Goal: Information Seeking & Learning: Learn about a topic

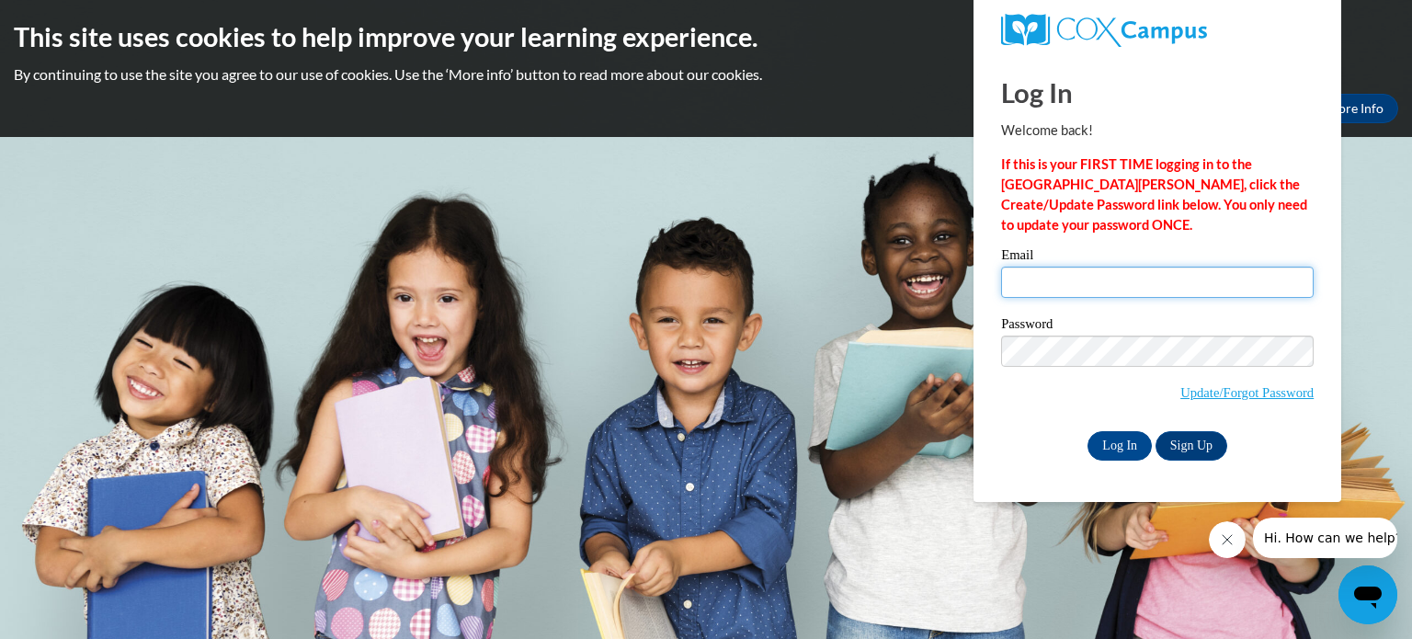
click at [1033, 288] on input "Email" at bounding box center [1157, 282] width 313 height 31
click at [1191, 283] on input "monica.schillinger@wrps.net" at bounding box center [1157, 282] width 313 height 31
type input "m"
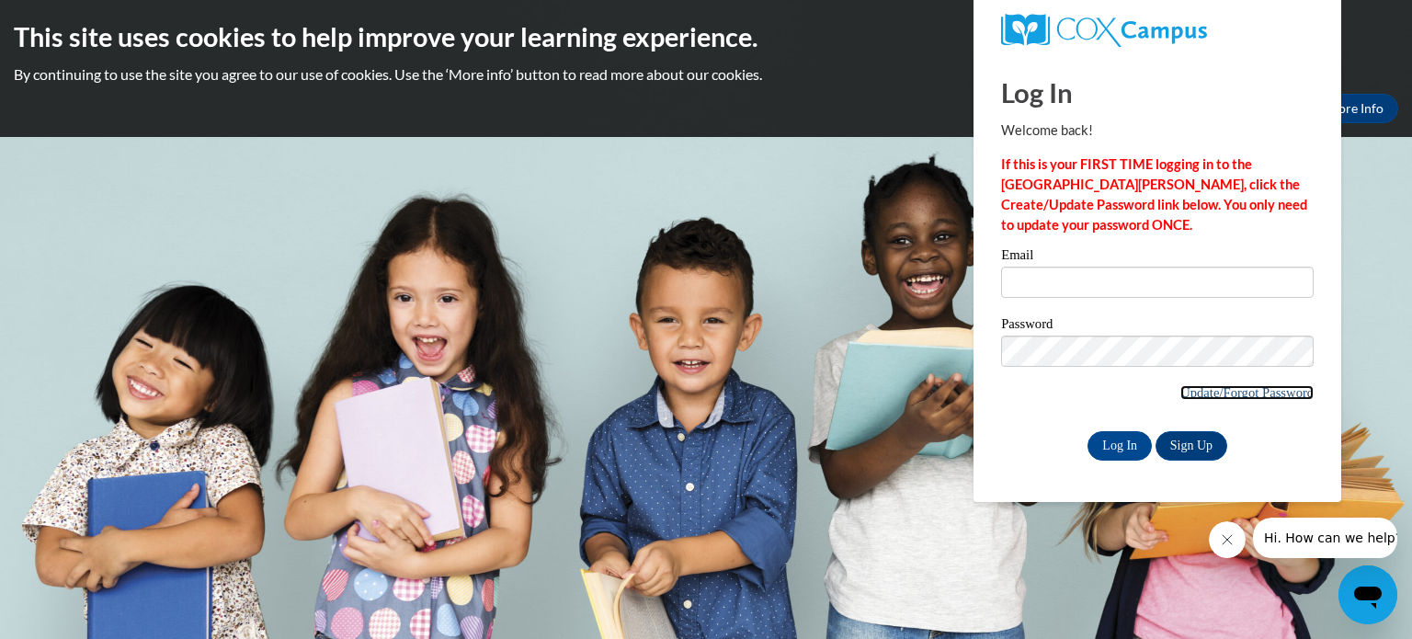
click at [1202, 393] on link "Update/Forgot Password" at bounding box center [1246, 392] width 133 height 15
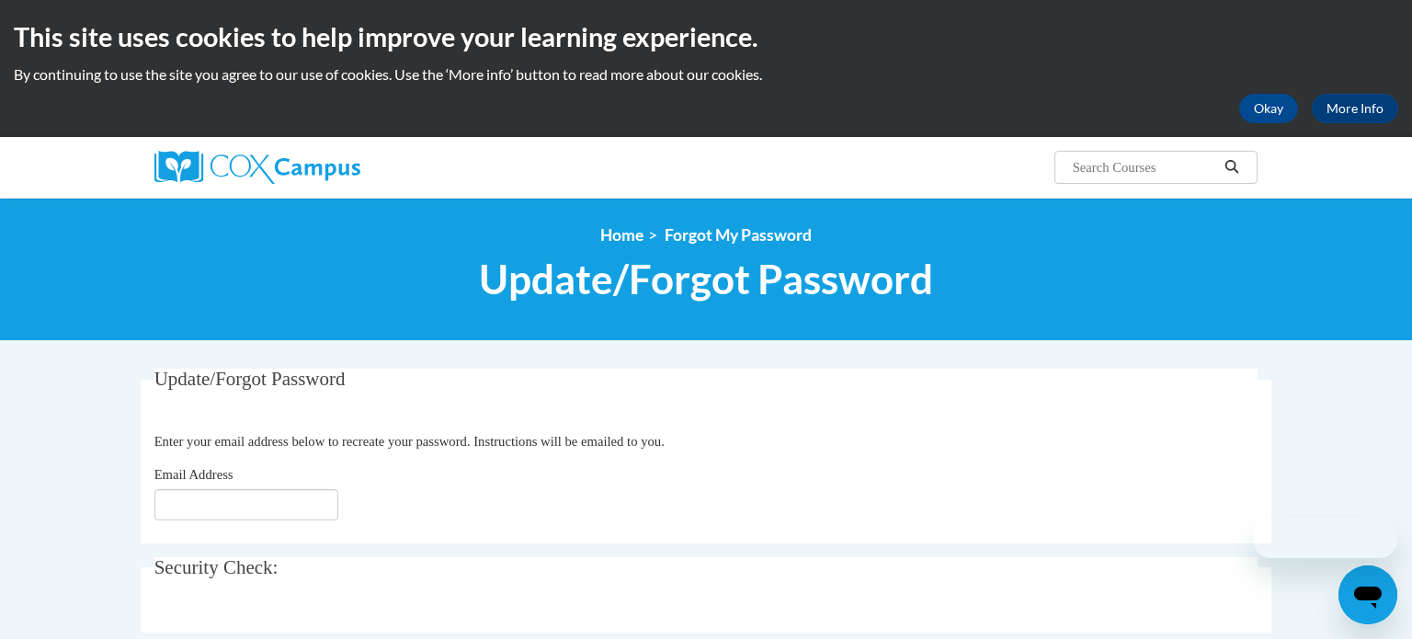
scroll to position [28, 0]
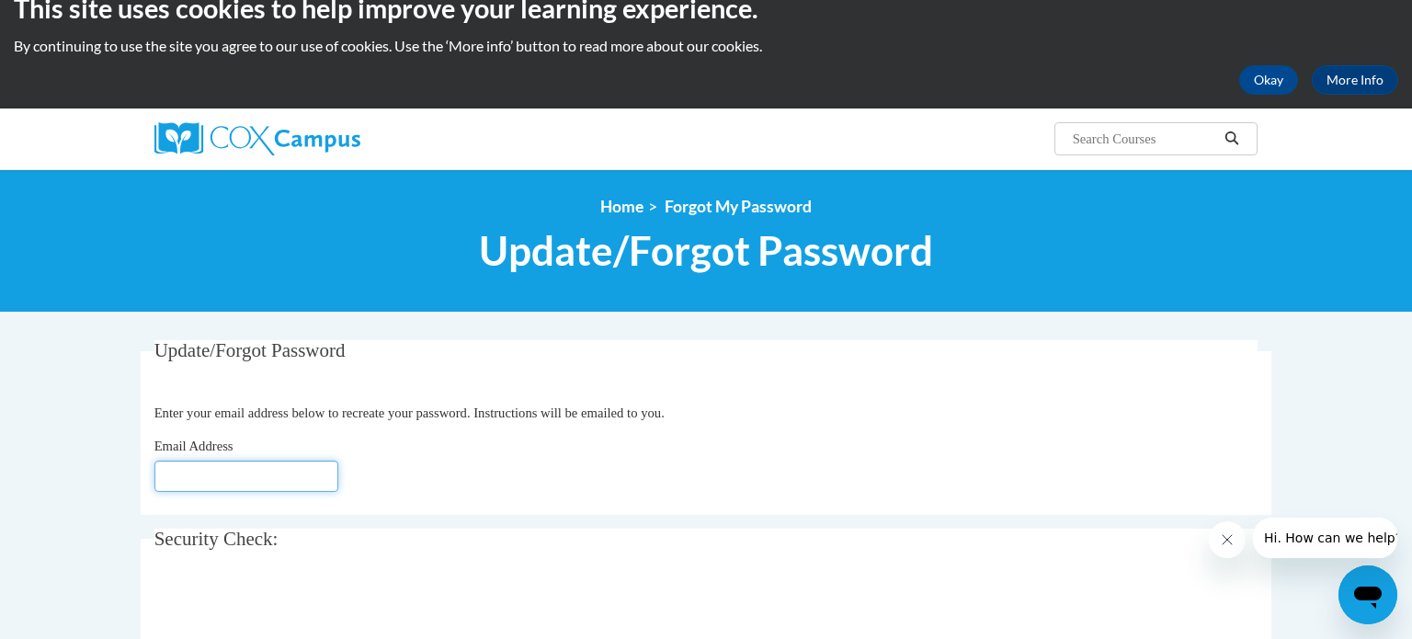
click at [178, 469] on input "Email Address" at bounding box center [246, 476] width 184 height 31
type input "monica"
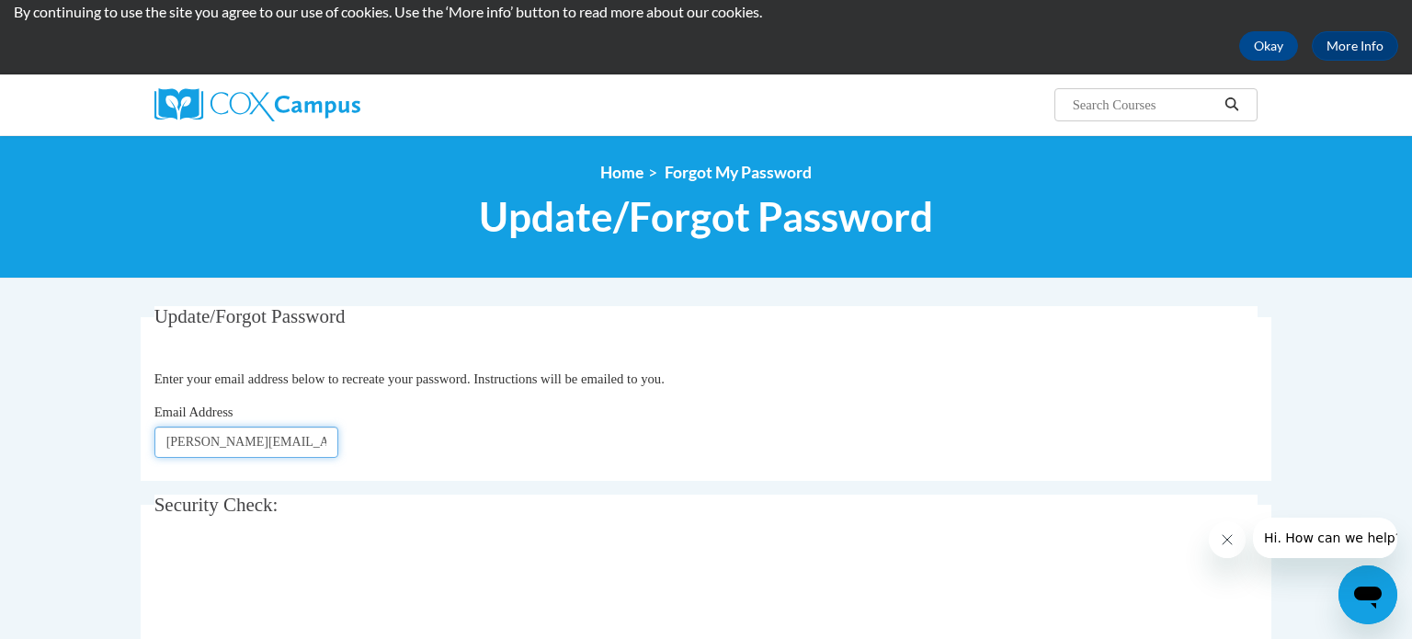
scroll to position [116, 0]
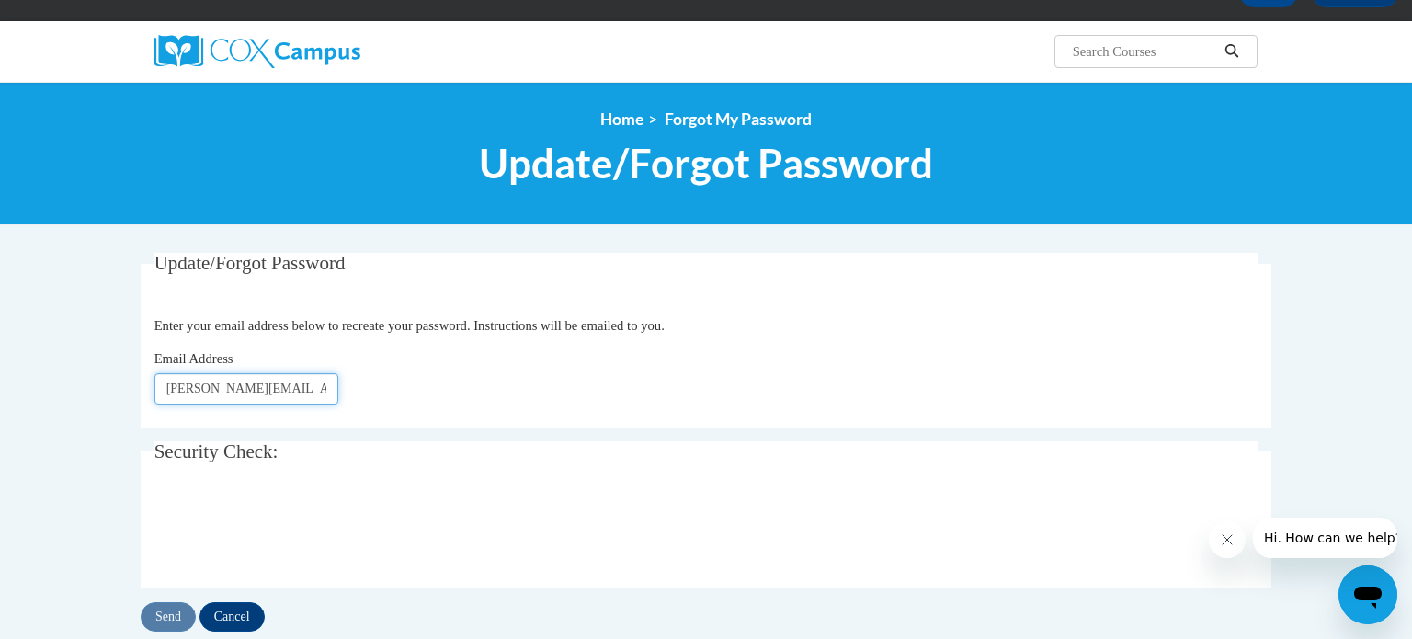
type input "Monica.schillinger@wrps.net"
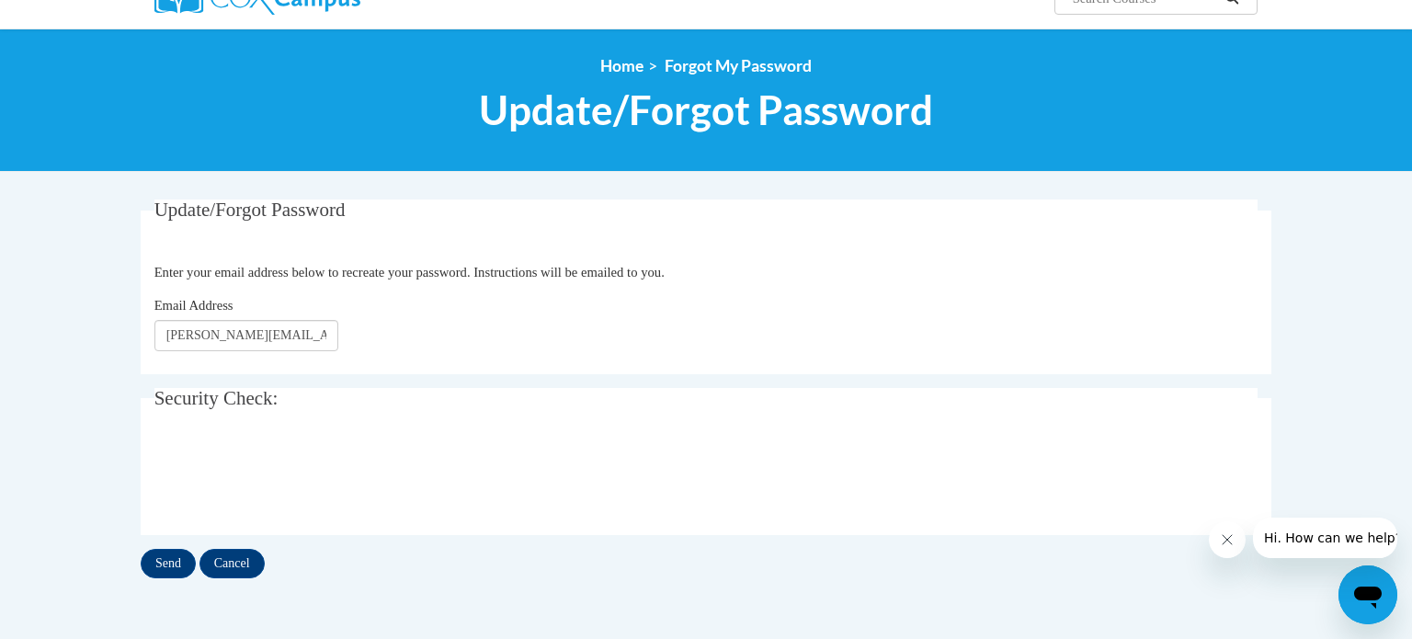
scroll to position [178, 0]
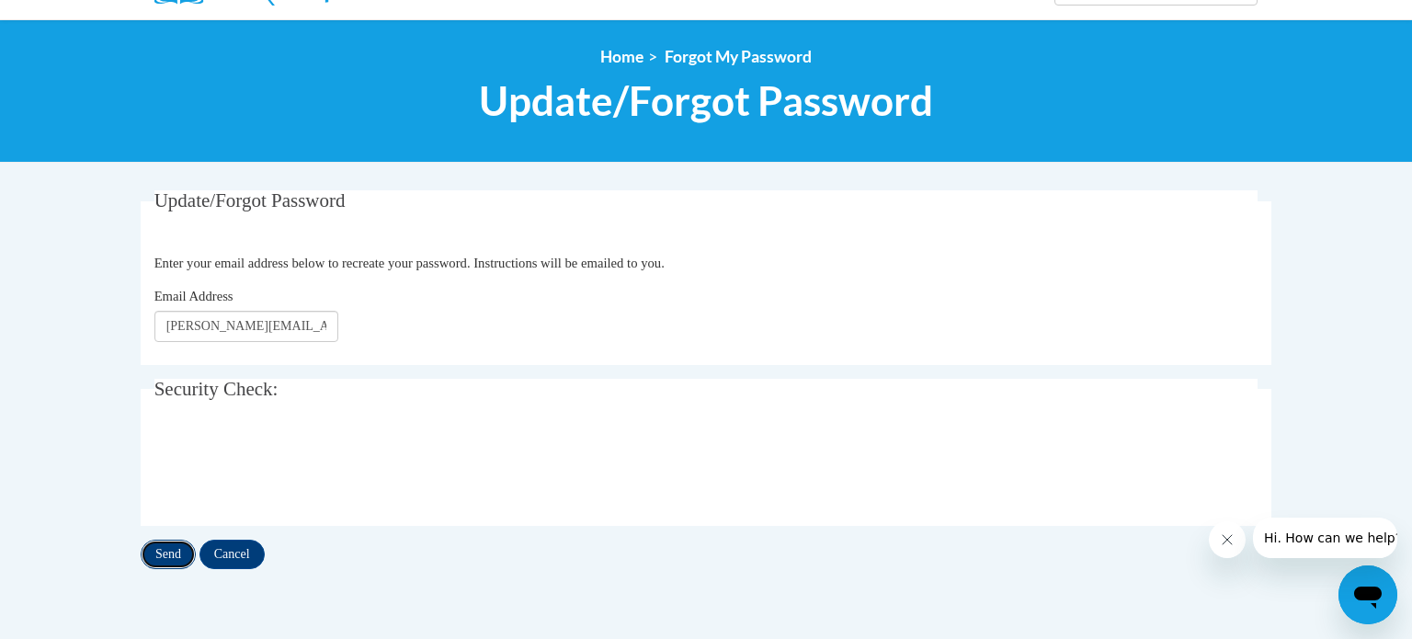
click at [165, 546] on input "Send" at bounding box center [168, 554] width 55 height 29
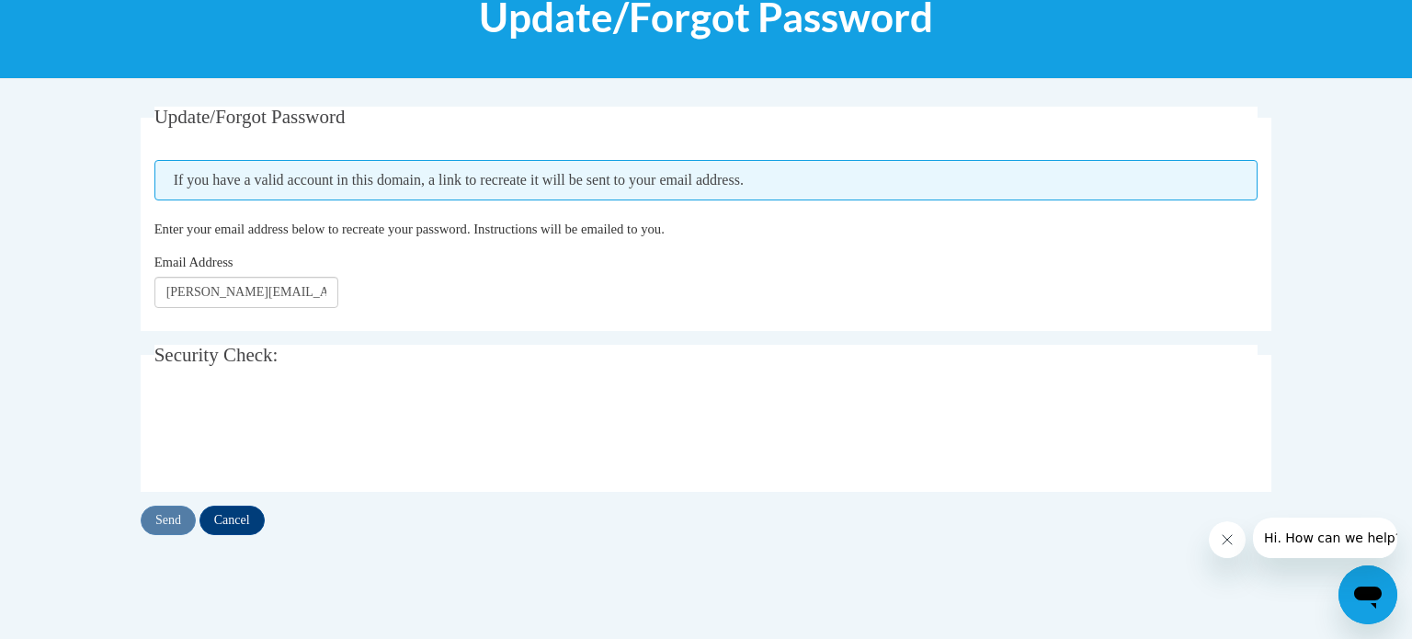
scroll to position [268, 0]
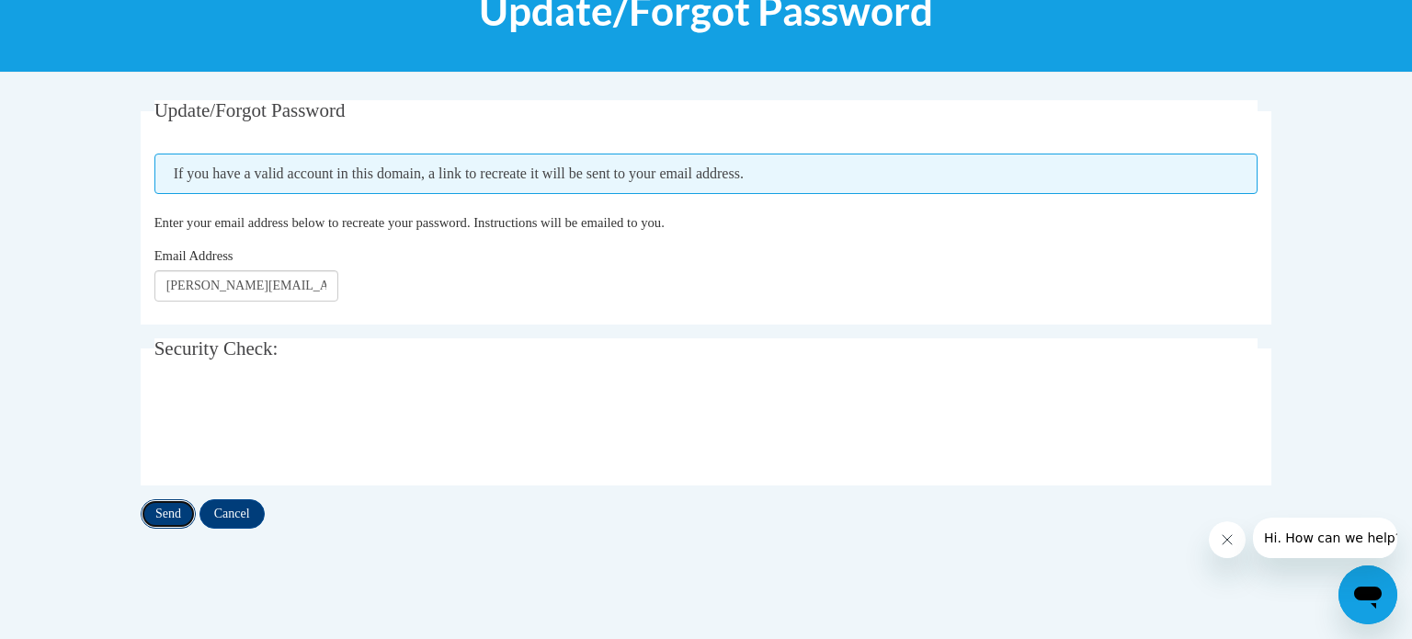
click at [165, 516] on input "Send" at bounding box center [168, 513] width 55 height 29
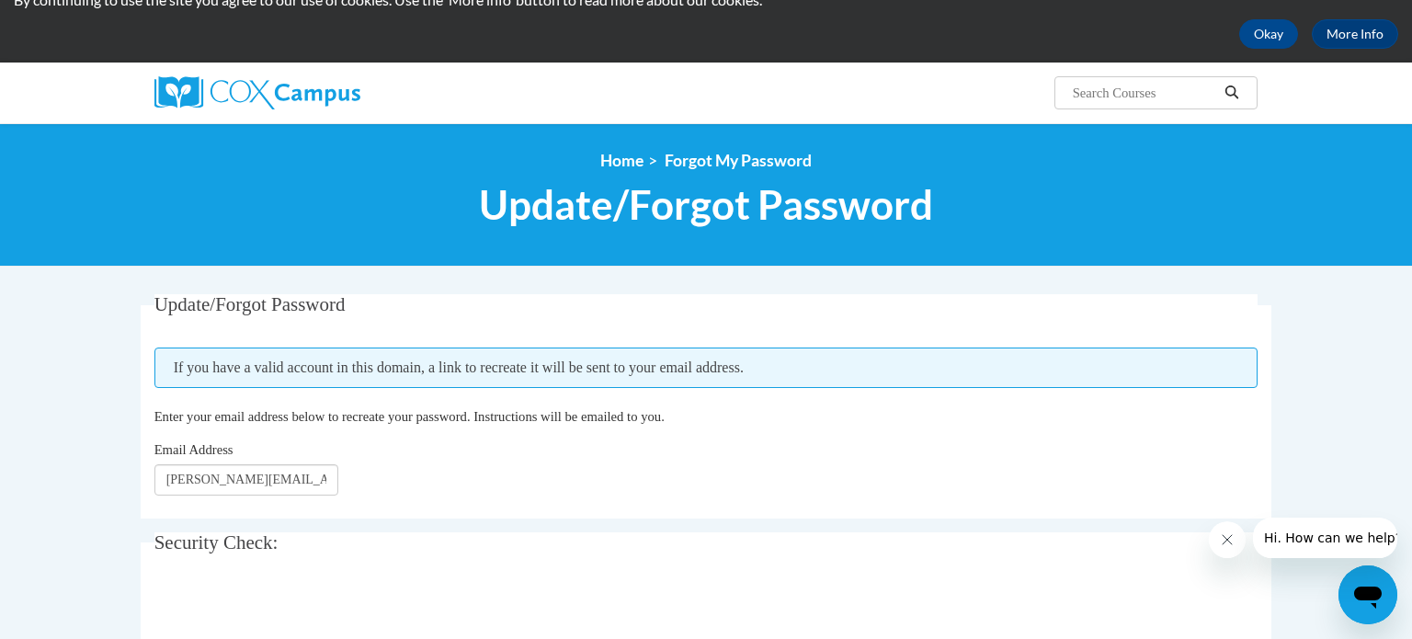
scroll to position [59, 0]
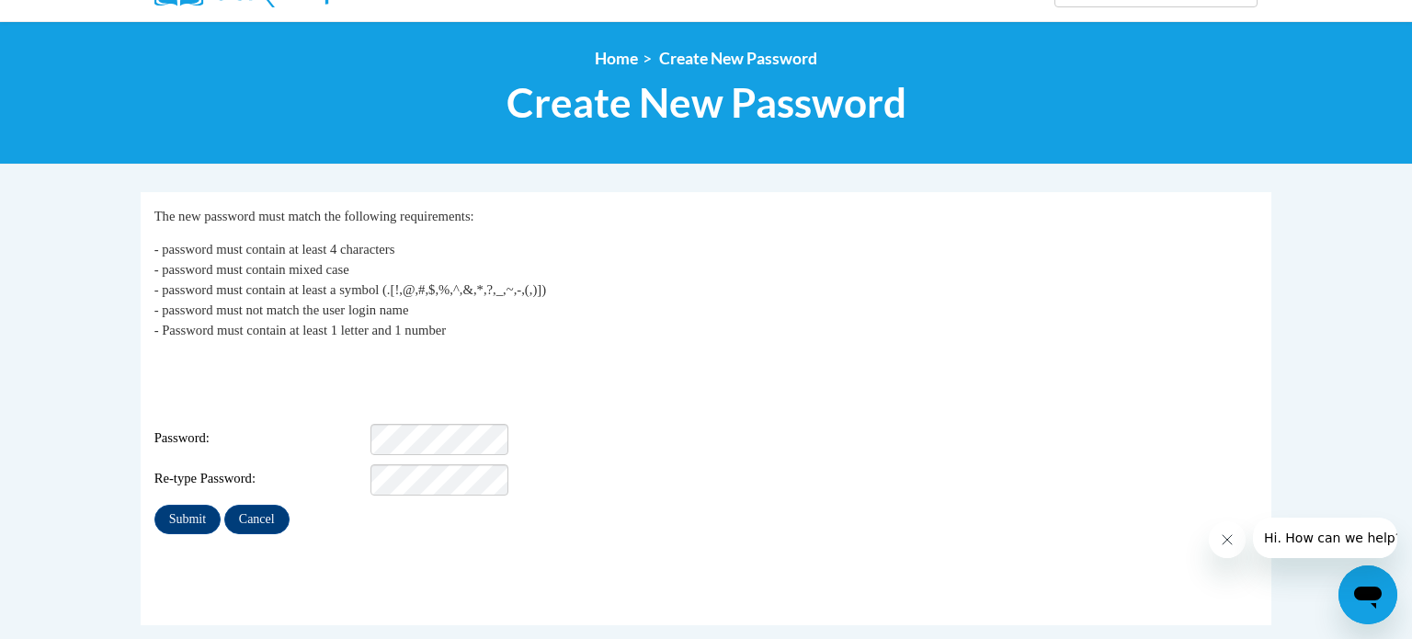
scroll to position [212, 0]
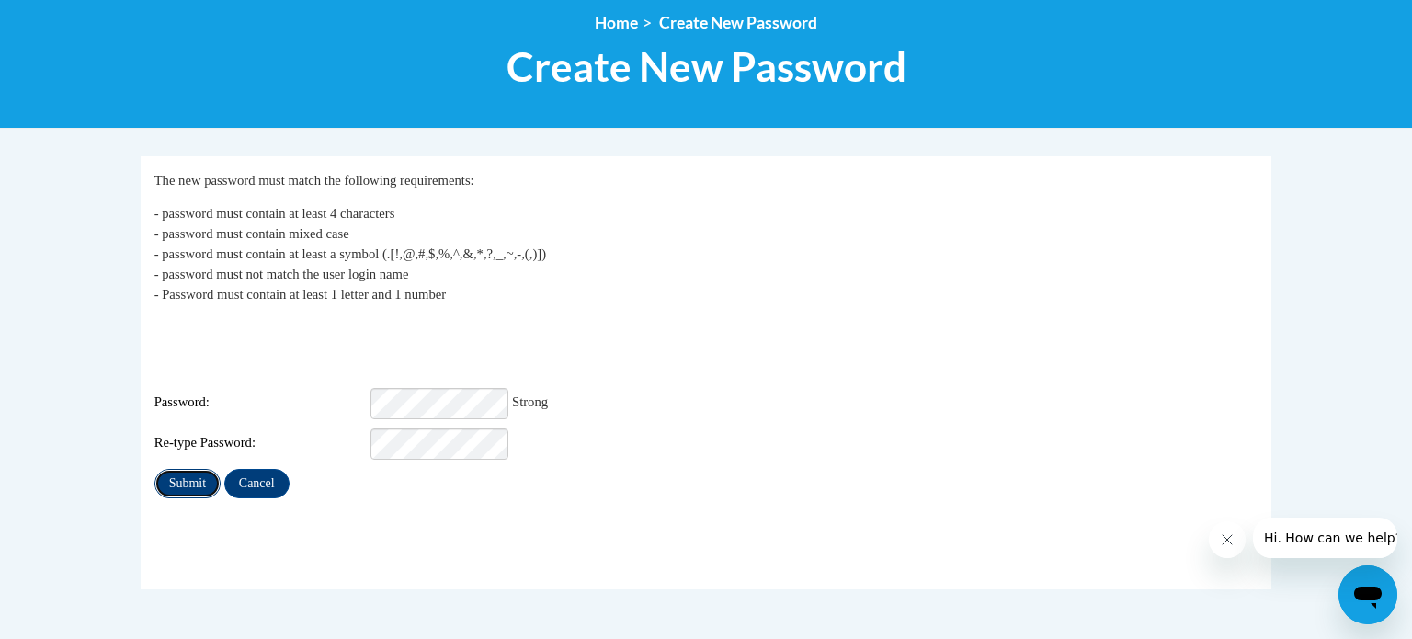
drag, startPoint x: 177, startPoint y: 436, endPoint x: 165, endPoint y: 429, distance: 13.6
click at [177, 469] on input "Submit" at bounding box center [187, 483] width 66 height 29
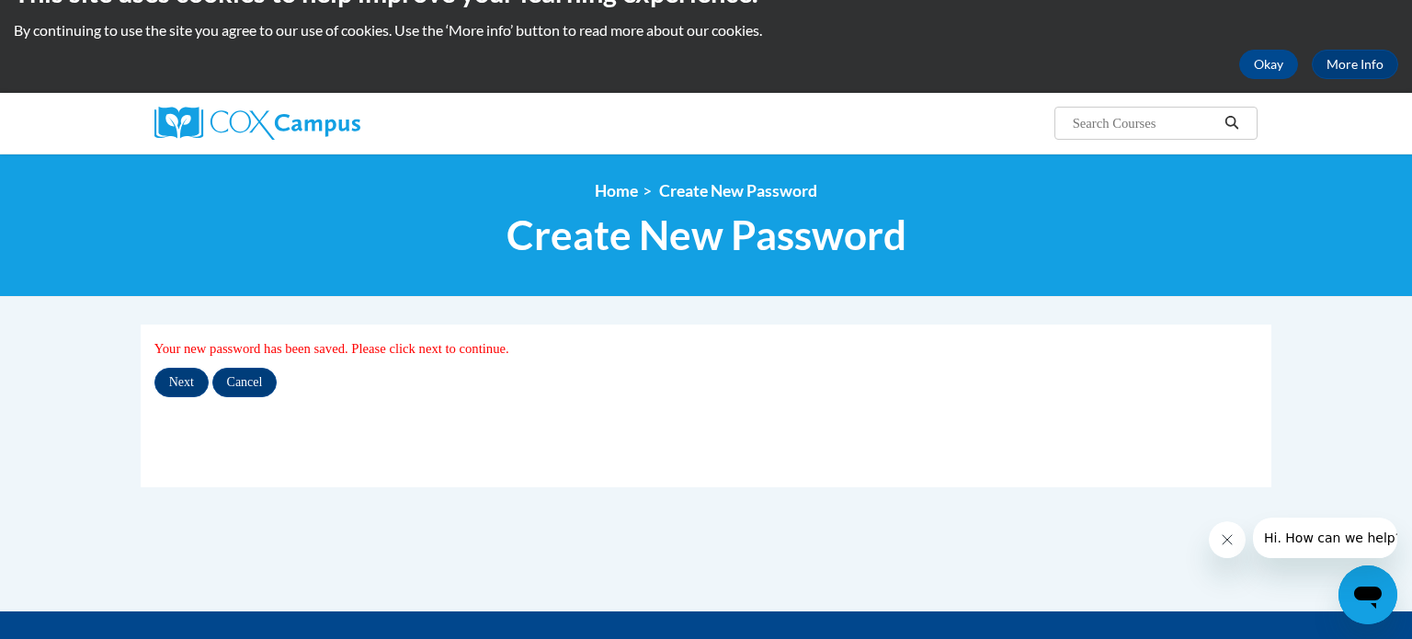
scroll to position [48, 0]
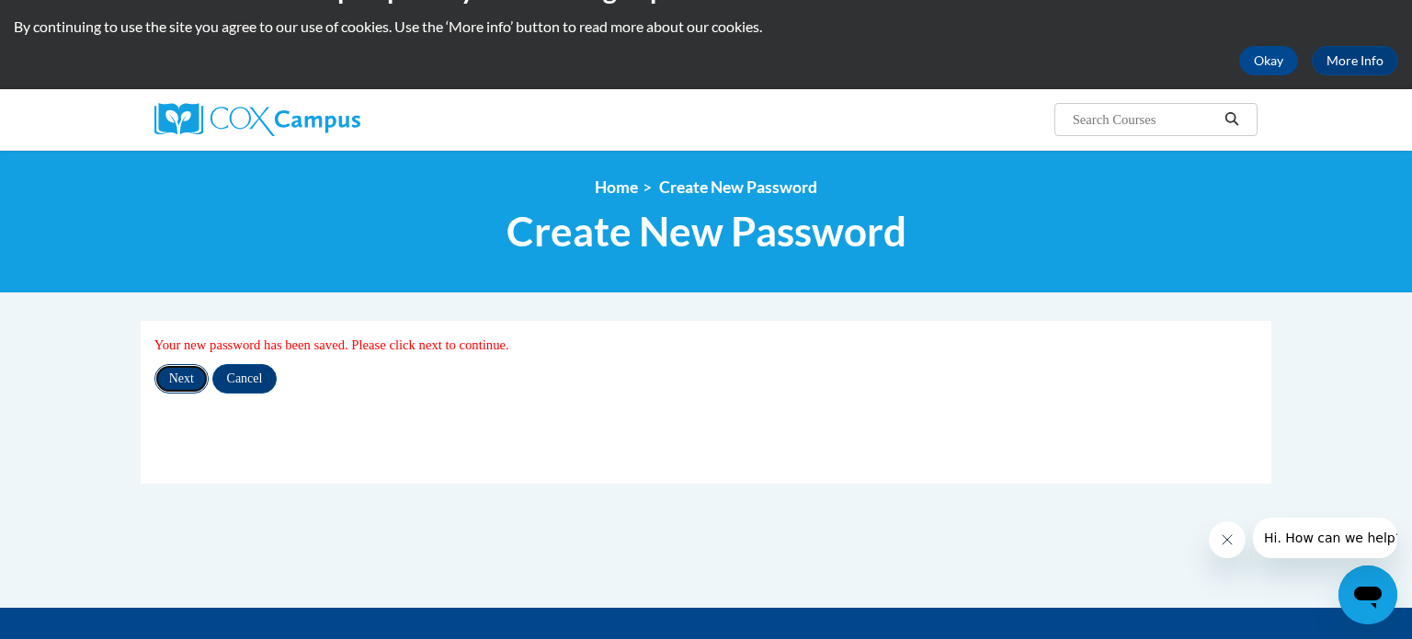
click at [188, 375] on input "Next" at bounding box center [181, 378] width 54 height 29
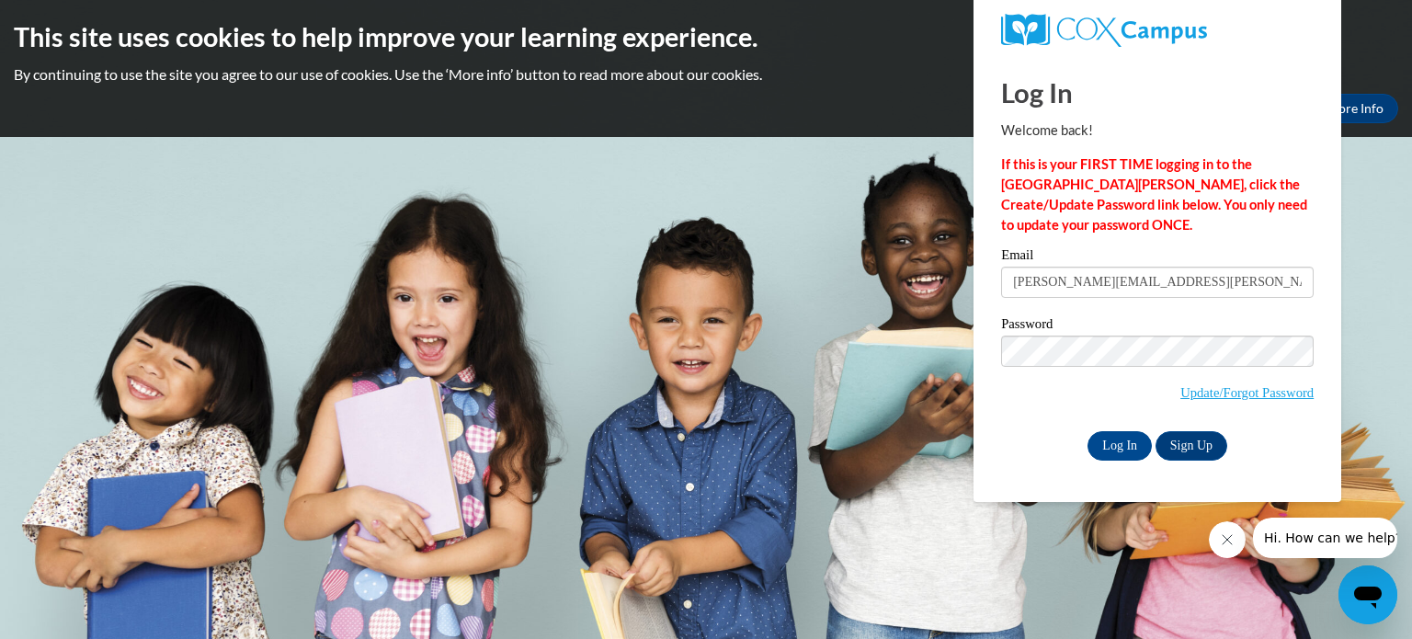
type input "[PERSON_NAME][EMAIL_ADDRESS][PERSON_NAME][DOMAIN_NAME]"
click at [1192, 445] on link "Sign Up" at bounding box center [1192, 445] width 72 height 29
click at [1108, 432] on input "Log In" at bounding box center [1120, 445] width 64 height 29
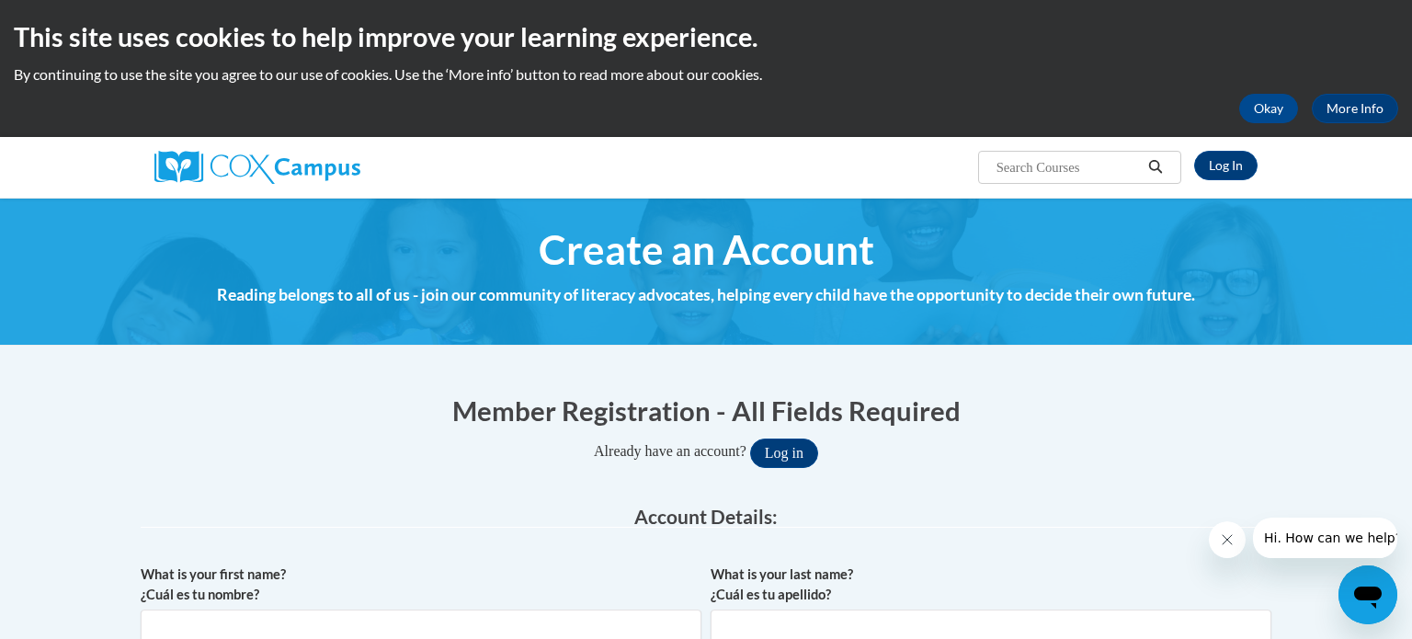
click at [1000, 165] on input "Search..." at bounding box center [1068, 167] width 147 height 22
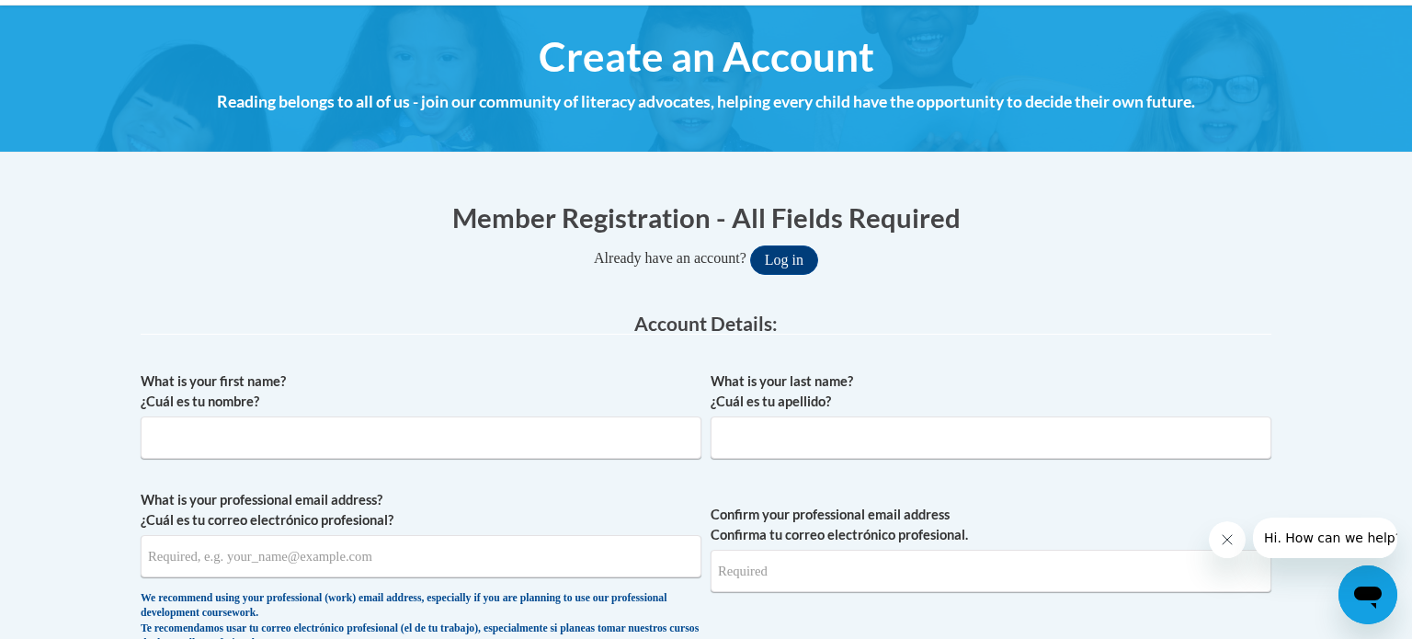
scroll to position [191, 0]
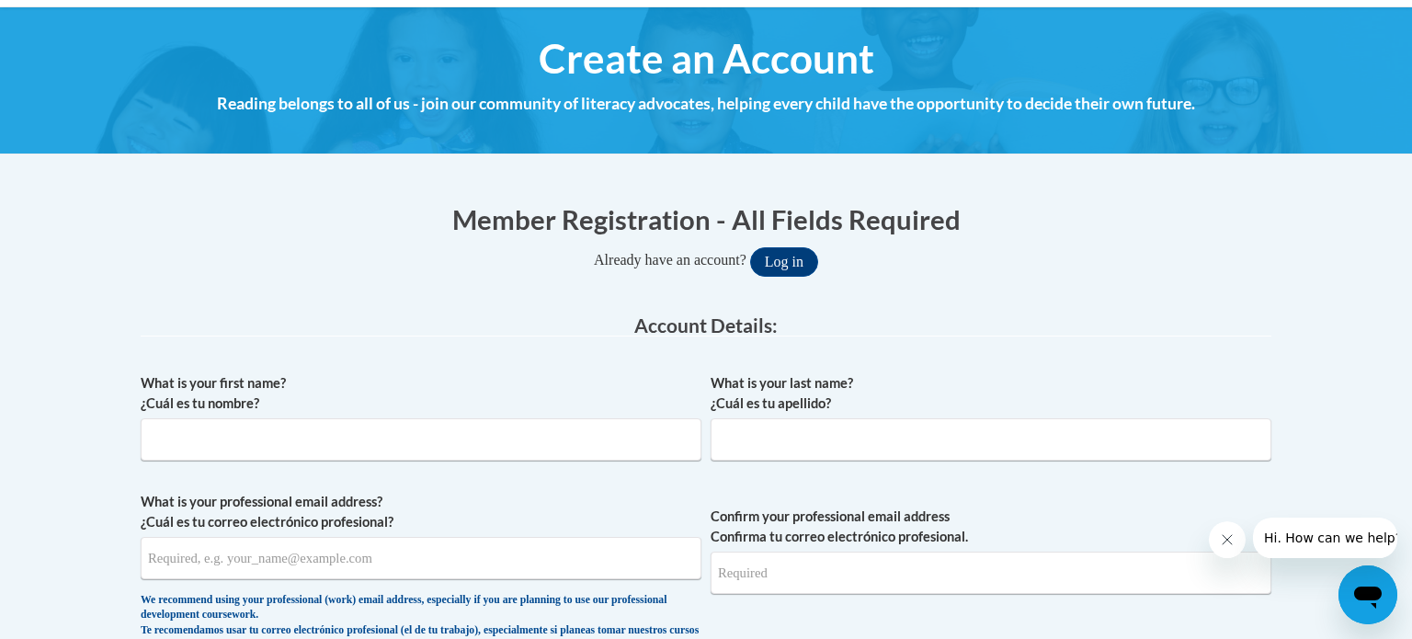
type input "meaningful read aloud s for vocabulary"
click at [197, 432] on input "What is your first name? ¿Cuál es tu nombre?" at bounding box center [421, 439] width 561 height 42
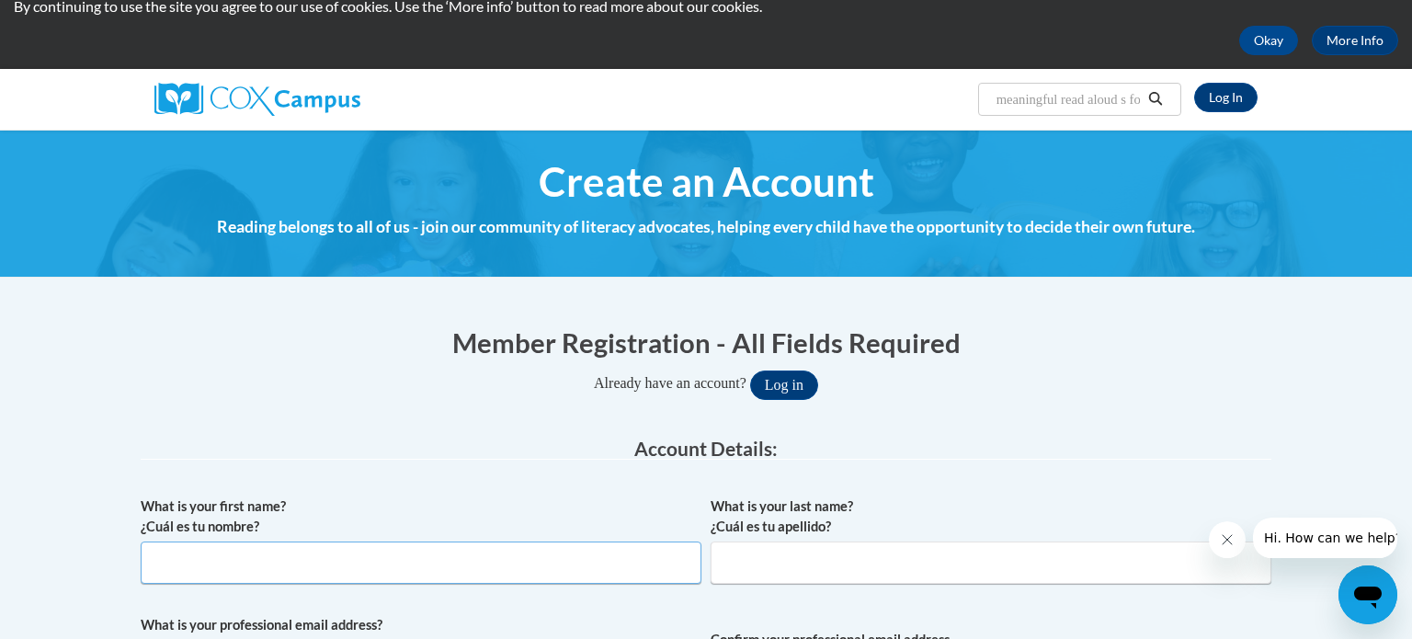
scroll to position [0, 0]
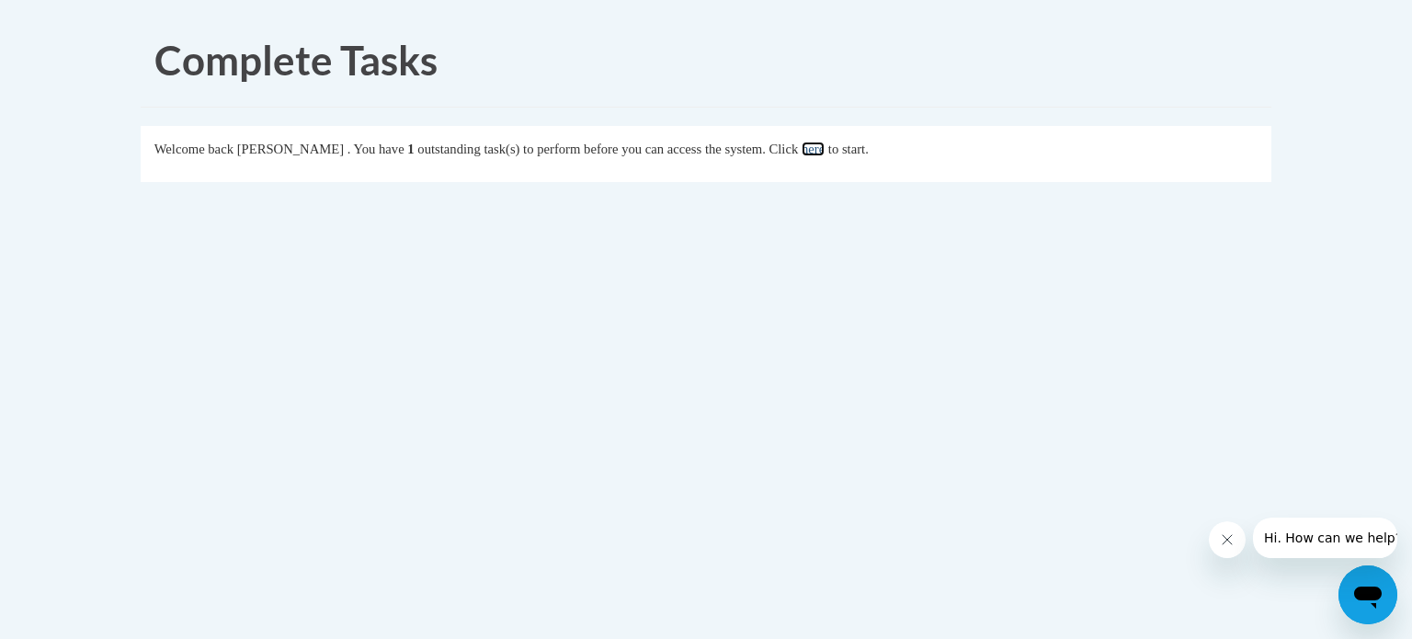
click at [825, 152] on link "here" at bounding box center [813, 149] width 23 height 15
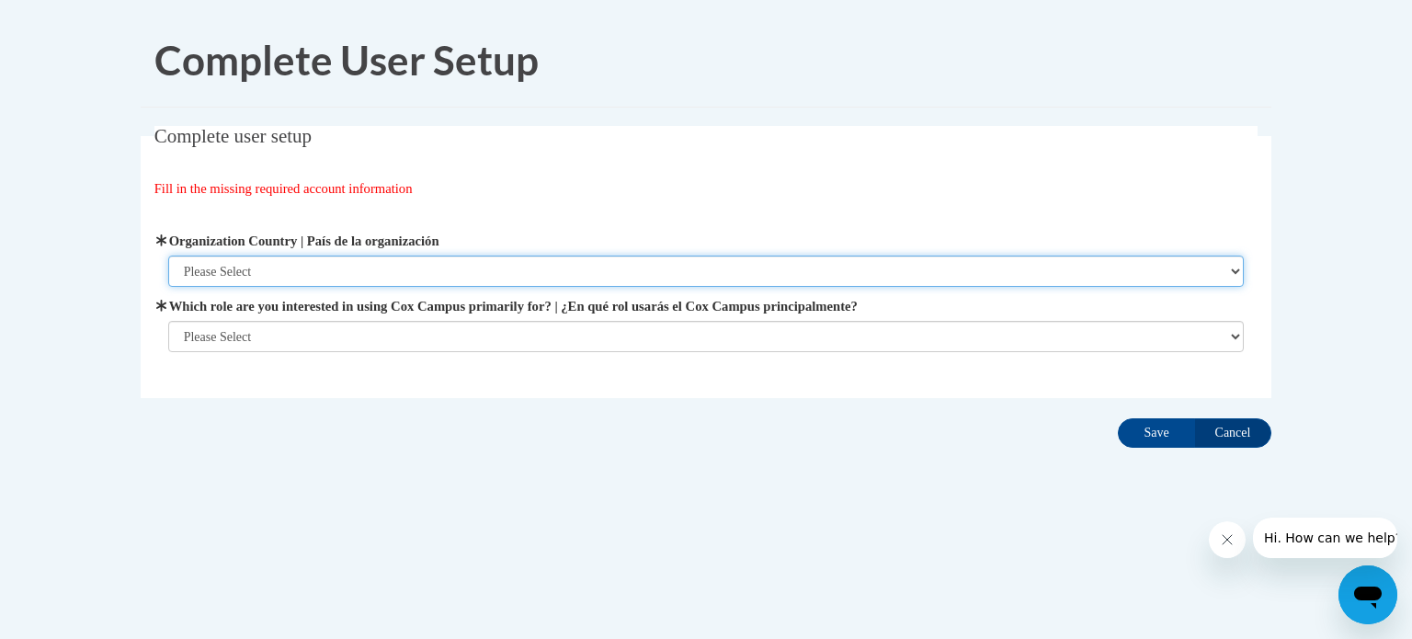
click at [201, 272] on select "Please Select United States | Estados Unidos Outside of the United States | Fue…" at bounding box center [706, 271] width 1077 height 31
select select "ad49bcad-a171-4b2e-b99c-48b446064914"
click at [168, 256] on select "Please Select United States | Estados Unidos Outside of the United States | Fue…" at bounding box center [706, 271] width 1077 height 31
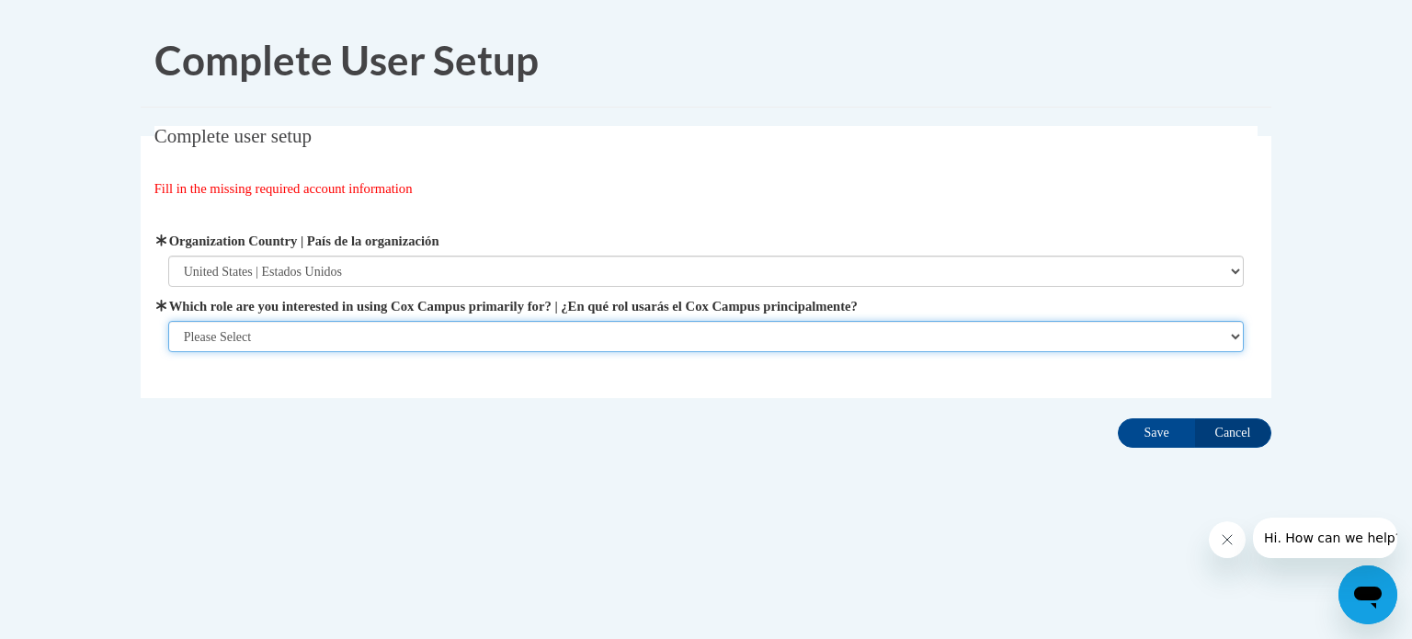
click at [267, 333] on select "Please Select College/University | Colegio/Universidad Community/Nonprofit Part…" at bounding box center [706, 336] width 1077 height 31
select select "fbf2d438-af2f-41f8-98f1-81c410e29de3"
click at [168, 352] on select "Please Select College/University | Colegio/Universidad Community/Nonprofit Part…" at bounding box center [706, 336] width 1077 height 31
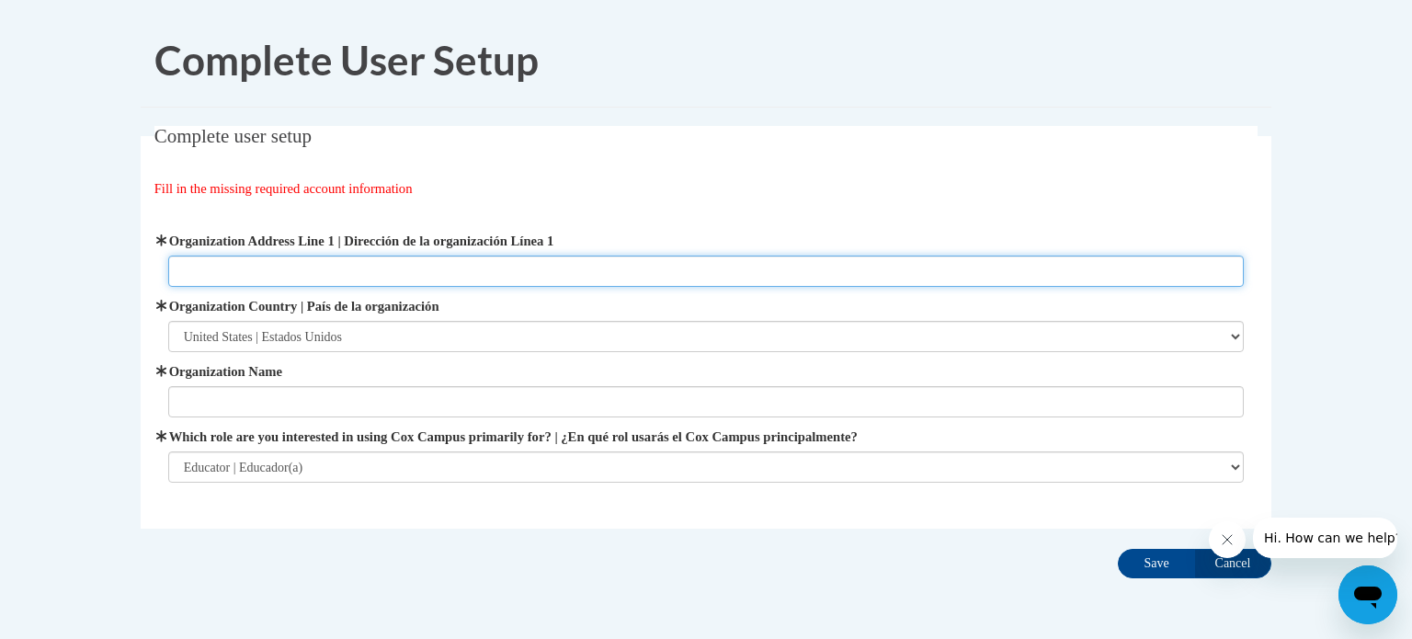
click at [220, 267] on input "Organization Address Line 1 | Dirección de la organización Línea 1" at bounding box center [706, 271] width 1077 height 31
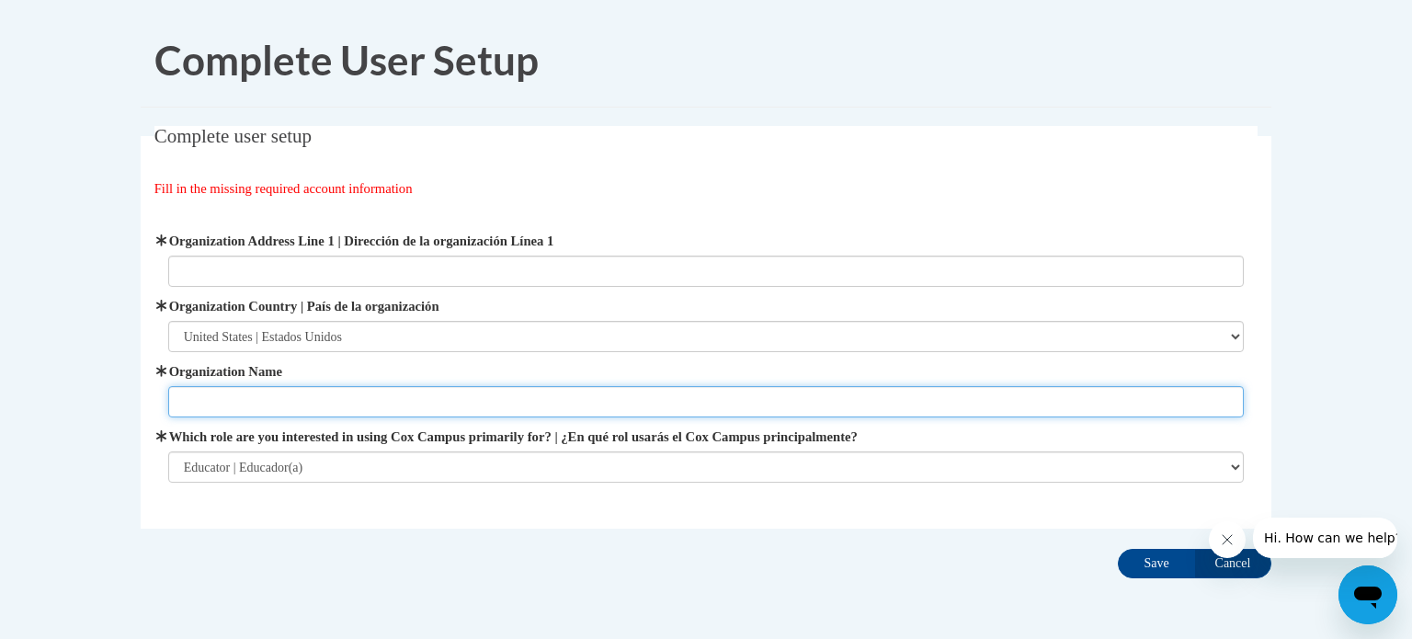
click at [218, 399] on input "Organization Name" at bounding box center [706, 401] width 1077 height 31
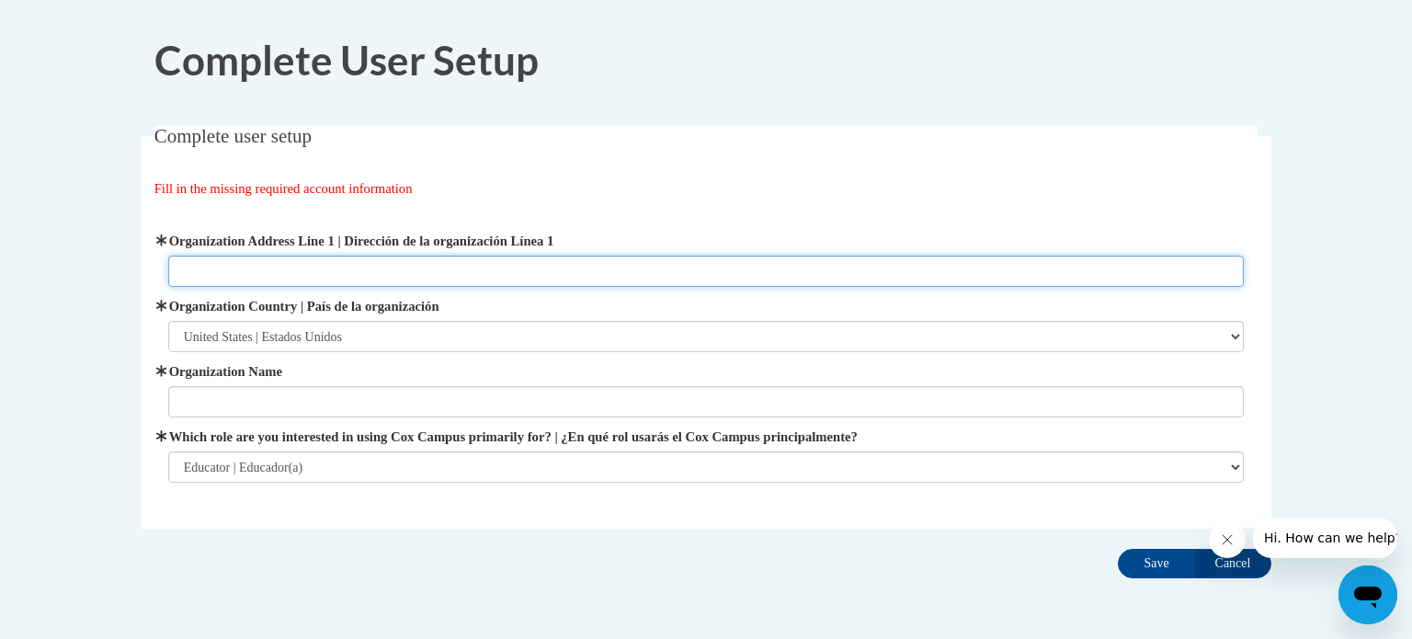
click at [196, 261] on input "Organization Address Line 1 | Dirección de la organización Línea 1" at bounding box center [706, 271] width 1077 height 31
type input "[STREET_ADDRESS]"
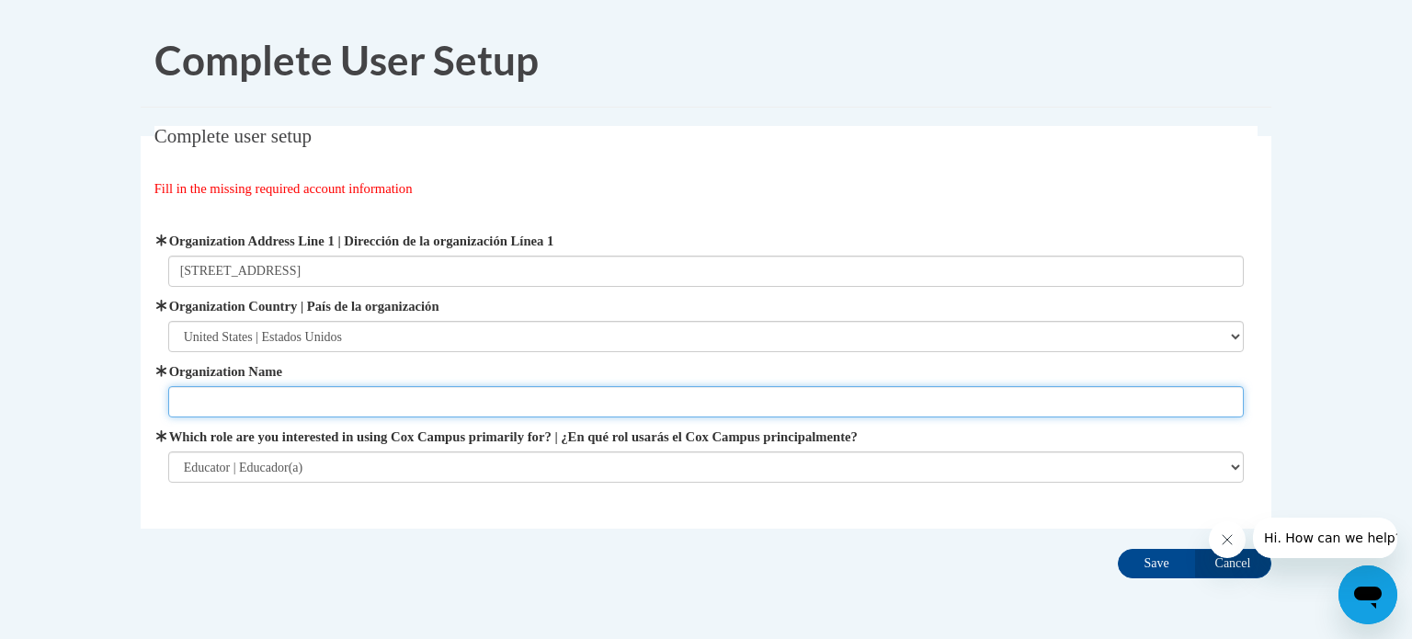
click at [188, 398] on input "Organization Name" at bounding box center [706, 401] width 1077 height 31
type input "[US_STATE] Rapids Public Schools"
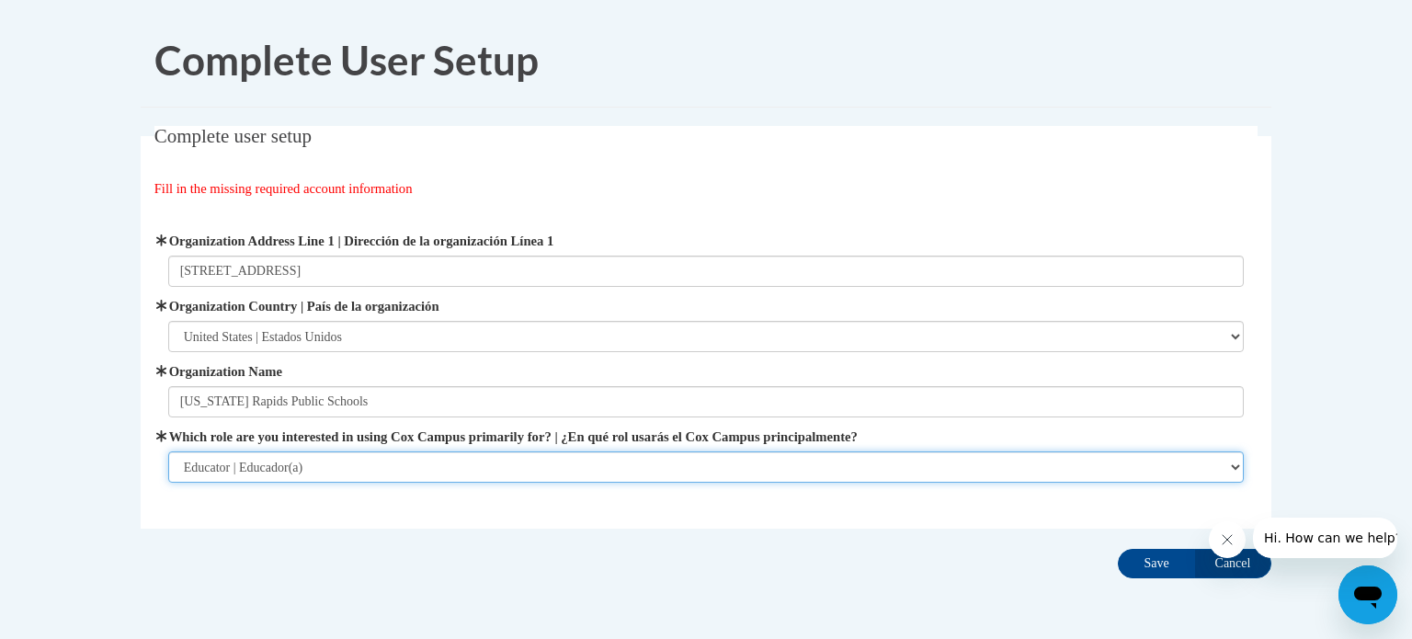
click at [238, 476] on select "Please Select College/University | Colegio/Universidad Community/Nonprofit Part…" at bounding box center [706, 466] width 1077 height 31
click at [168, 451] on select "Please Select College/University | Colegio/Universidad Community/Nonprofit Part…" at bounding box center [706, 466] width 1077 height 31
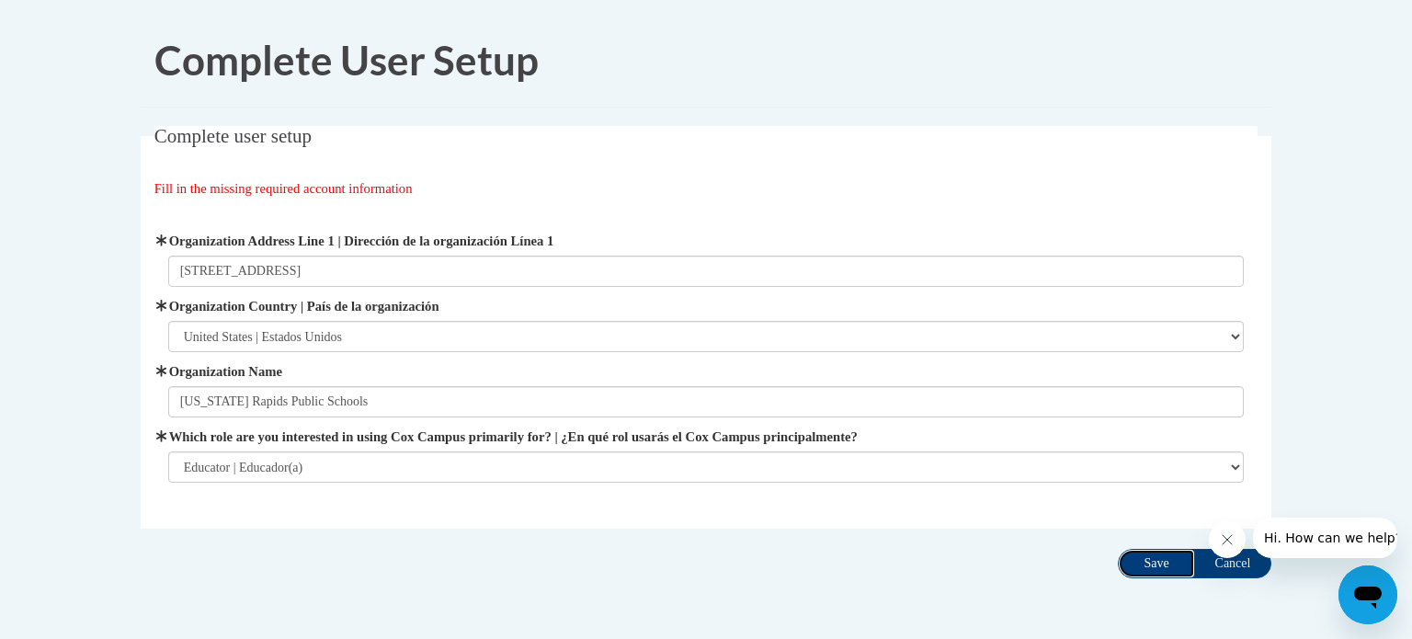
click at [1149, 561] on input "Save" at bounding box center [1156, 563] width 77 height 29
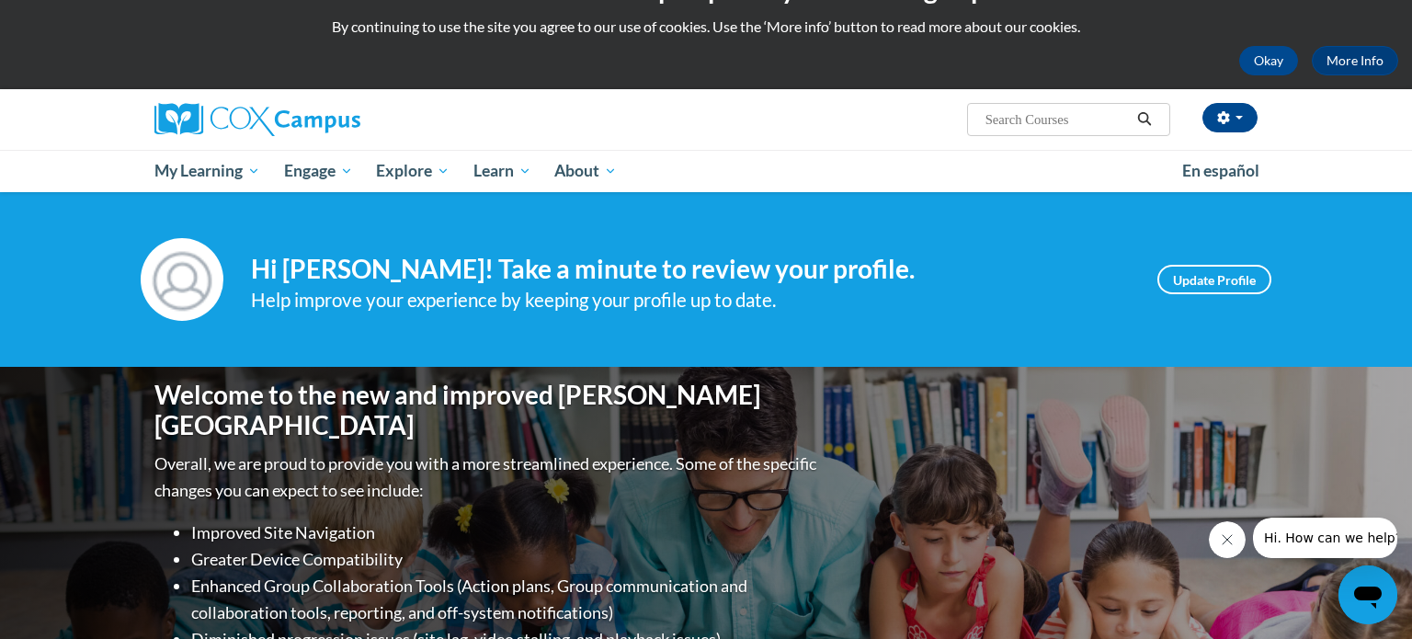
scroll to position [59, 0]
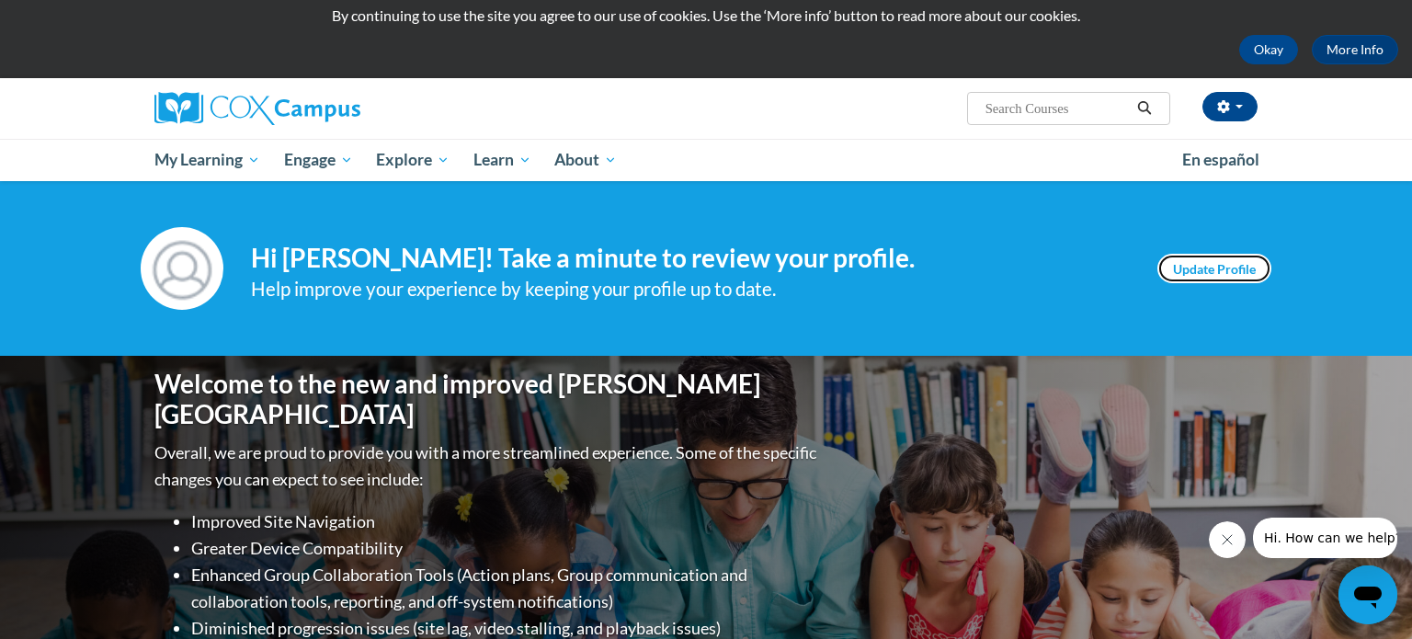
click at [1213, 271] on link "Update Profile" at bounding box center [1214, 268] width 114 height 29
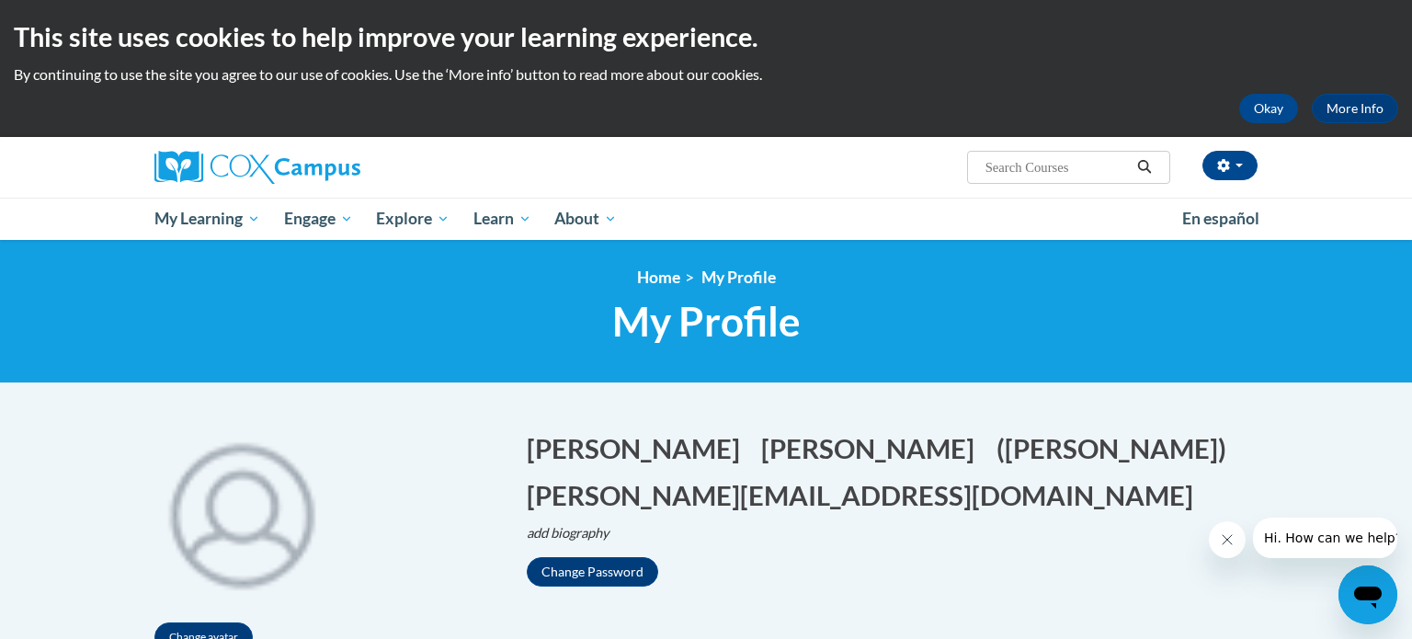
click at [1009, 166] on input "Search..." at bounding box center [1057, 167] width 147 height 22
type input "meaningful read alouds for vocabulary"
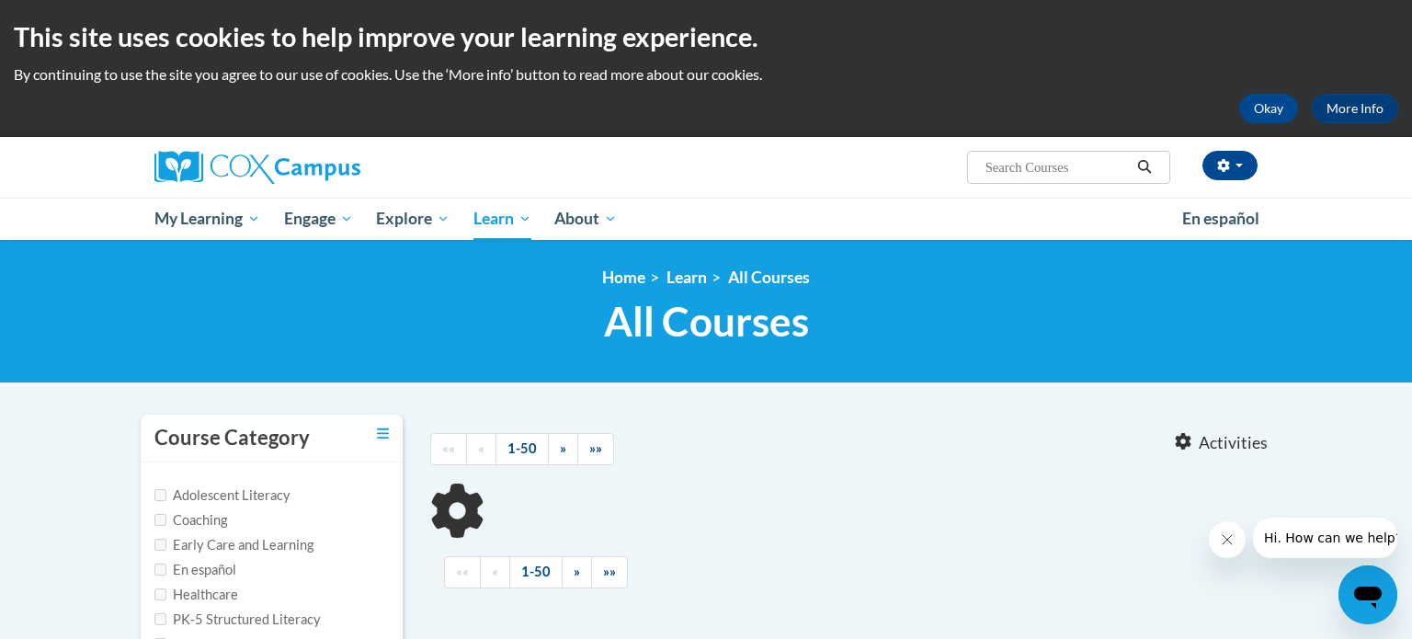
type input "meaningful read alouds for vocabulary"
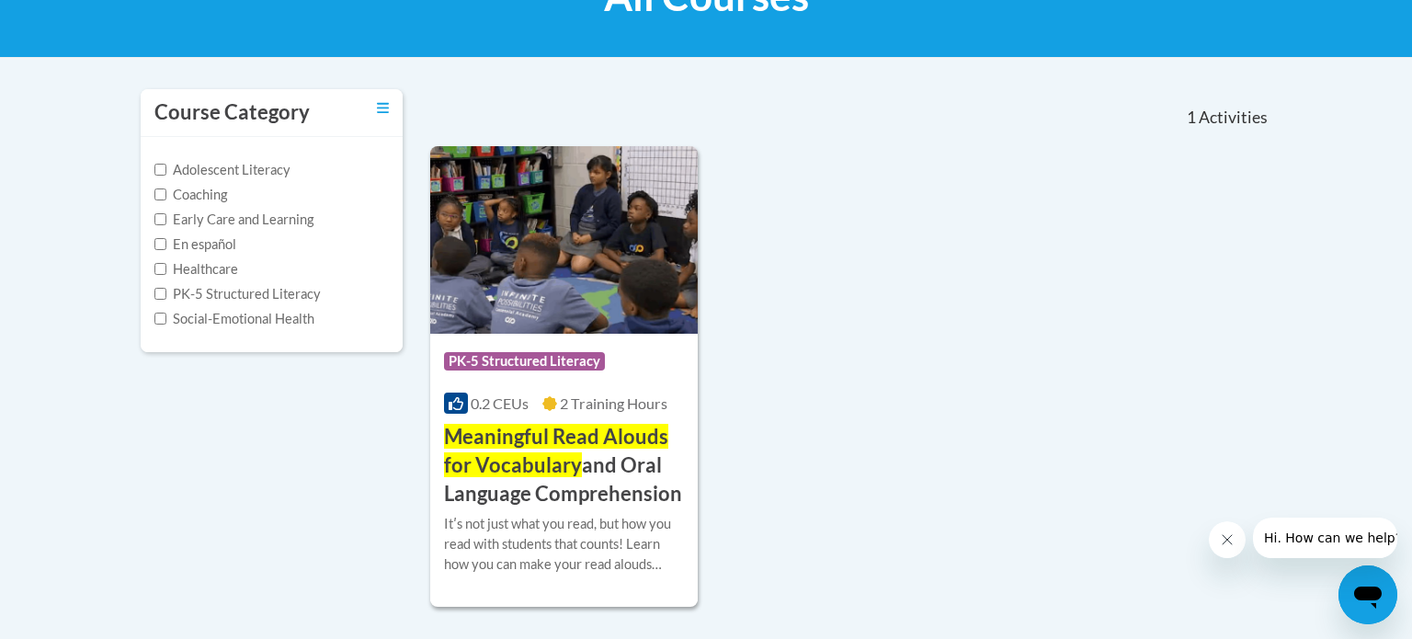
scroll to position [340, 0]
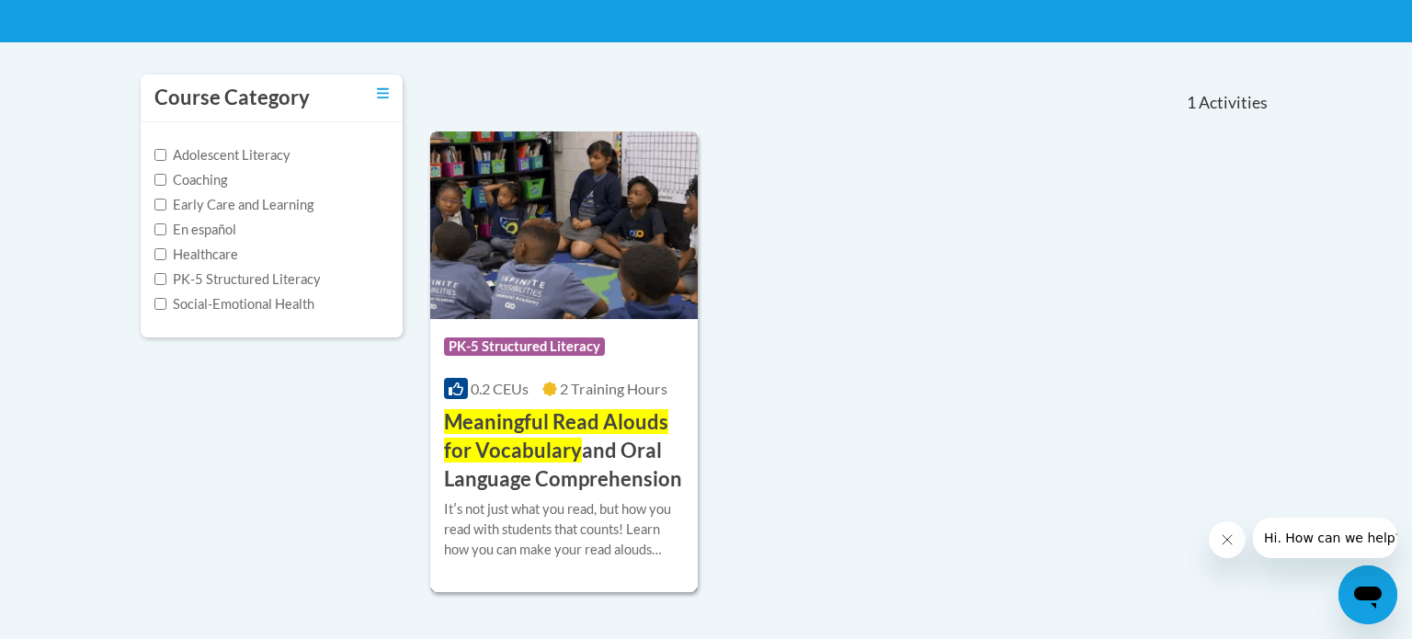
click at [516, 455] on span "Meaningful Read Alouds for Vocabulary" at bounding box center [556, 435] width 224 height 53
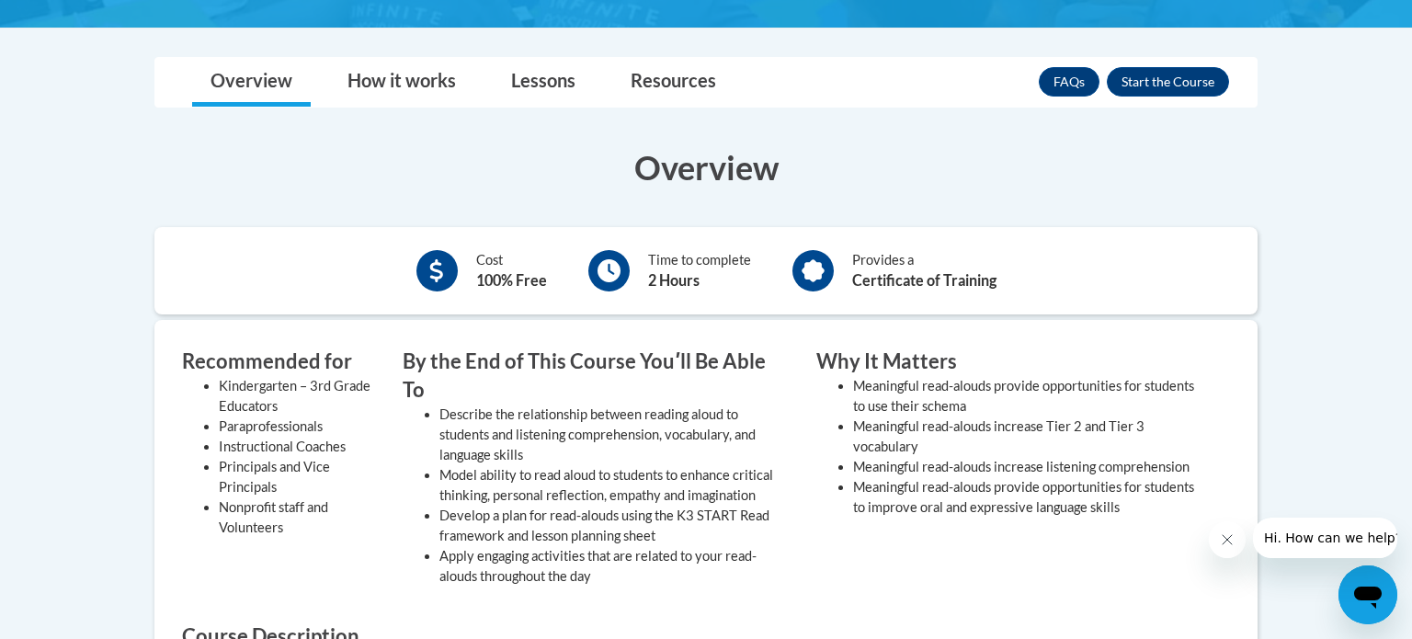
scroll to position [480, 0]
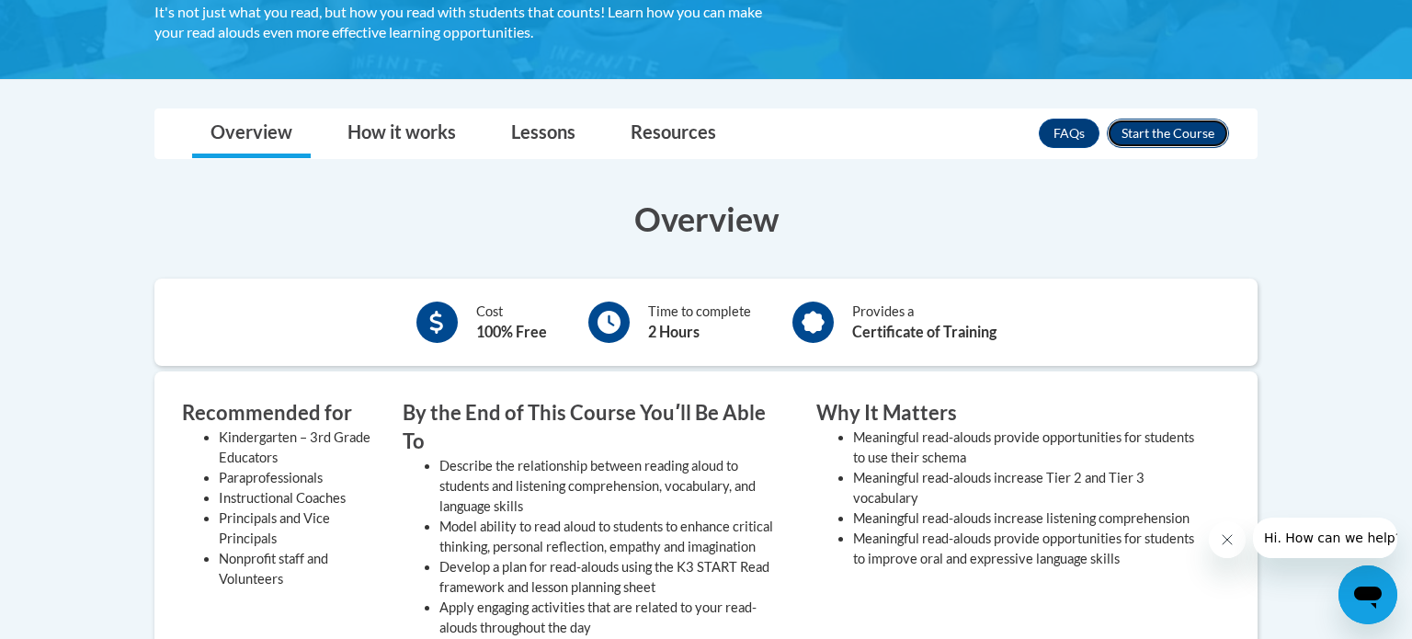
click at [1150, 135] on button "Enroll" at bounding box center [1168, 133] width 122 height 29
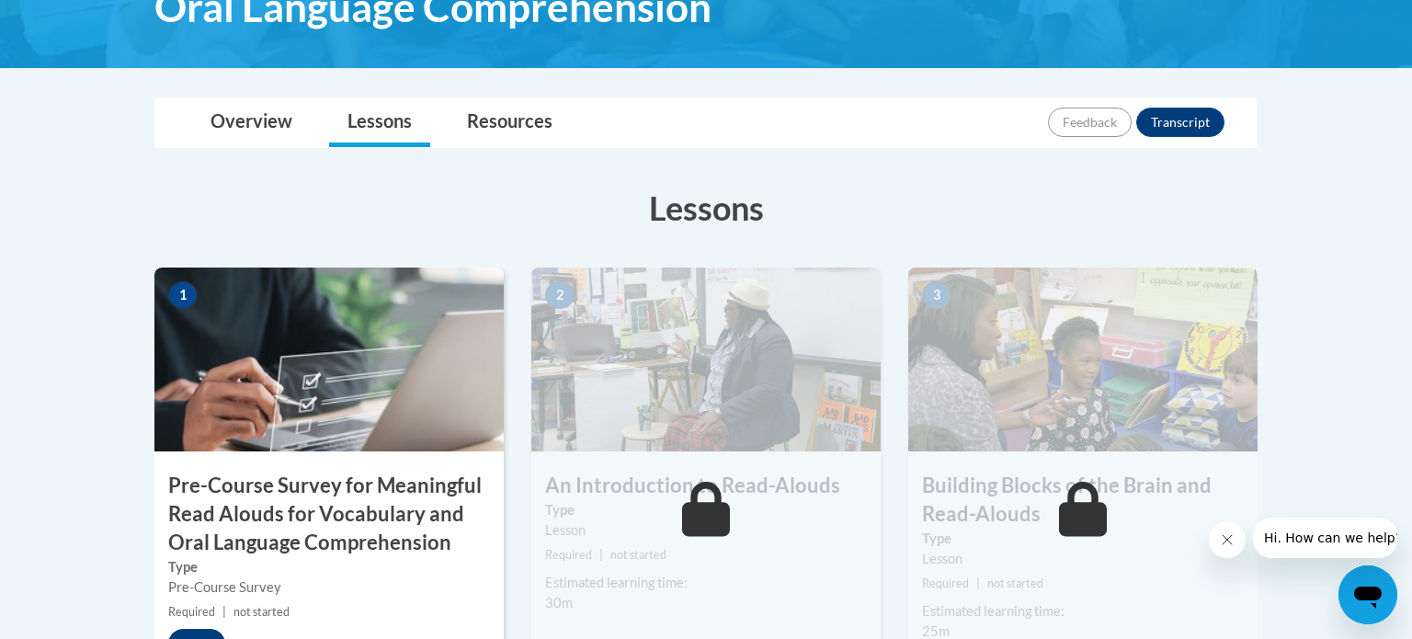
scroll to position [522, 0]
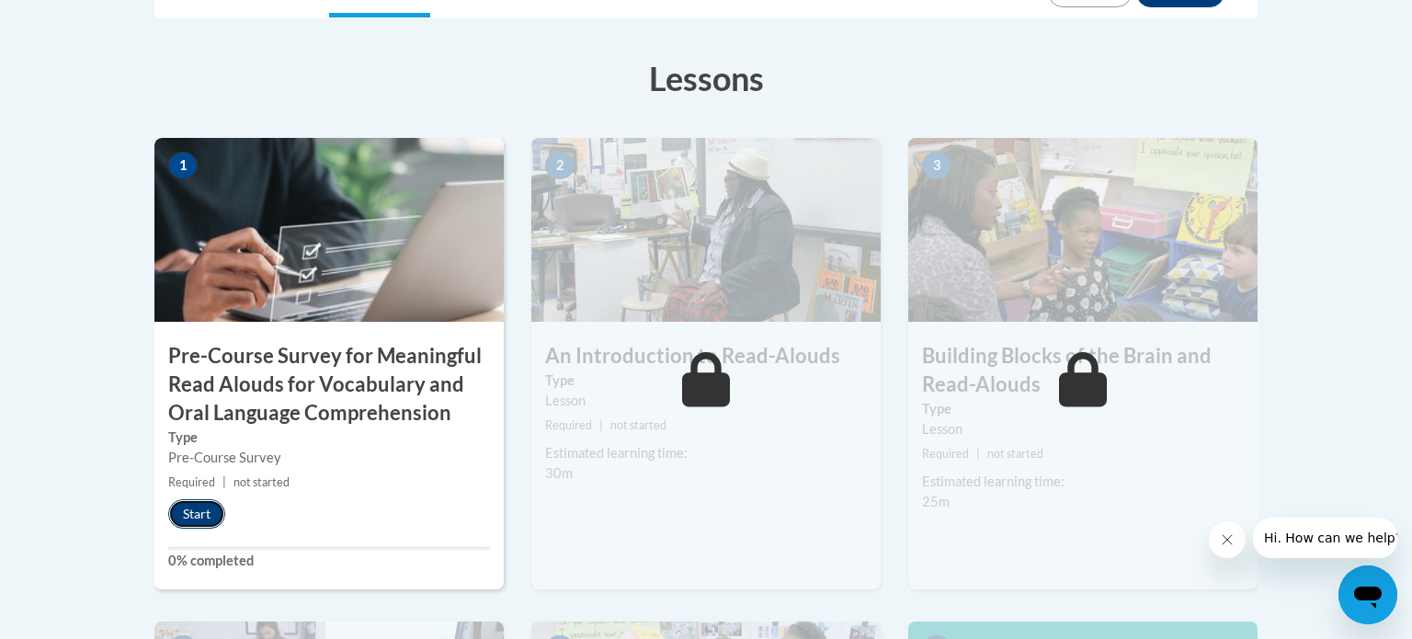
click at [197, 513] on button "Start" at bounding box center [196, 513] width 57 height 29
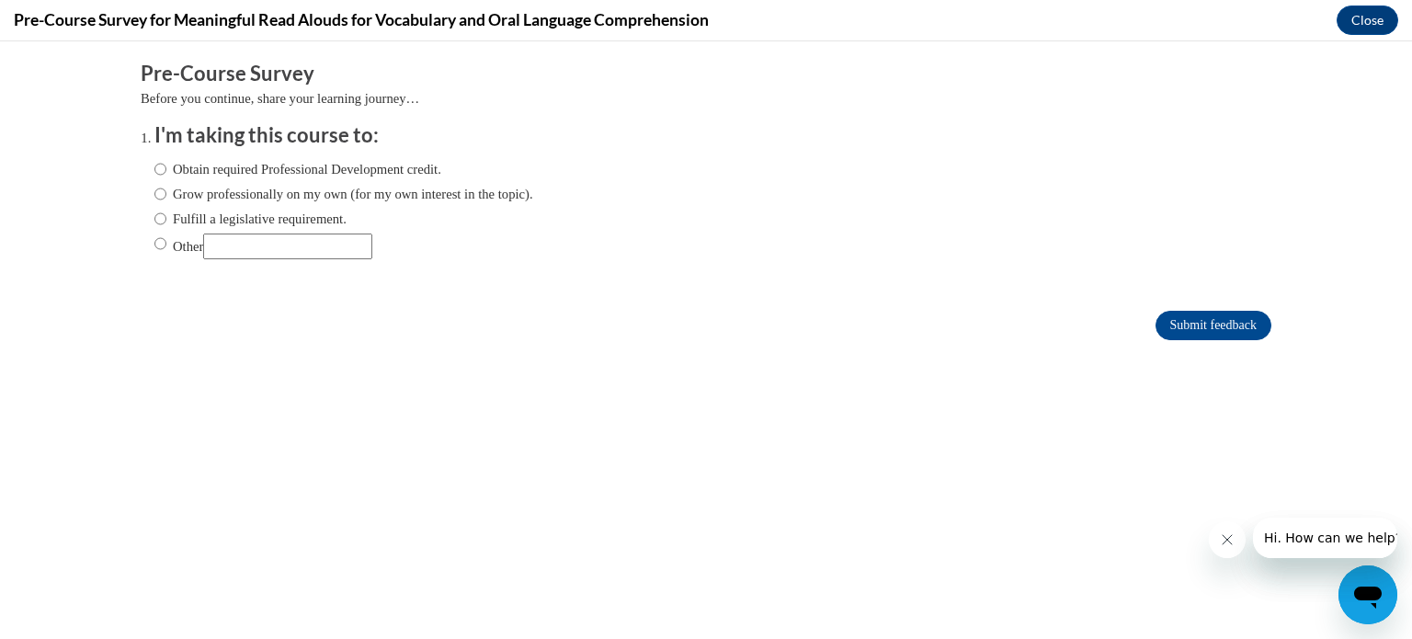
scroll to position [0, 0]
click at [159, 216] on input "Fulfill a legislative requirement." at bounding box center [160, 219] width 12 height 20
radio input "true"
click at [161, 216] on input "Fulfill a legislative requirement." at bounding box center [160, 219] width 12 height 20
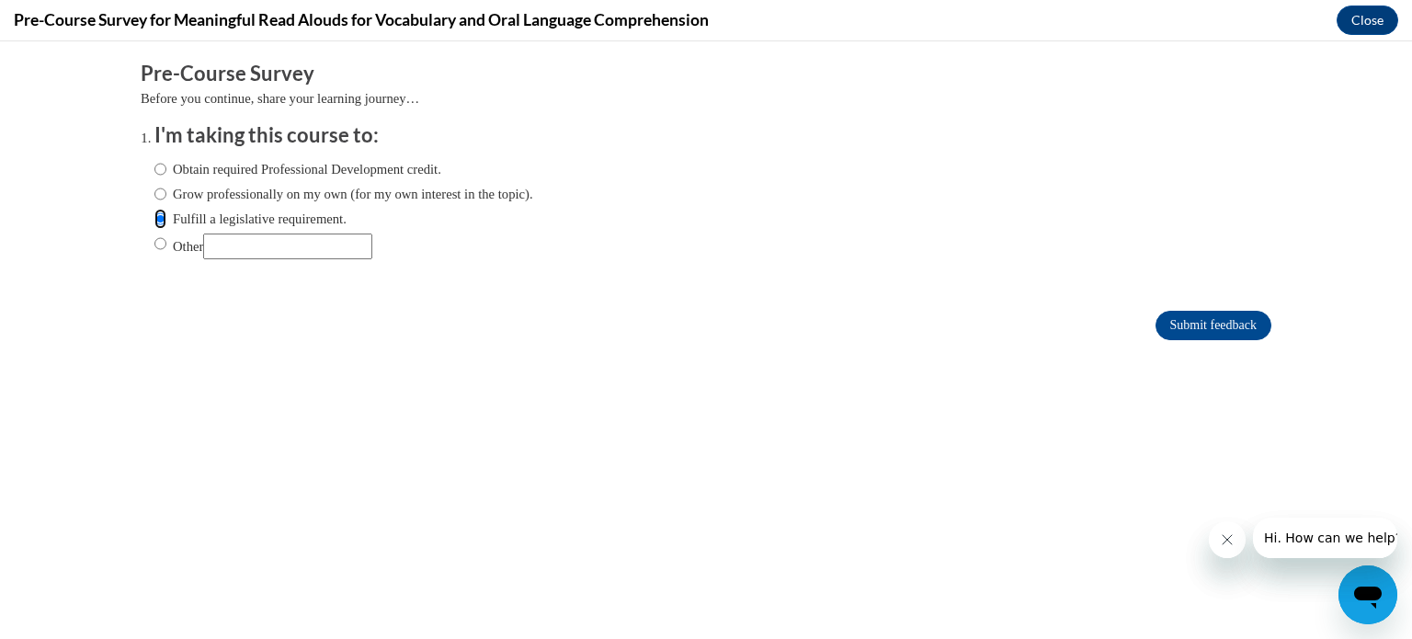
click at [161, 216] on input "Fulfill a legislative requirement." at bounding box center [160, 219] width 12 height 20
click at [1193, 327] on input "Submit feedback" at bounding box center [1214, 325] width 116 height 29
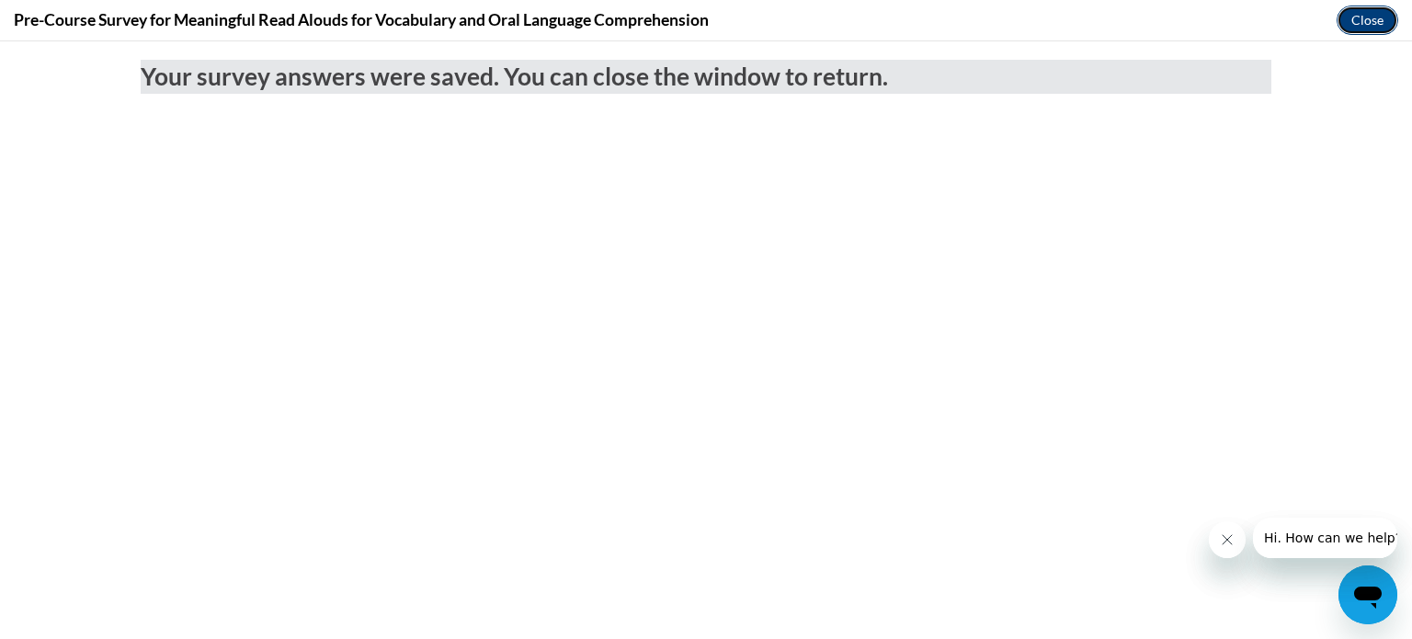
click at [1358, 22] on button "Close" at bounding box center [1368, 20] width 62 height 29
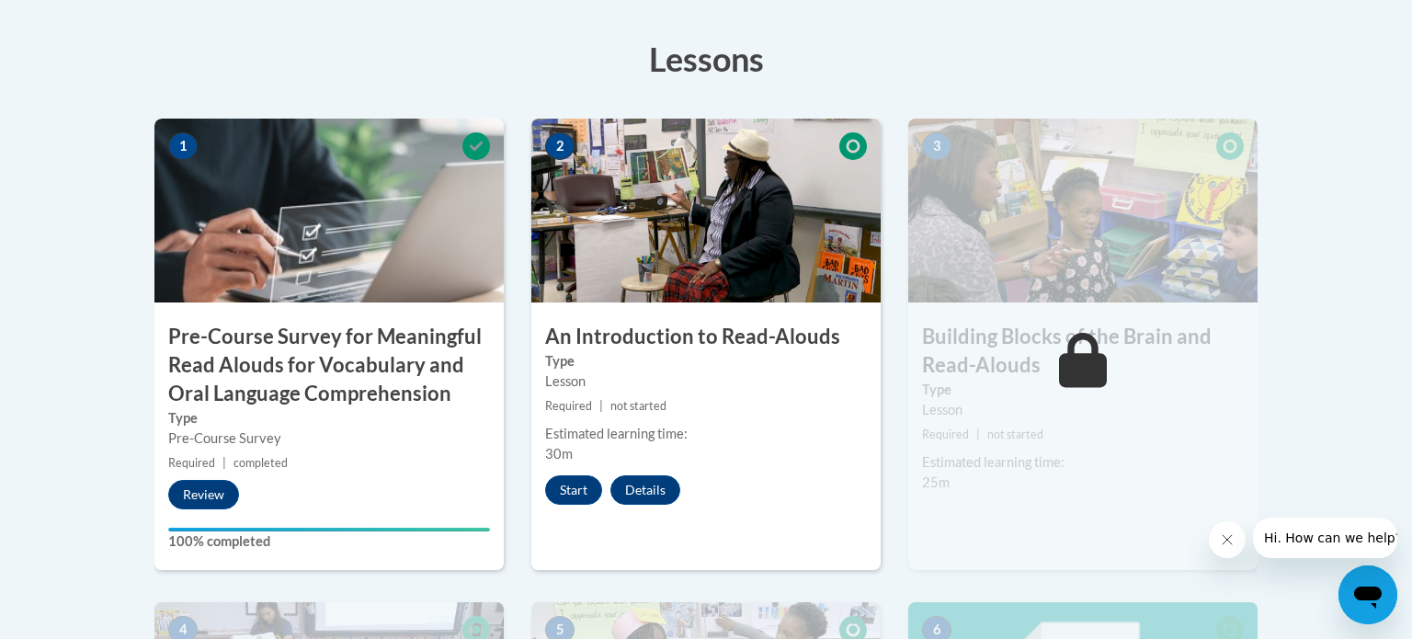
scroll to position [551, 0]
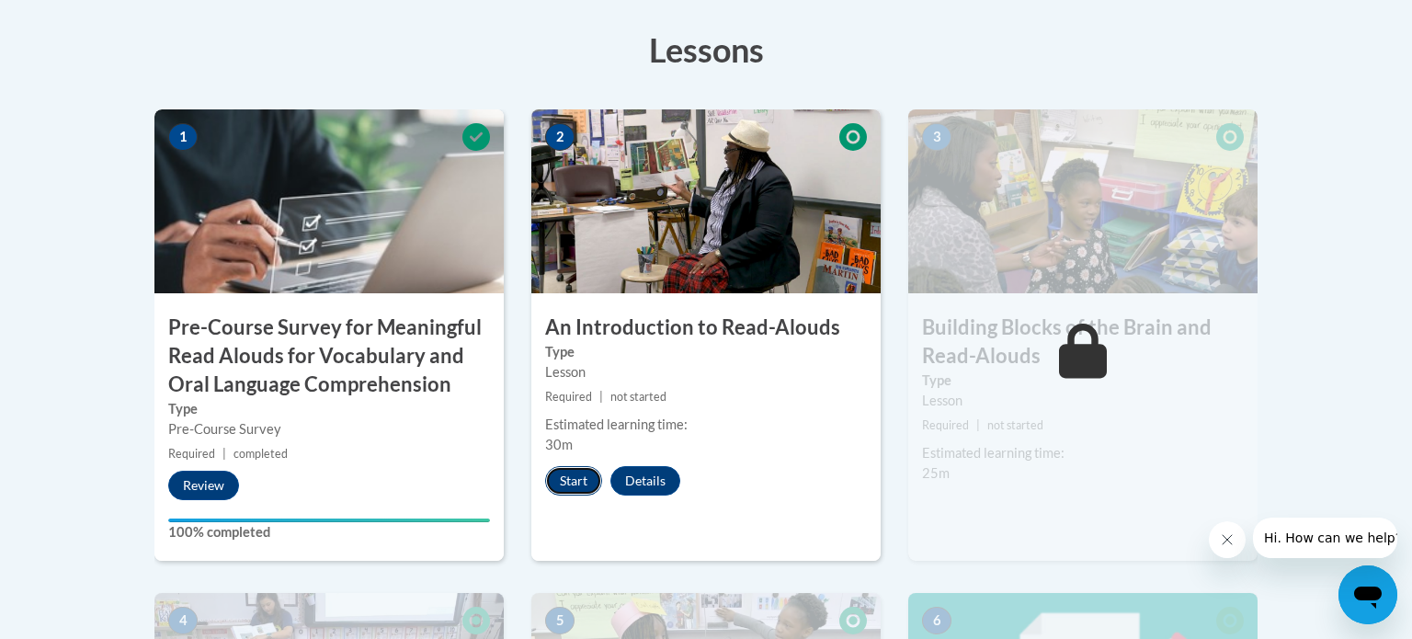
click at [583, 477] on button "Start" at bounding box center [573, 480] width 57 height 29
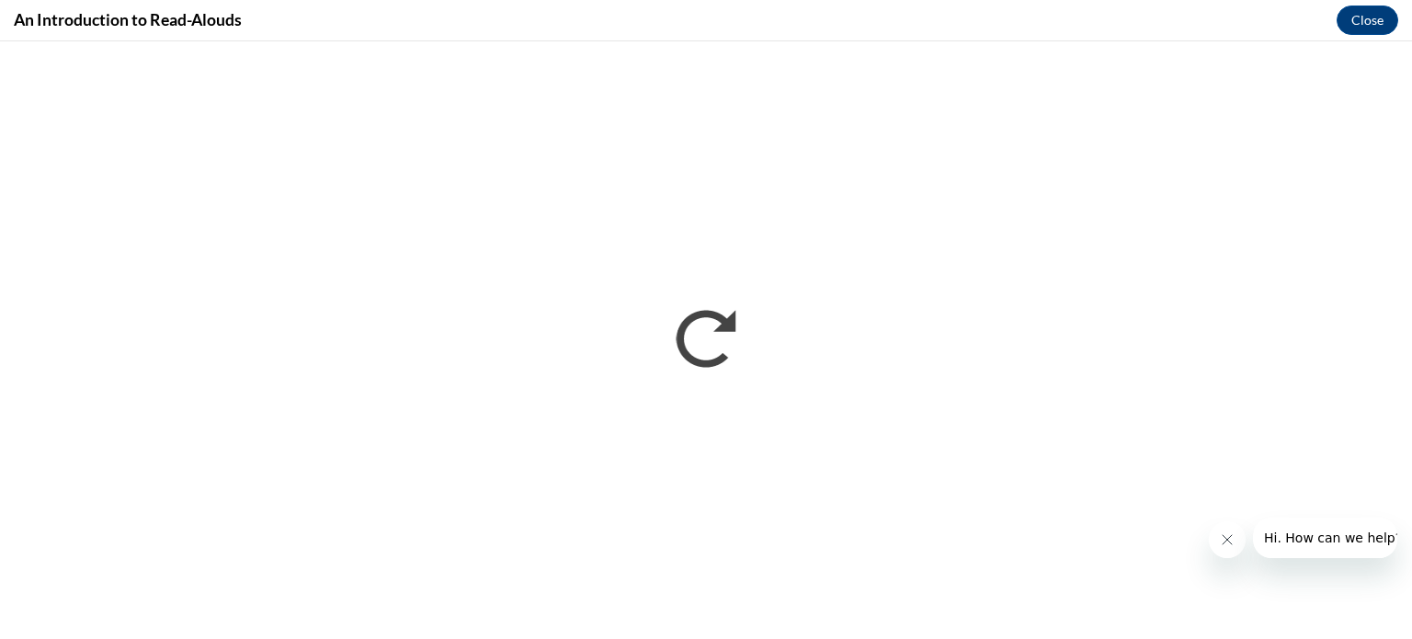
scroll to position [0, 0]
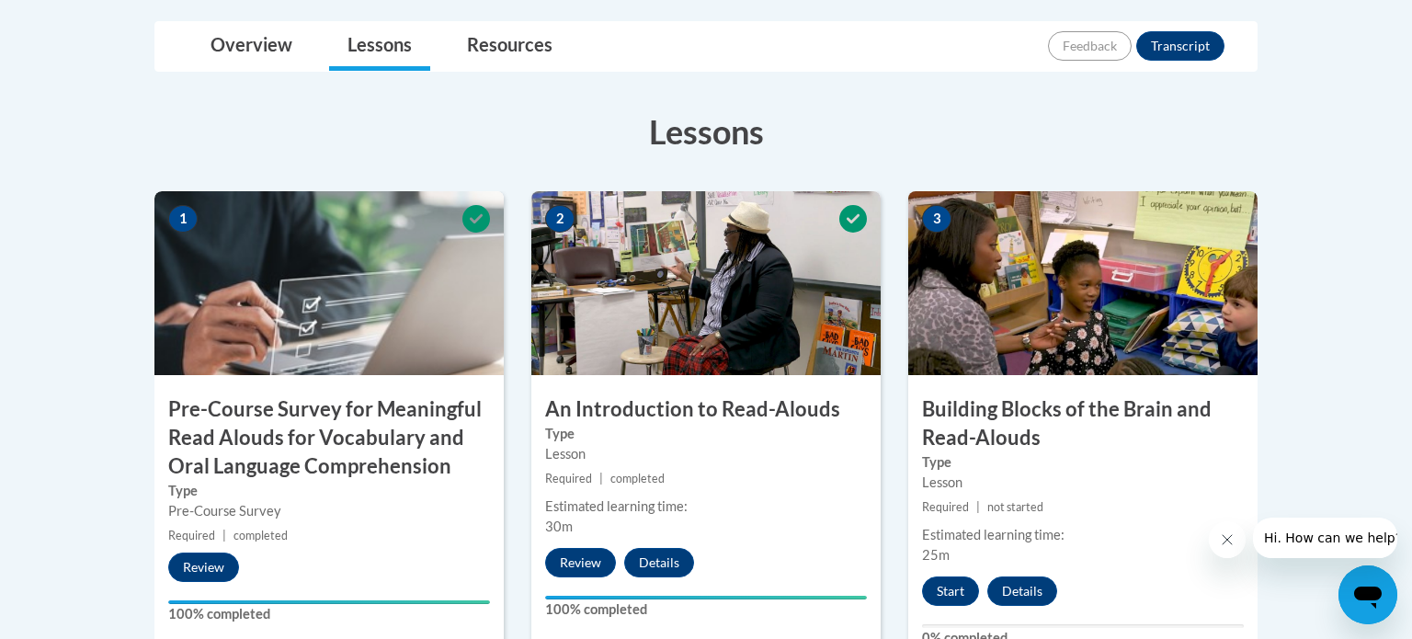
scroll to position [599, 0]
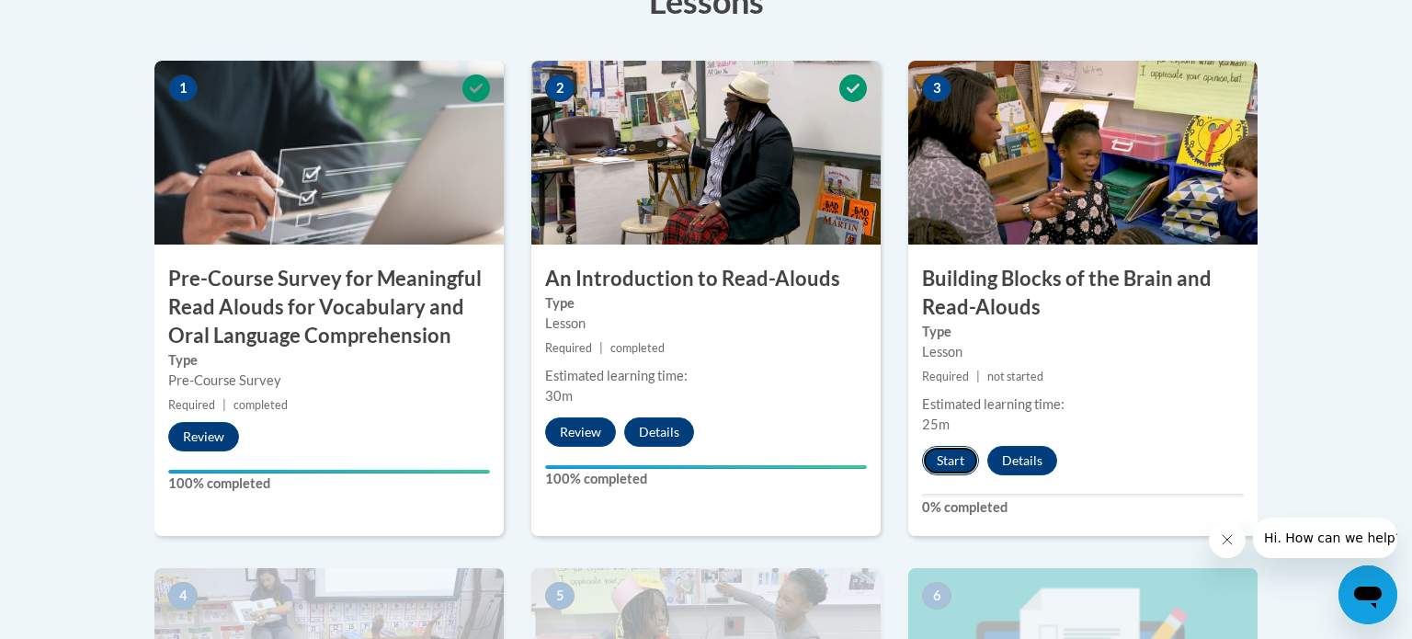
click at [947, 460] on button "Start" at bounding box center [950, 460] width 57 height 29
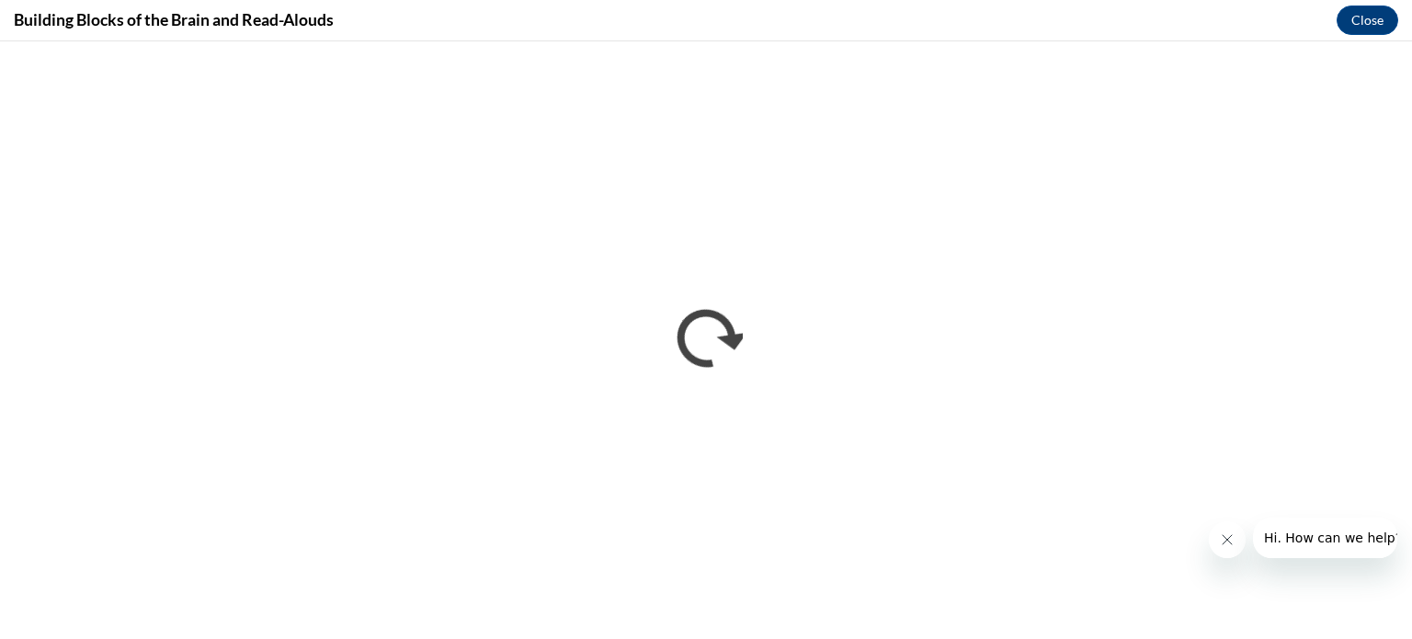
scroll to position [0, 0]
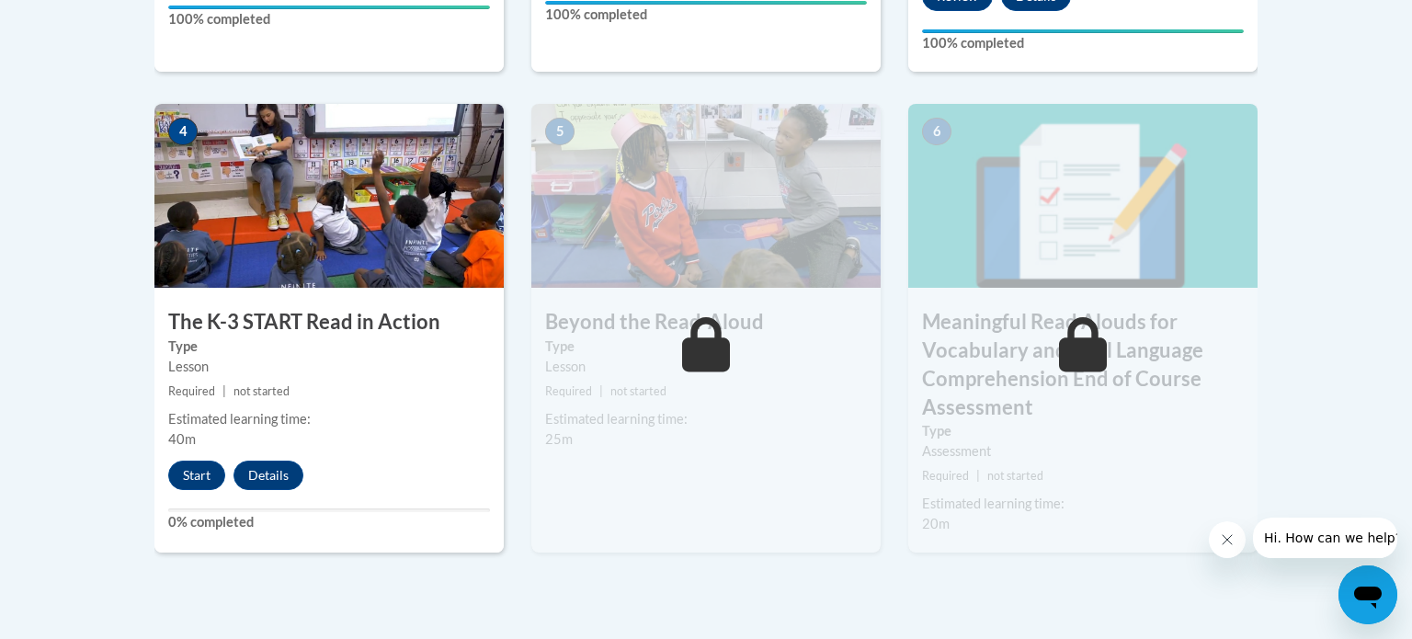
scroll to position [1074, 0]
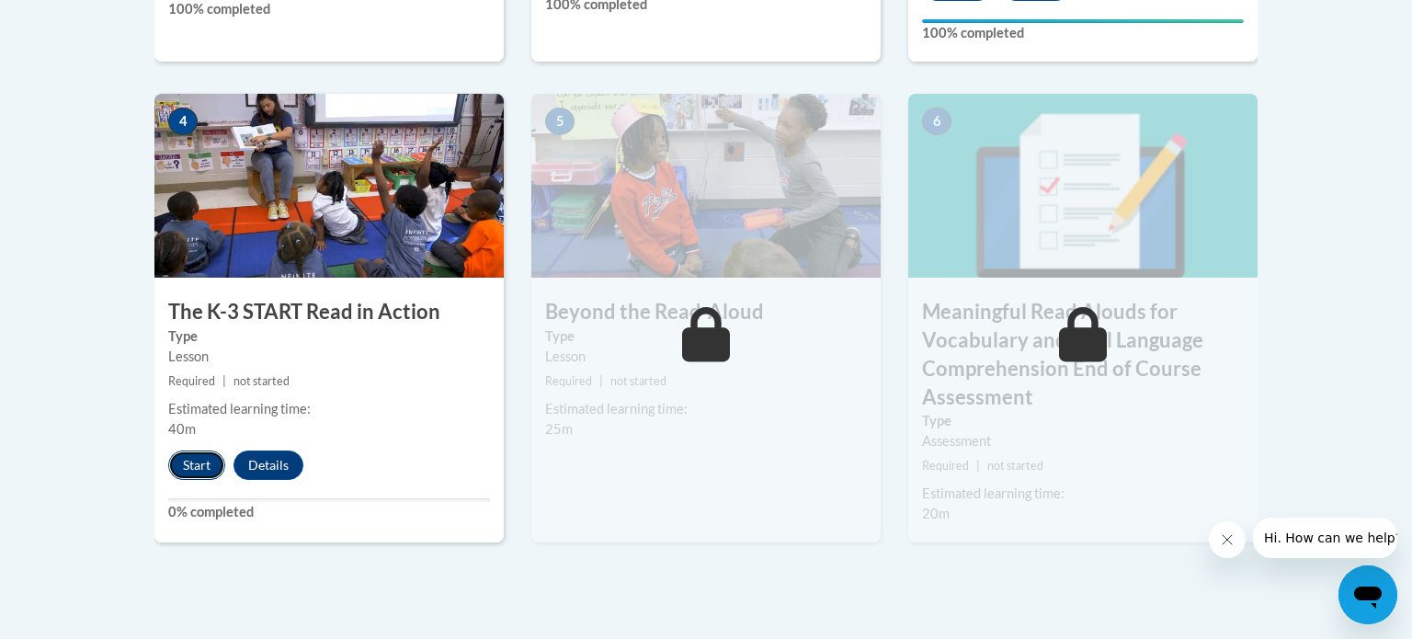
click at [187, 463] on button "Start" at bounding box center [196, 464] width 57 height 29
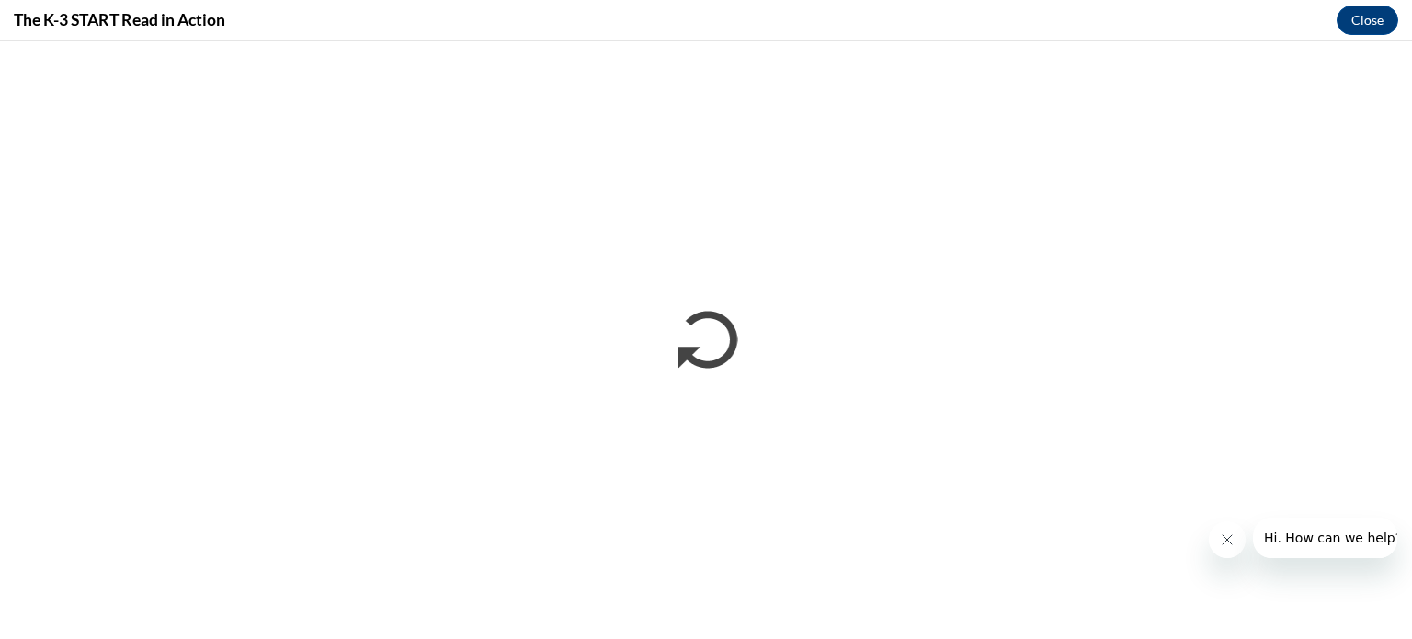
scroll to position [0, 0]
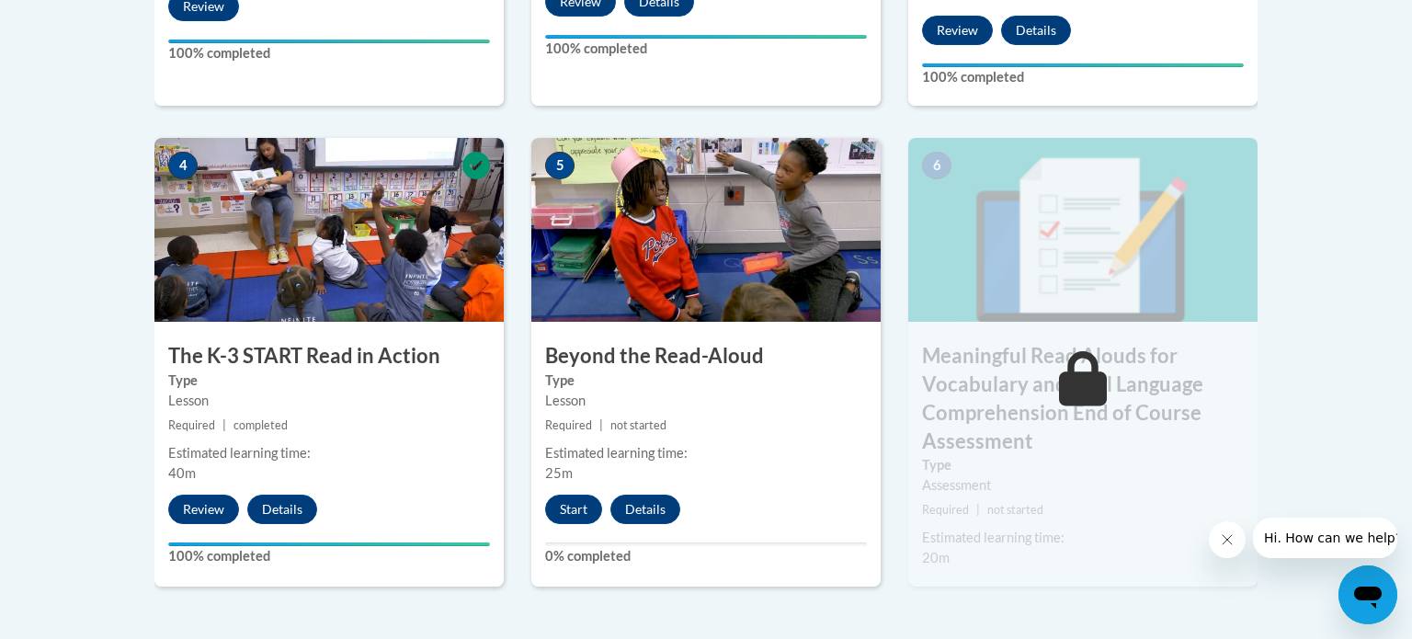
scroll to position [1051, 0]
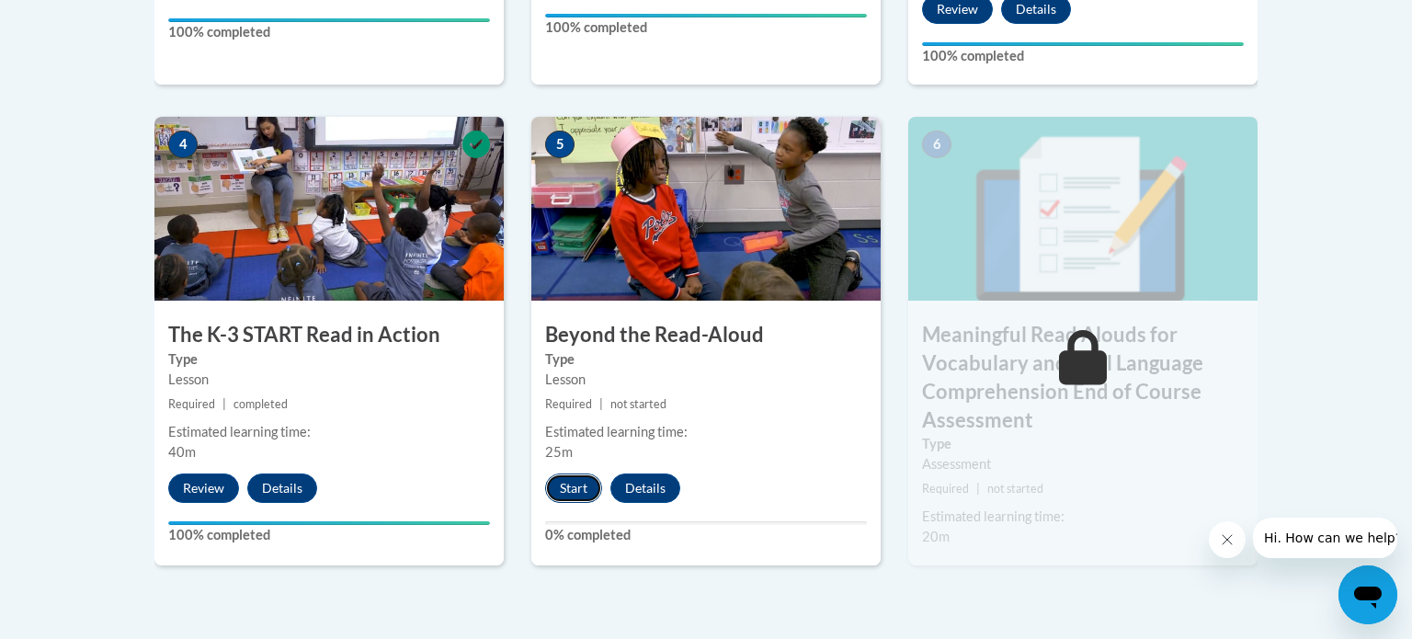
click at [575, 489] on button "Start" at bounding box center [573, 487] width 57 height 29
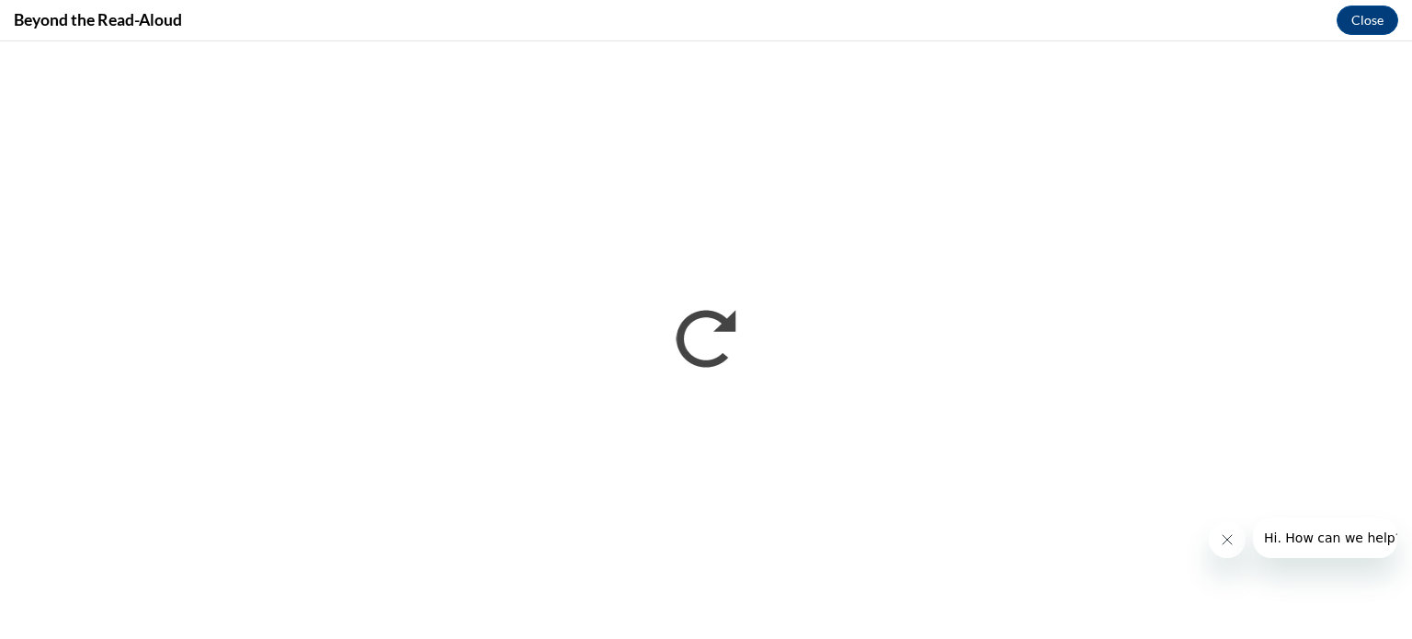
scroll to position [0, 0]
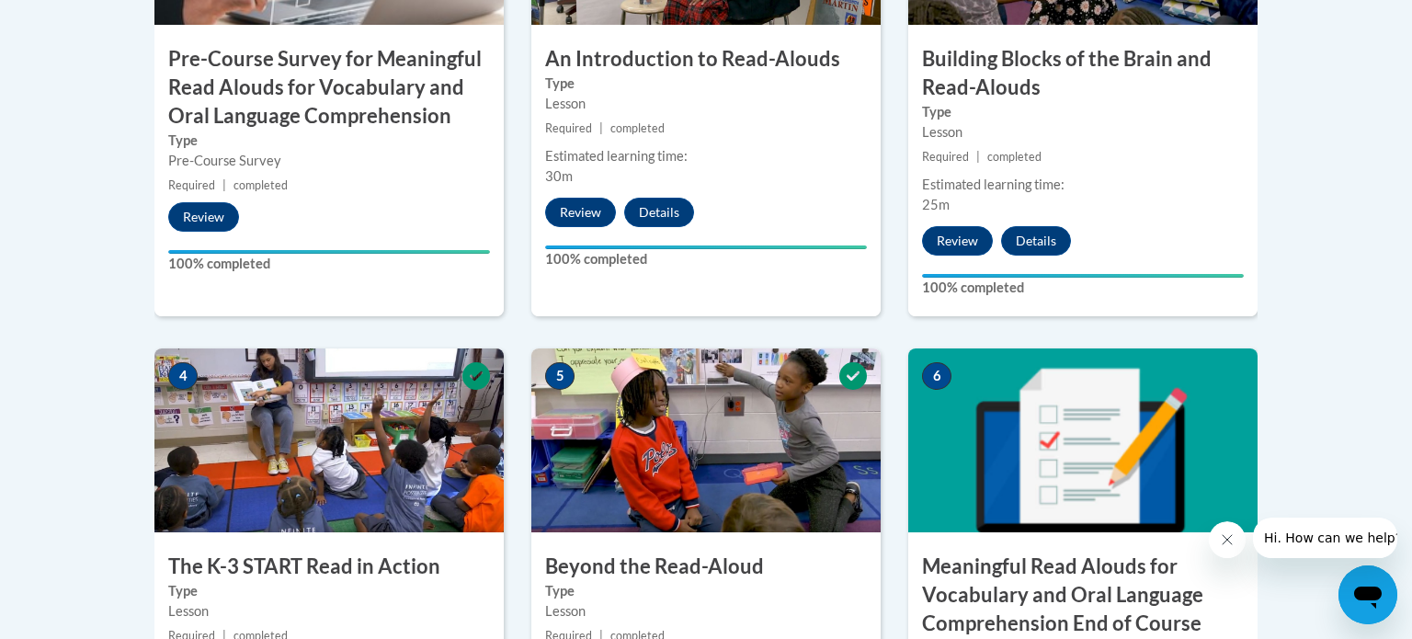
scroll to position [1122, 0]
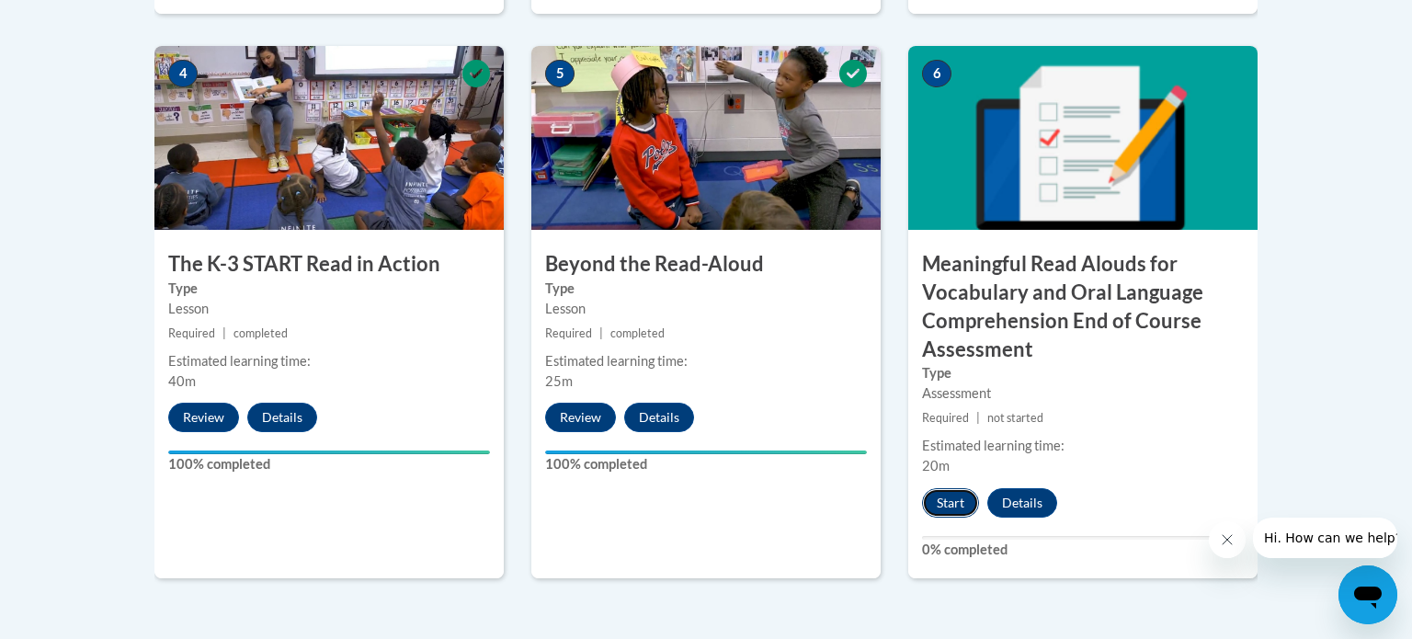
click at [947, 493] on button "Start" at bounding box center [950, 502] width 57 height 29
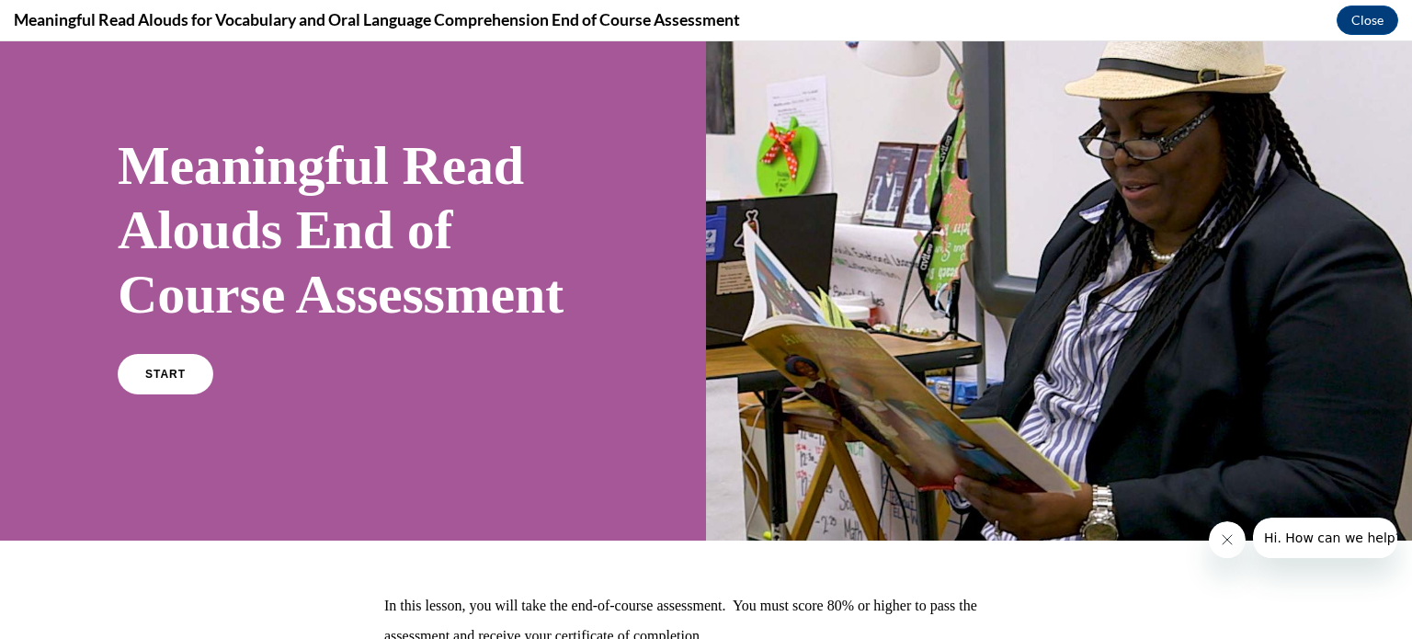
scroll to position [66, 0]
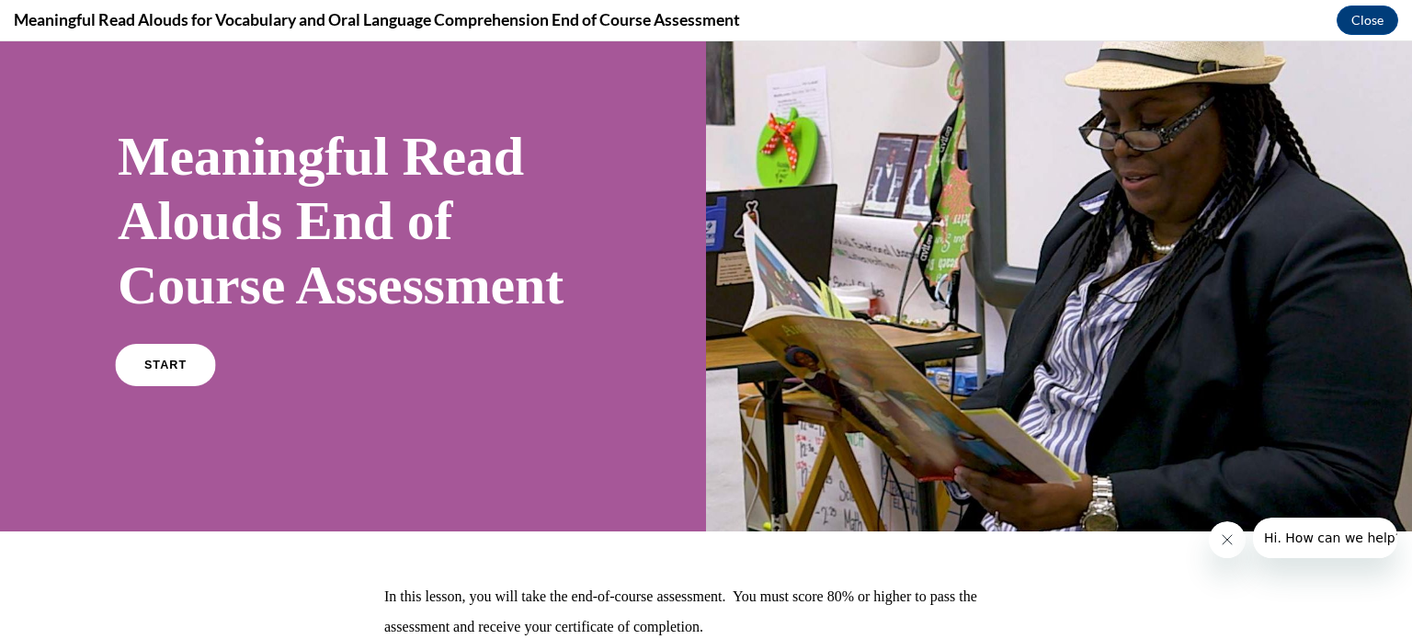
click at [160, 386] on link "START" at bounding box center [165, 365] width 100 height 42
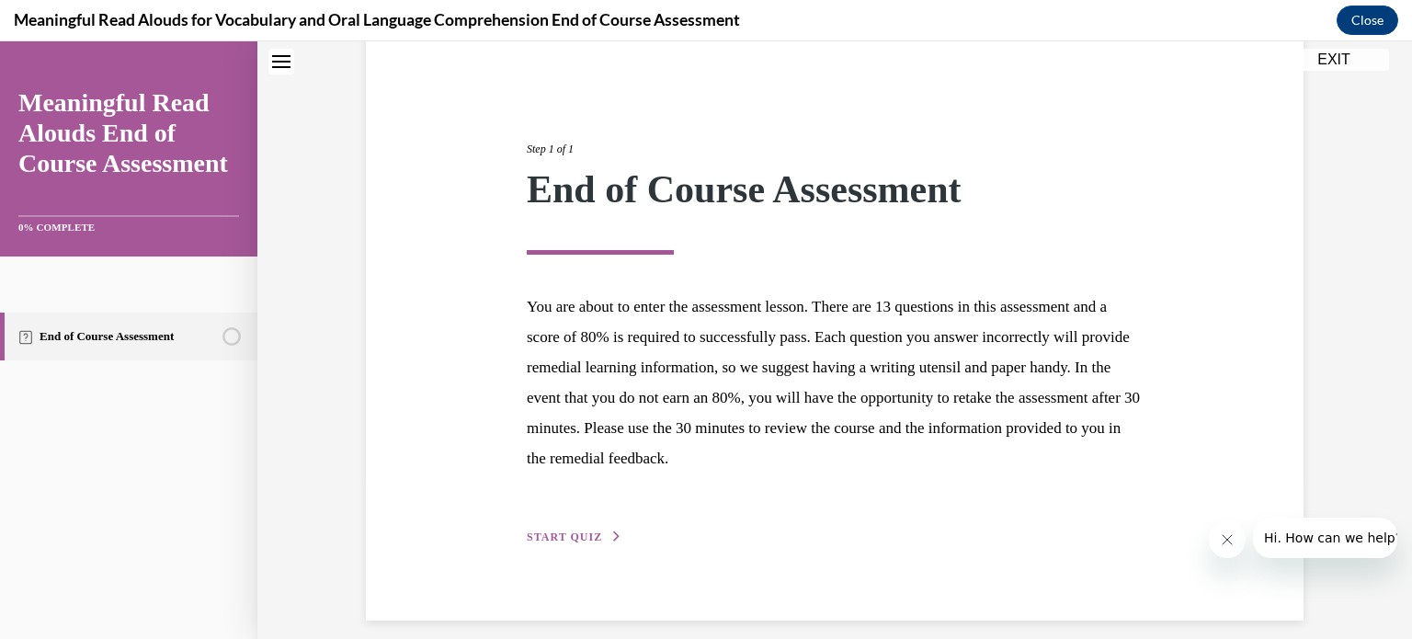
scroll to position [174, 0]
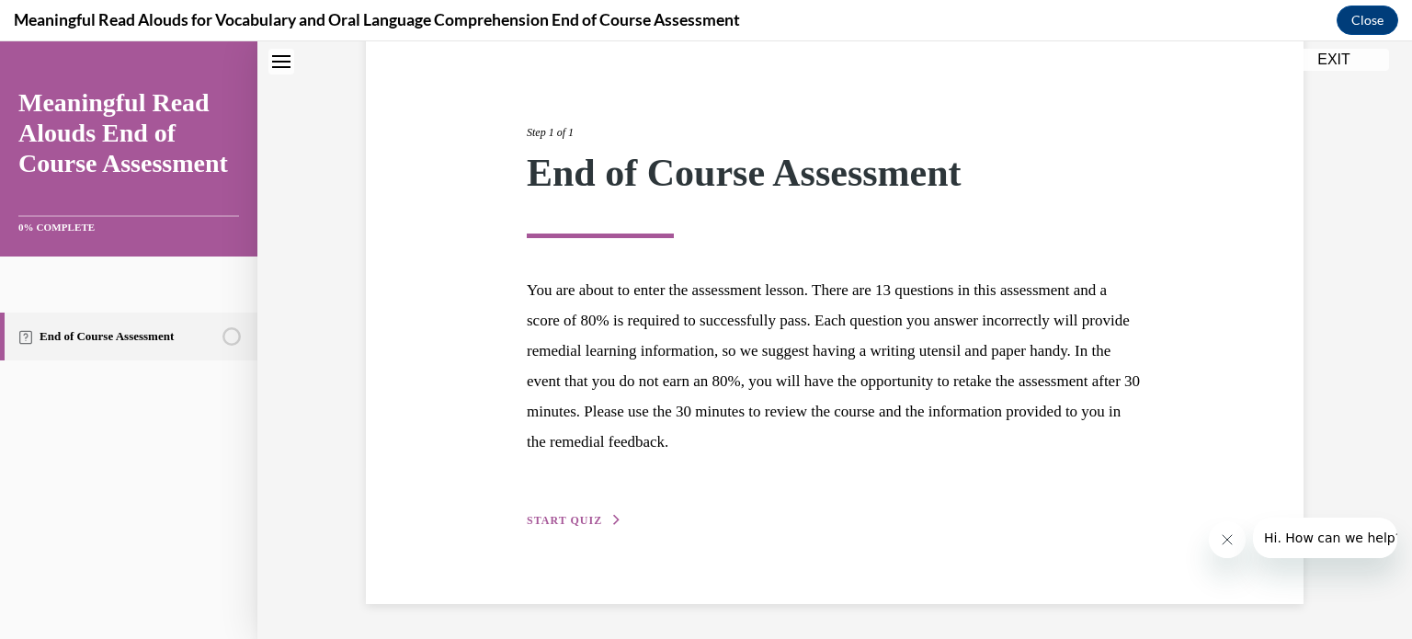
click at [547, 514] on span "START QUIZ" at bounding box center [564, 520] width 75 height 13
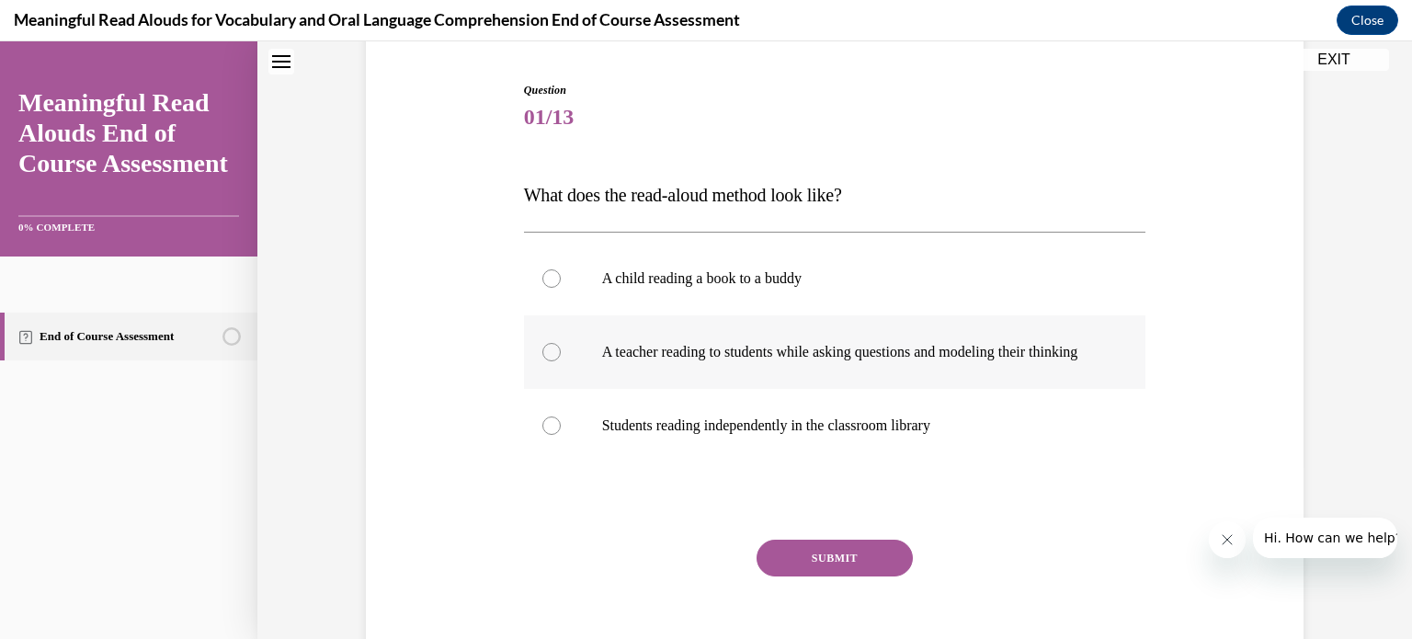
click at [550, 361] on div at bounding box center [551, 352] width 18 height 18
click at [550, 361] on input "A teacher reading to students while asking questions and modeling their thinking" at bounding box center [551, 352] width 18 height 18
radio input "true"
click at [842, 576] on button "SUBMIT" at bounding box center [835, 558] width 156 height 37
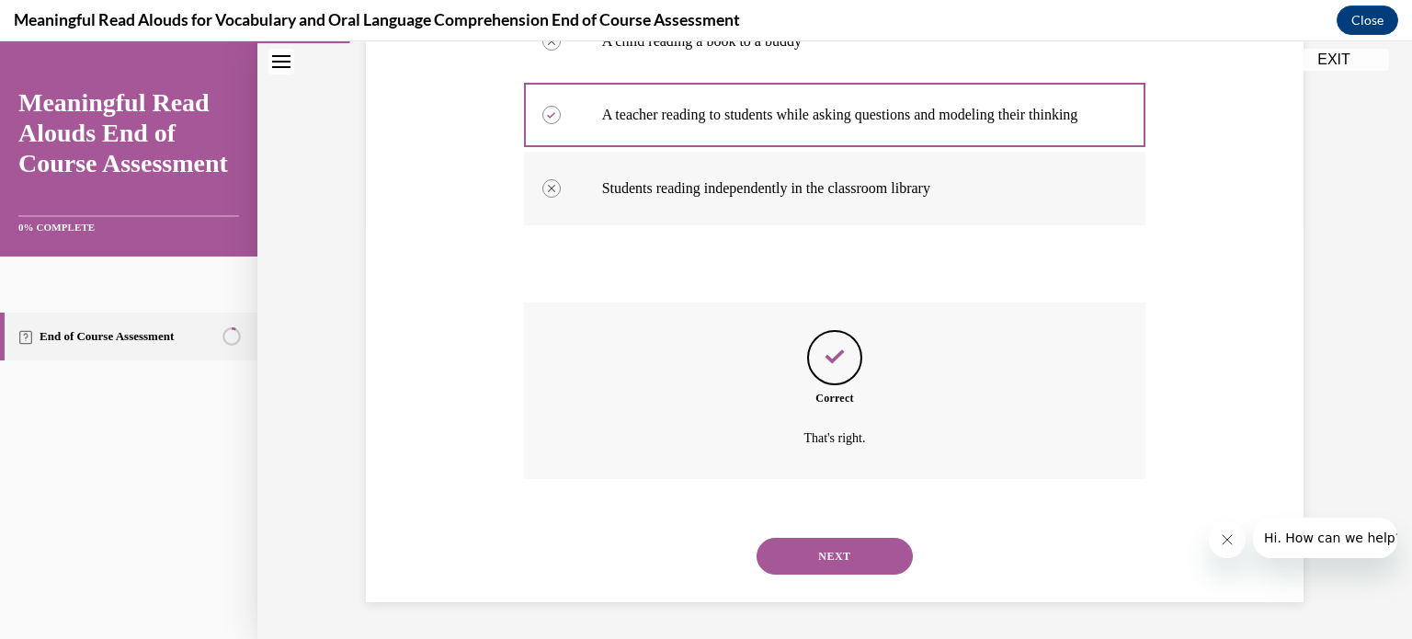
scroll to position [428, 0]
click at [837, 554] on button "NEXT" at bounding box center [835, 556] width 156 height 37
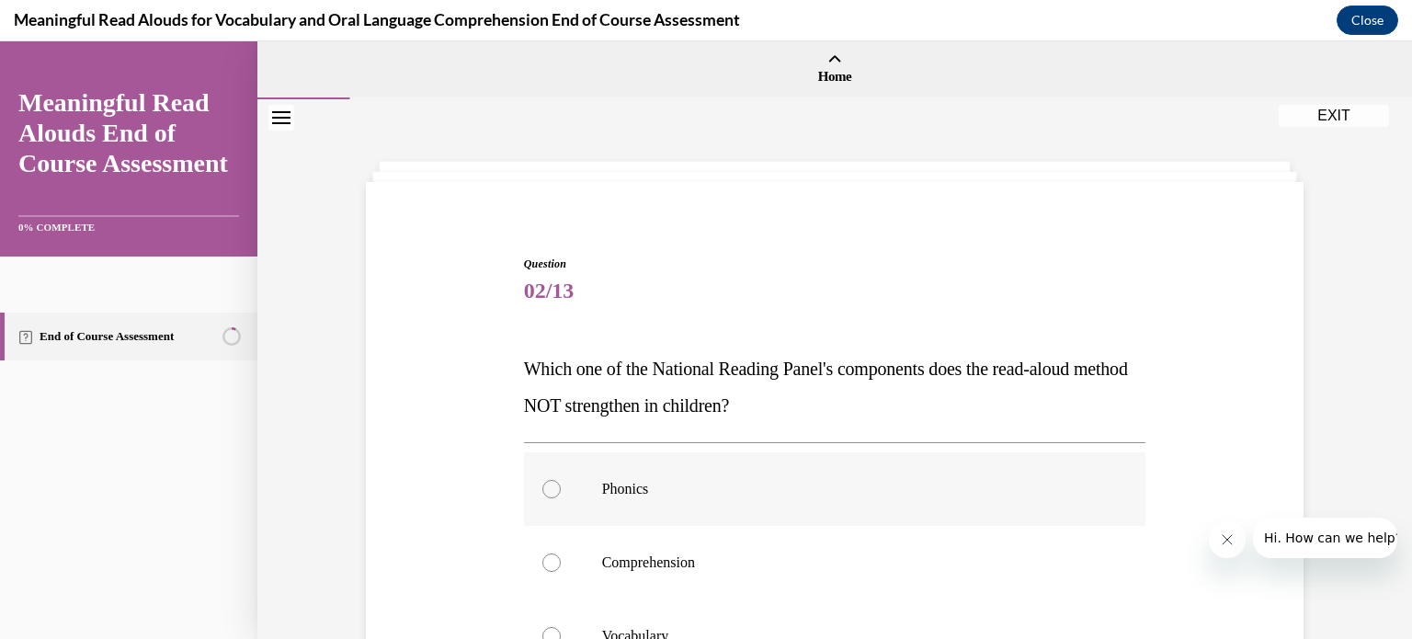
click at [556, 491] on div at bounding box center [551, 489] width 18 height 18
click at [556, 491] on input "Phonics" at bounding box center [551, 489] width 18 height 18
radio input "true"
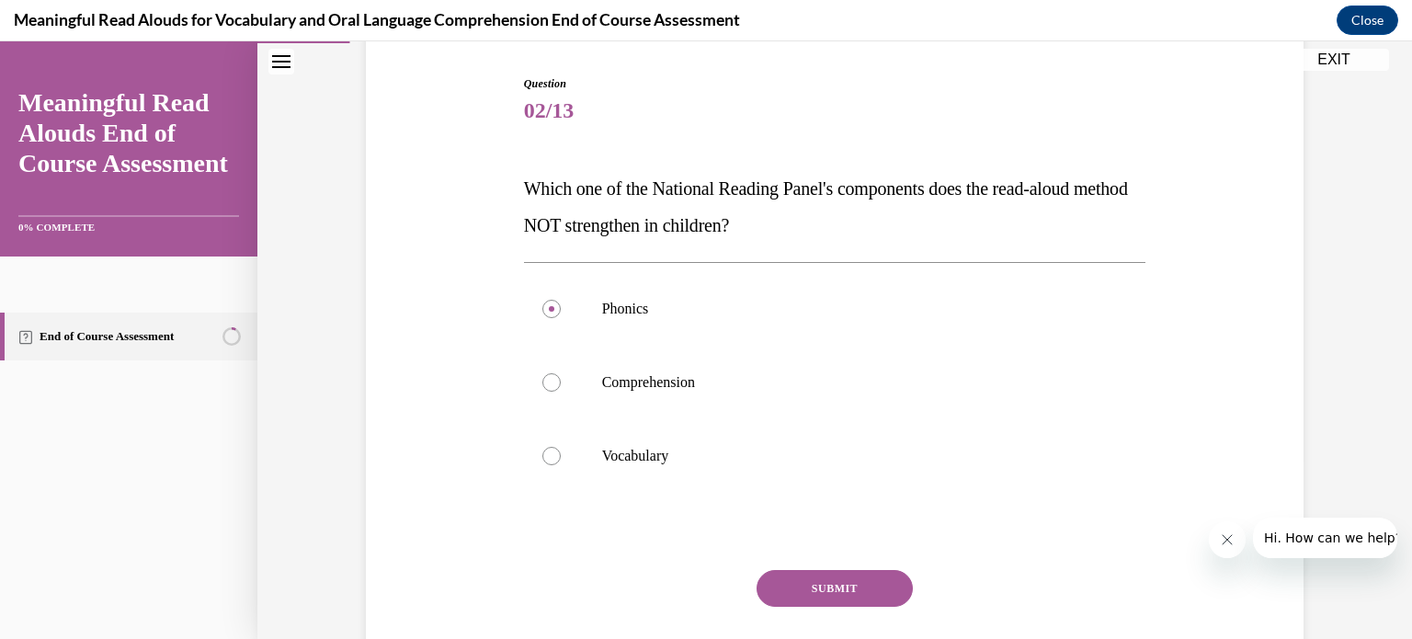
click at [837, 594] on button "SUBMIT" at bounding box center [835, 588] width 156 height 37
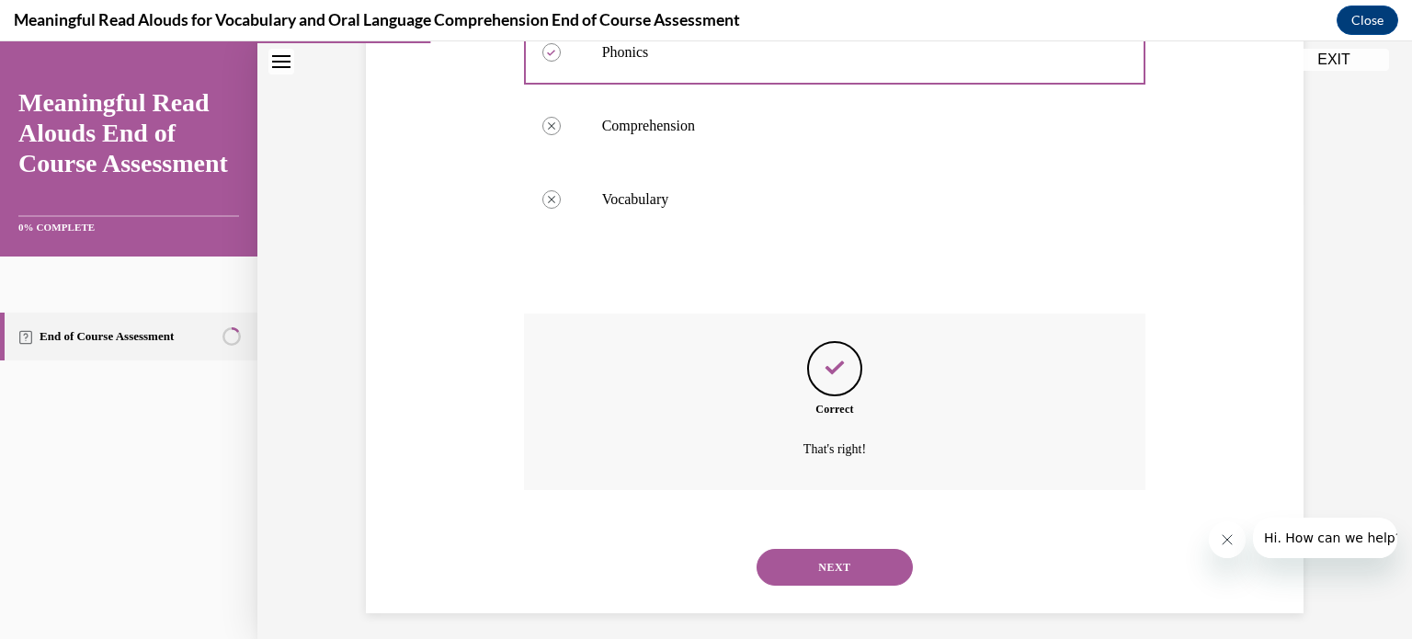
scroll to position [447, 0]
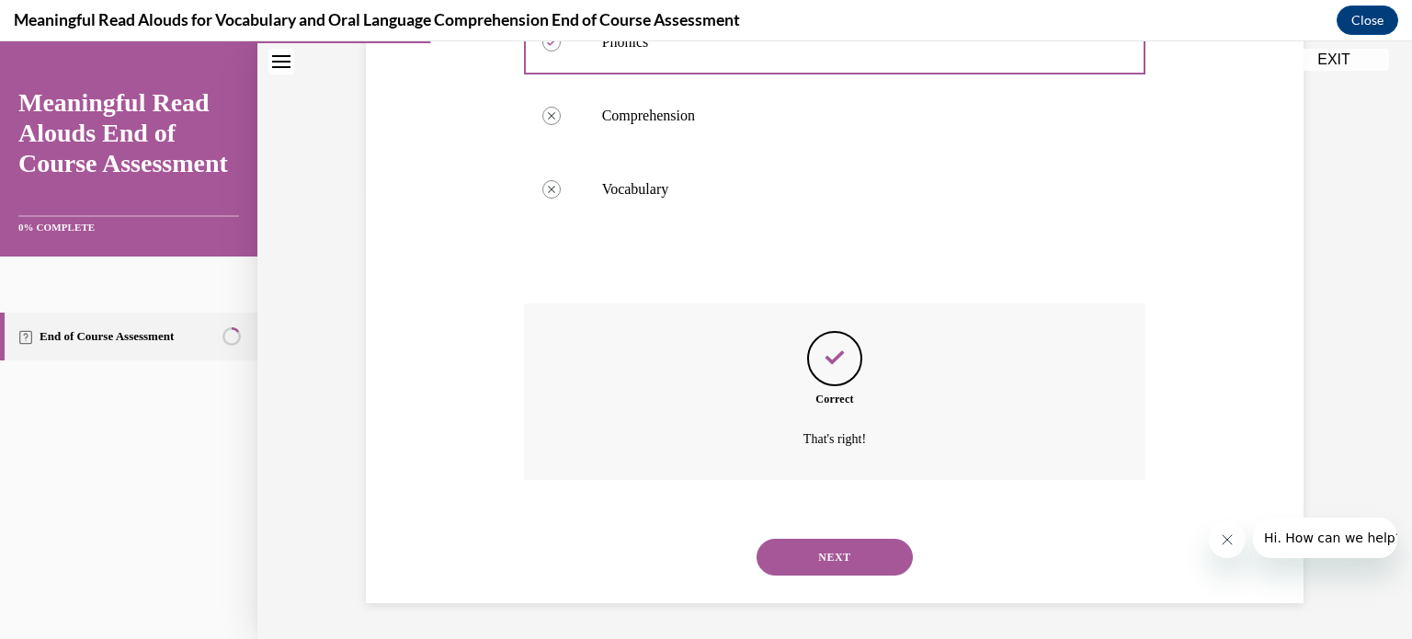
click at [858, 557] on button "NEXT" at bounding box center [835, 557] width 156 height 37
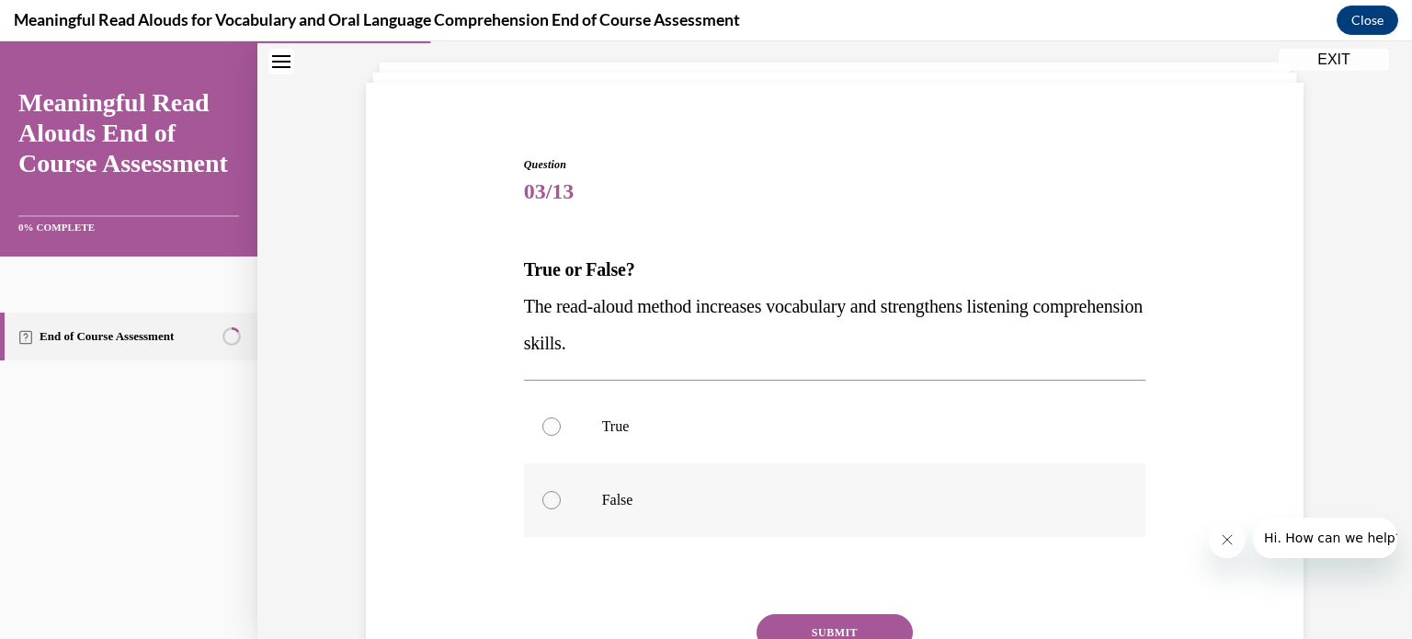
scroll to position [154, 0]
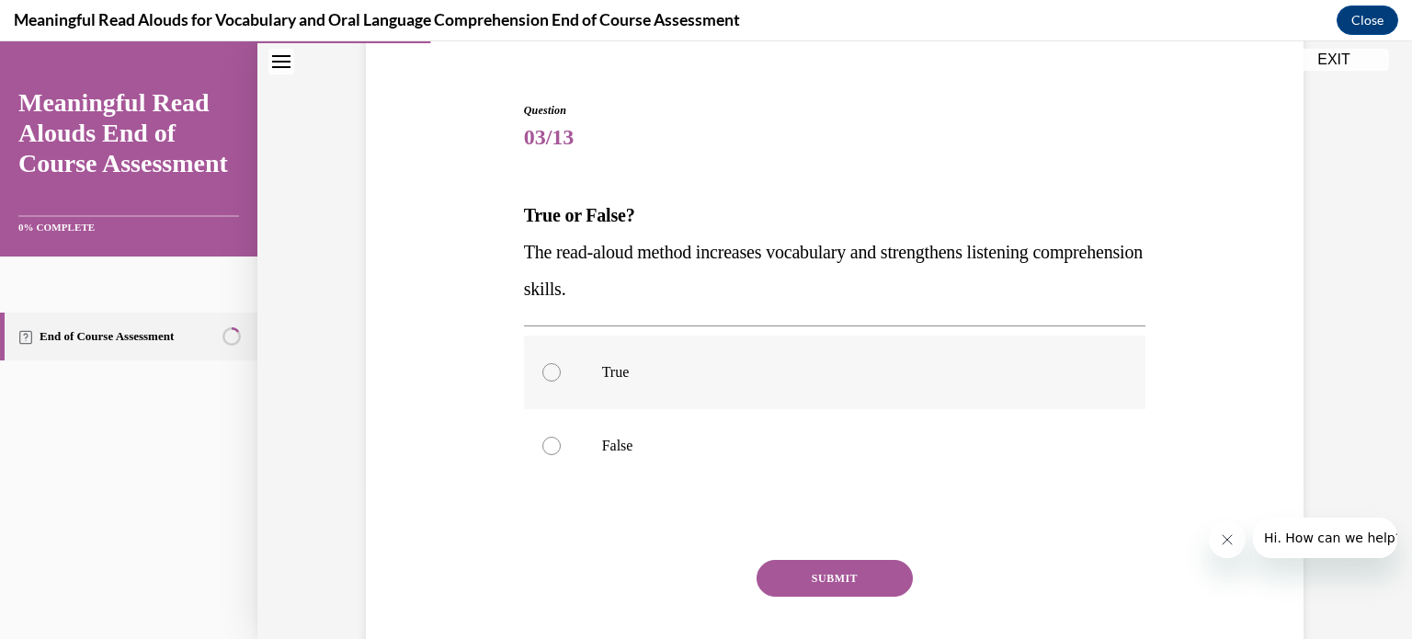
drag, startPoint x: 549, startPoint y: 371, endPoint x: 625, endPoint y: 404, distance: 83.2
click at [549, 371] on div at bounding box center [551, 372] width 18 height 18
click at [549, 371] on input "True" at bounding box center [551, 372] width 18 height 18
radio input "true"
click at [831, 576] on button "SUBMIT" at bounding box center [835, 578] width 156 height 37
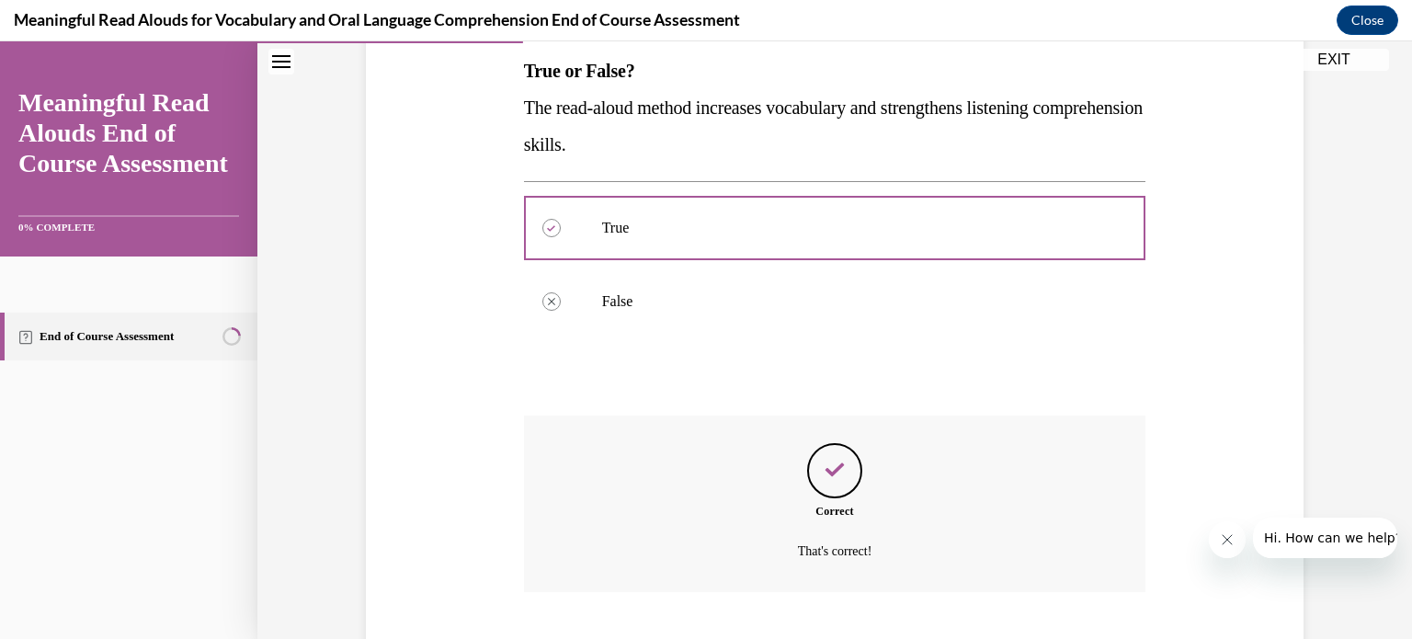
scroll to position [410, 0]
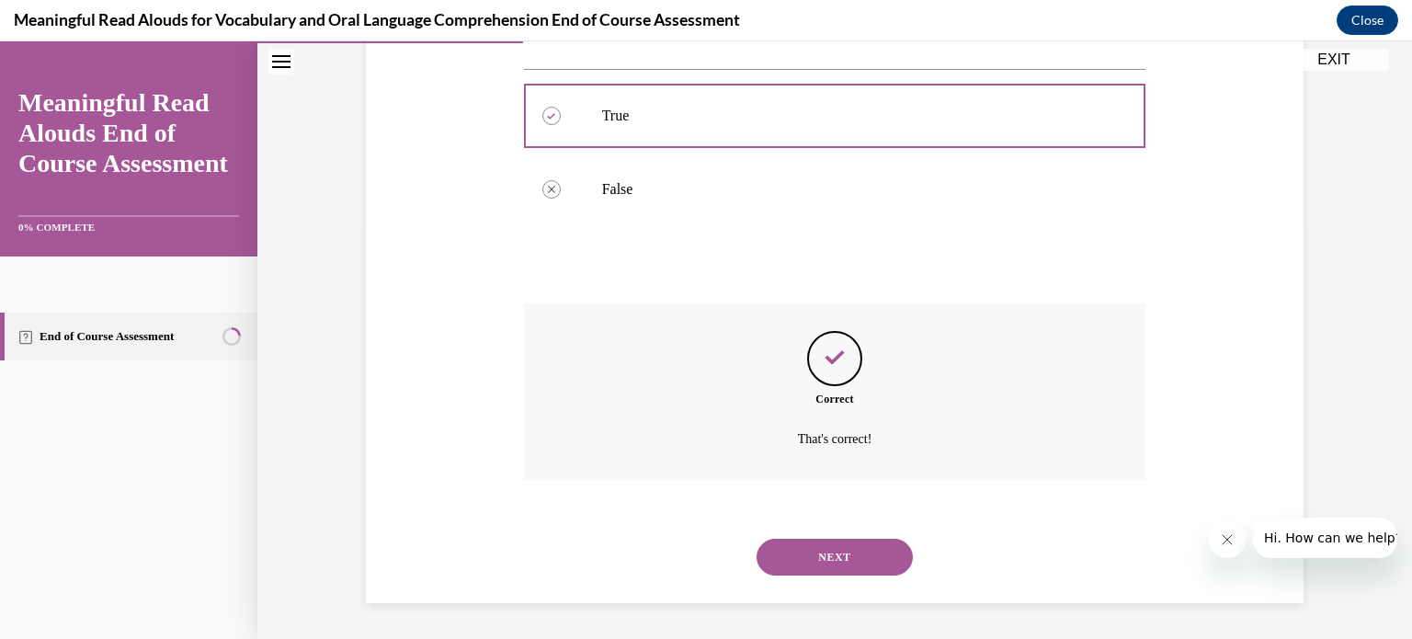
click at [840, 552] on button "NEXT" at bounding box center [835, 557] width 156 height 37
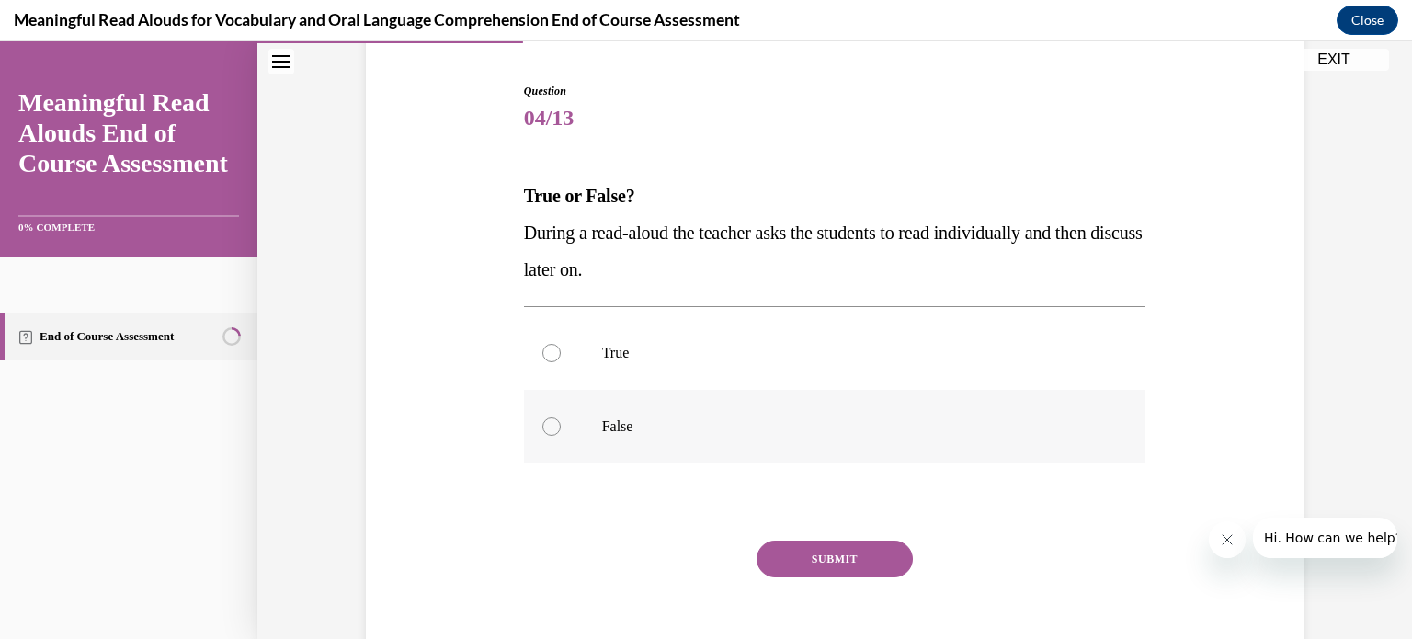
scroll to position [165, 0]
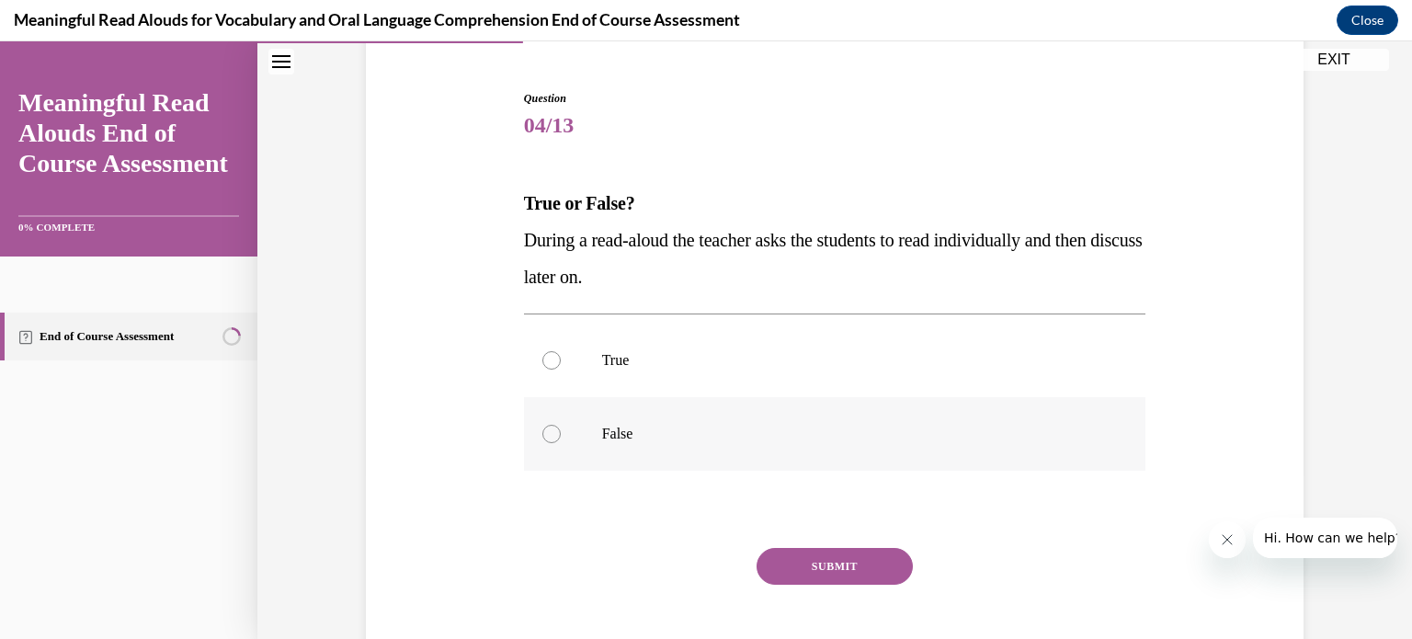
click at [556, 435] on div at bounding box center [551, 434] width 18 height 18
click at [556, 435] on input "False" at bounding box center [551, 434] width 18 height 18
radio input "true"
click at [828, 568] on button "SUBMIT" at bounding box center [835, 566] width 156 height 37
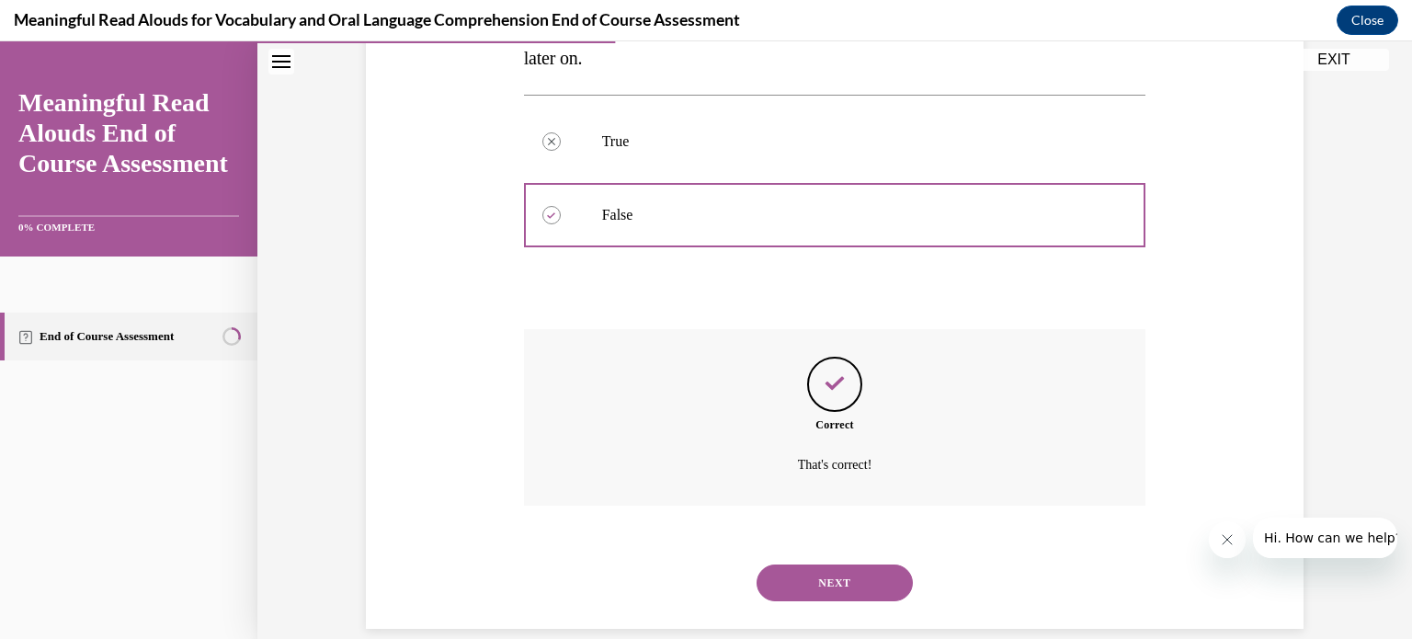
scroll to position [410, 0]
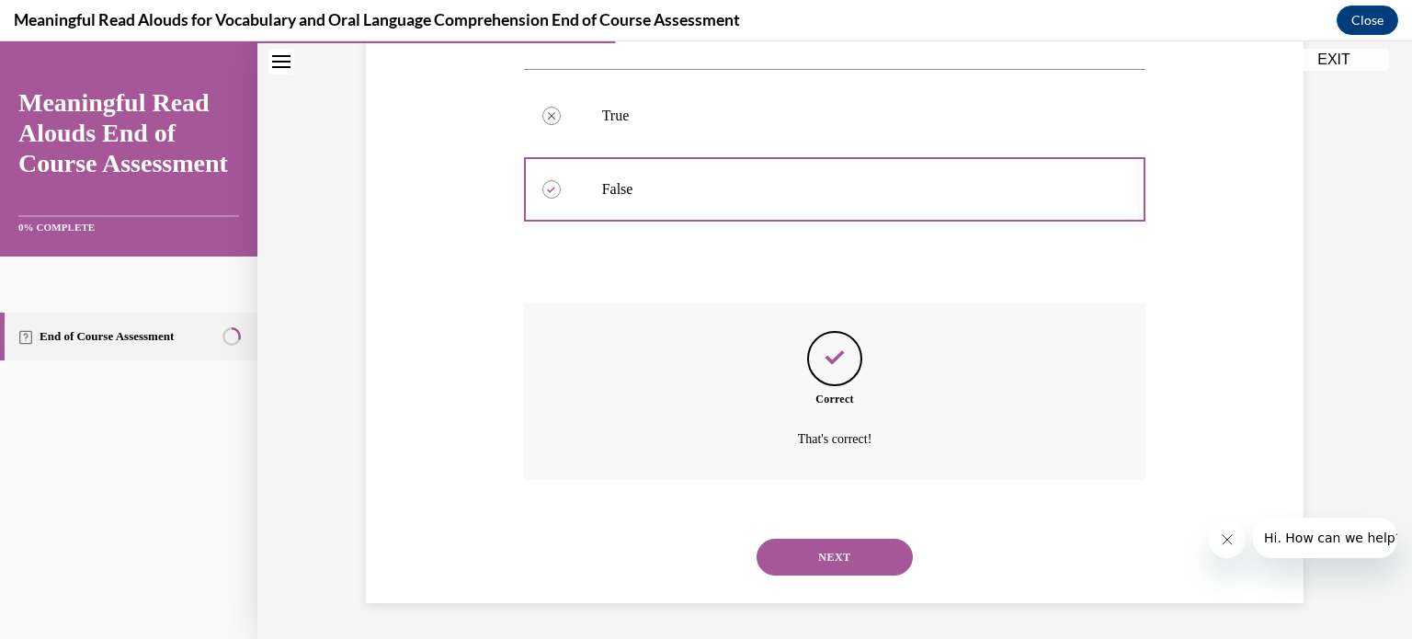
click at [849, 563] on button "NEXT" at bounding box center [835, 557] width 156 height 37
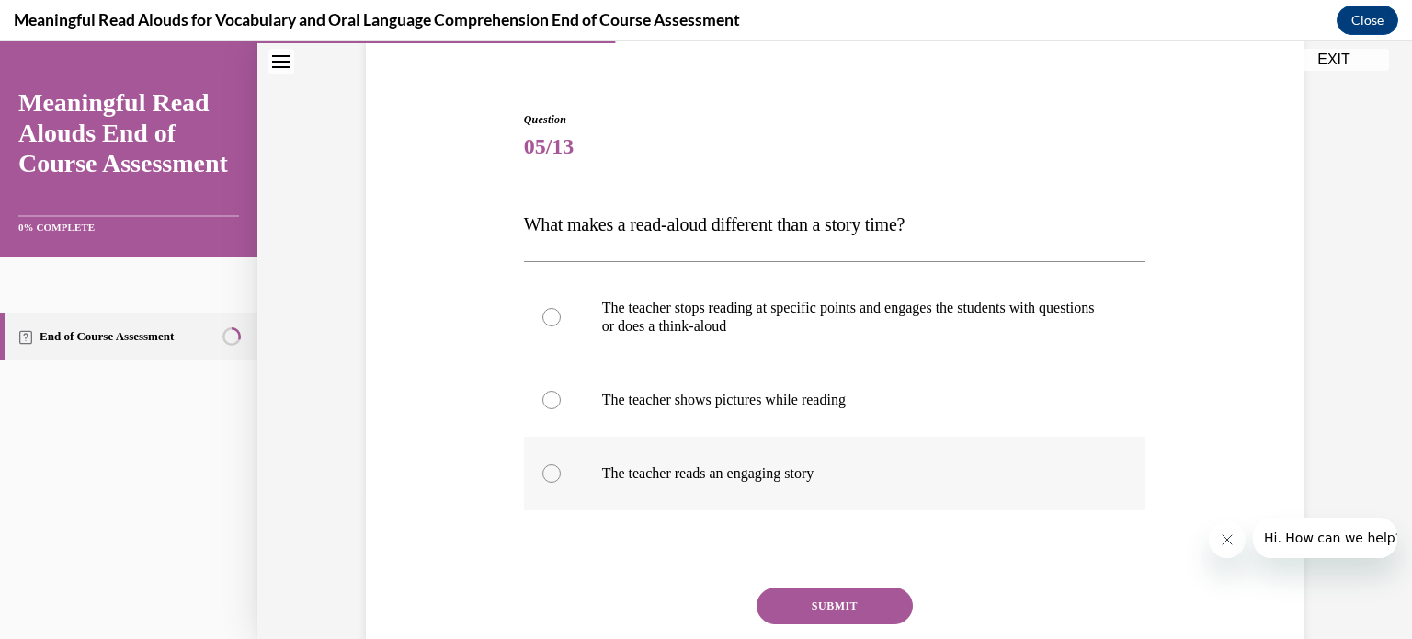
scroll to position [154, 0]
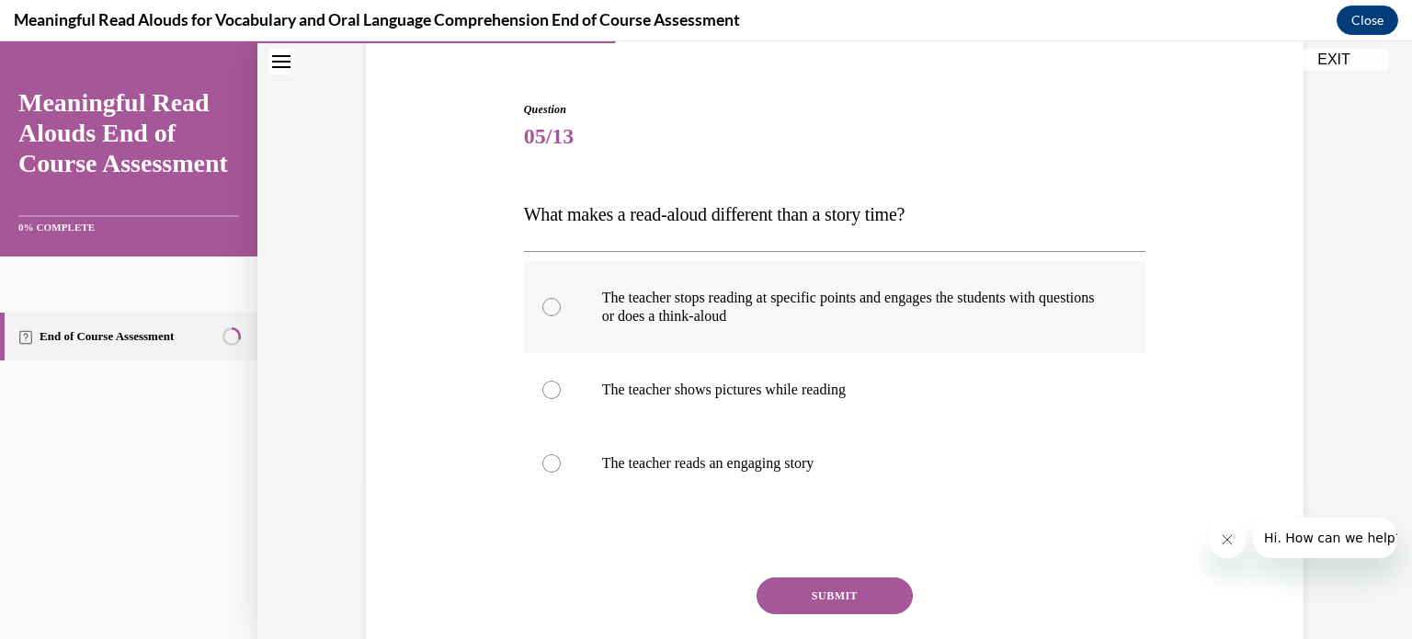
click at [552, 304] on div at bounding box center [551, 307] width 18 height 18
click at [552, 304] on input "The teacher stops reading at specific points and engages the students with ques…" at bounding box center [551, 307] width 18 height 18
radio input "true"
click at [823, 597] on button "SUBMIT" at bounding box center [835, 595] width 156 height 37
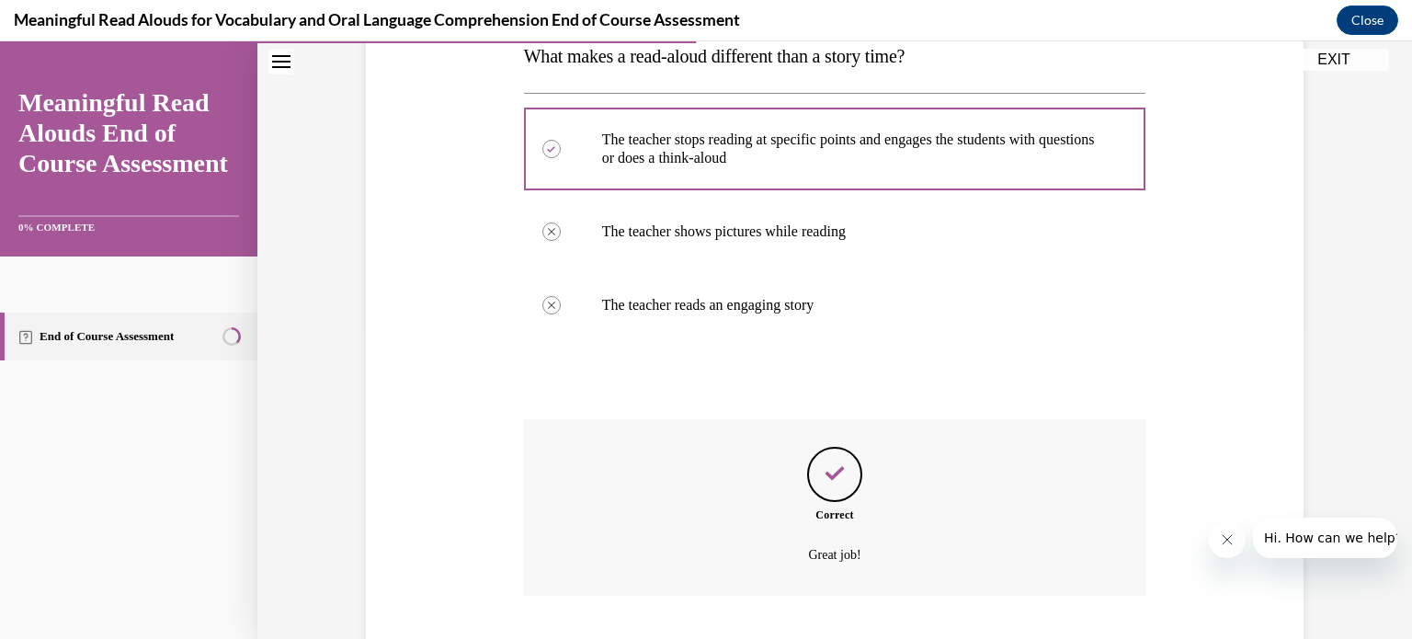
scroll to position [428, 0]
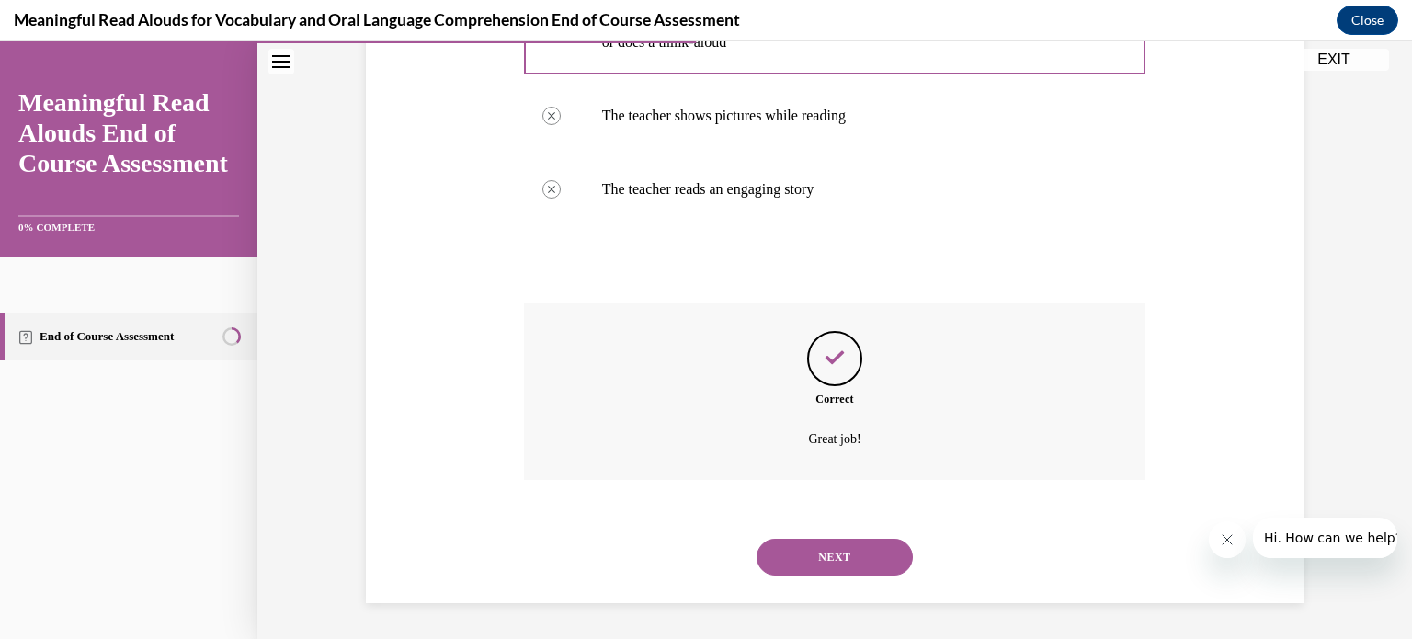
click at [849, 549] on button "NEXT" at bounding box center [835, 557] width 156 height 37
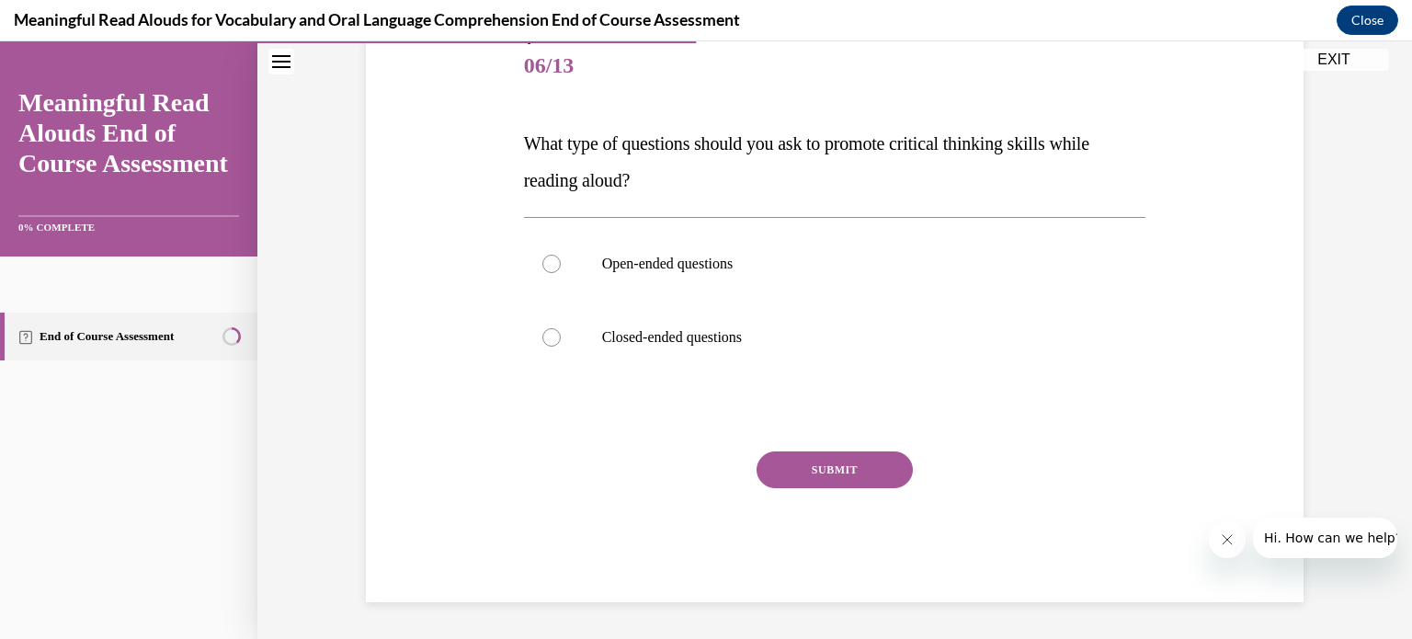
scroll to position [203, 0]
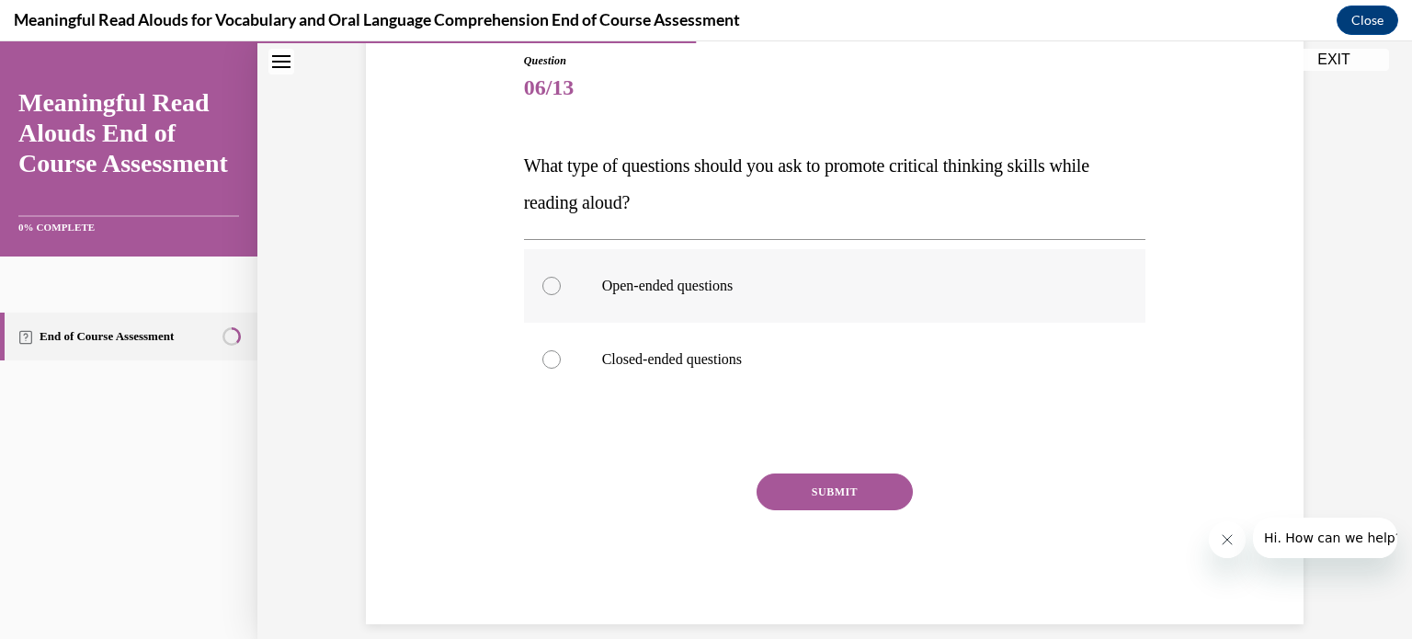
click at [552, 286] on div at bounding box center [551, 286] width 18 height 18
click at [552, 286] on input "Open-ended questions" at bounding box center [551, 286] width 18 height 18
radio input "true"
click at [839, 481] on button "SUBMIT" at bounding box center [835, 491] width 156 height 37
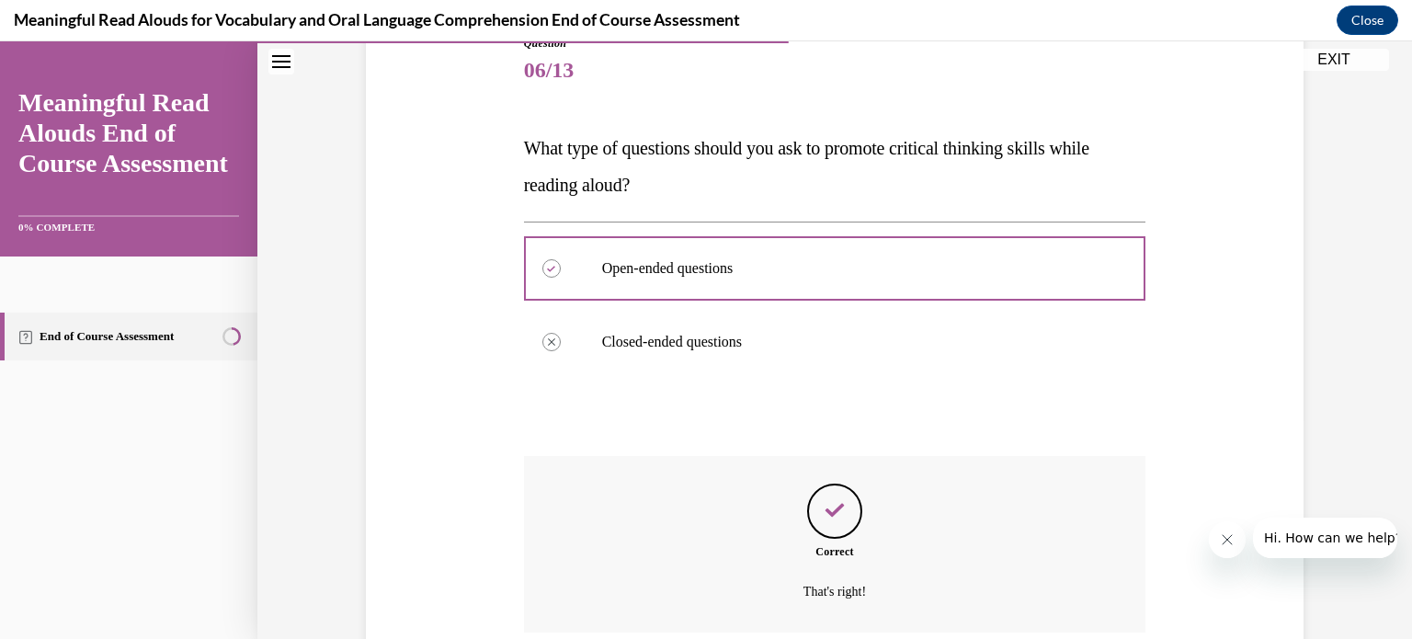
scroll to position [373, 0]
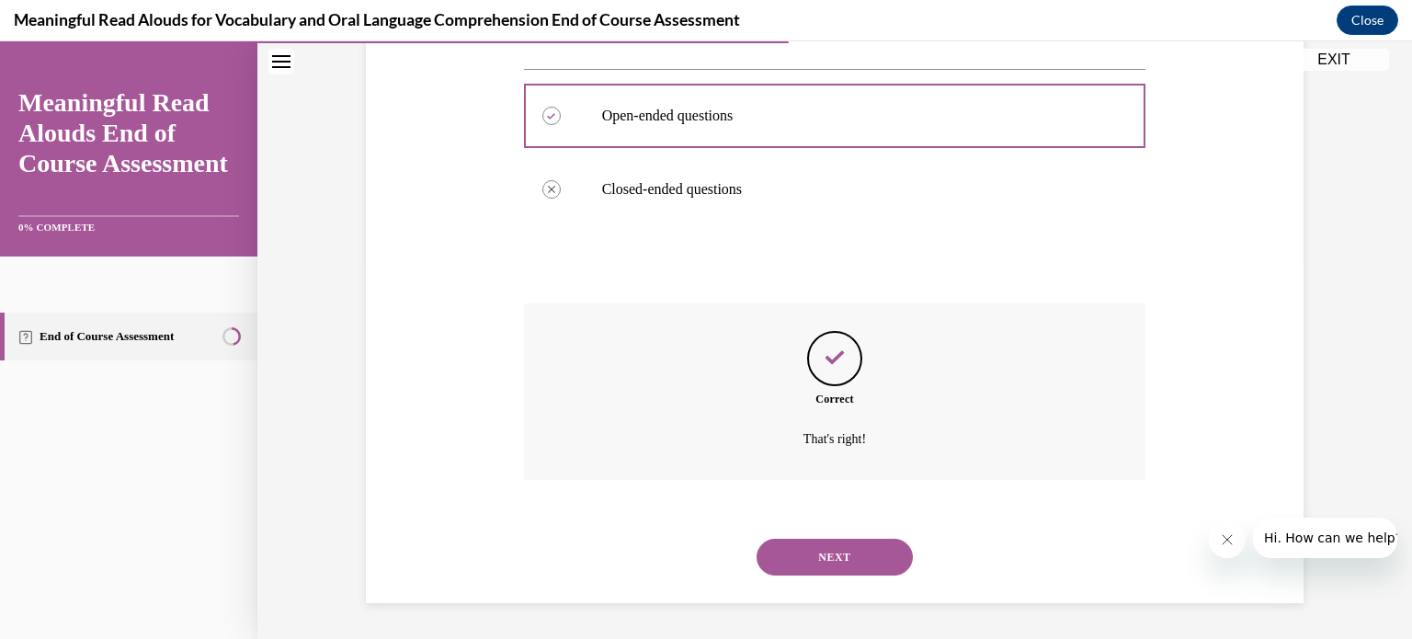
click at [838, 560] on button "NEXT" at bounding box center [835, 557] width 156 height 37
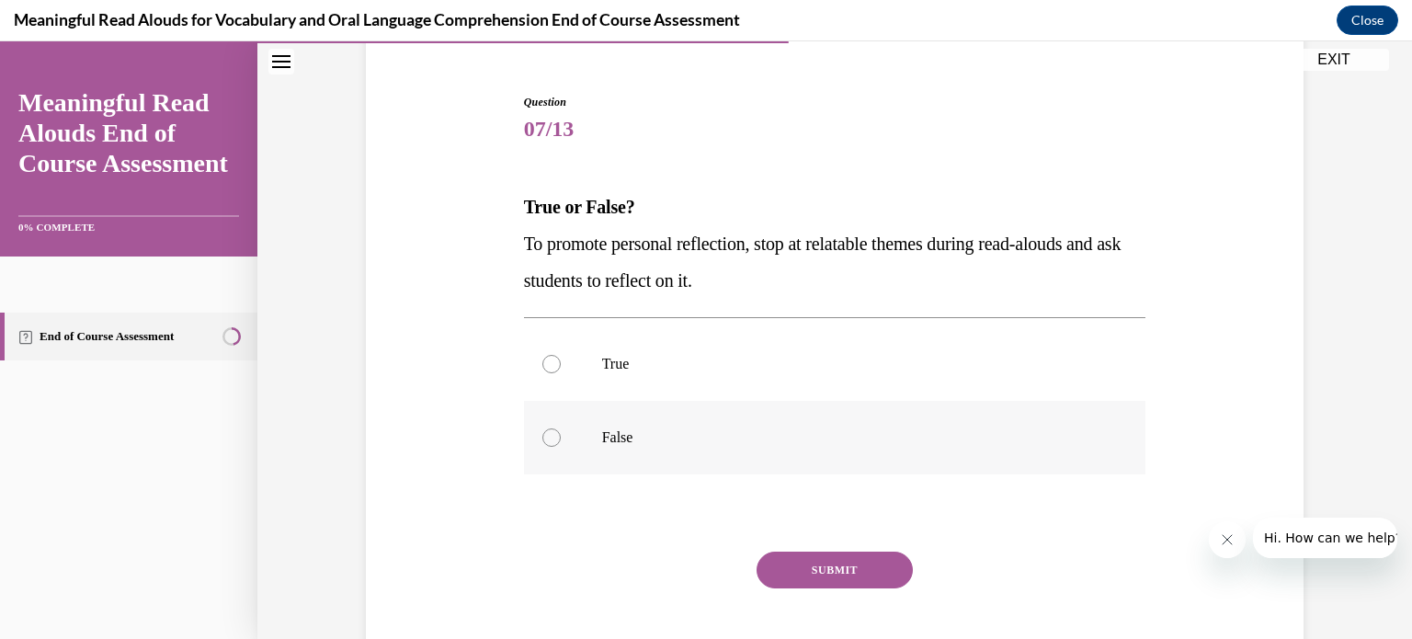
scroll to position [261, 0]
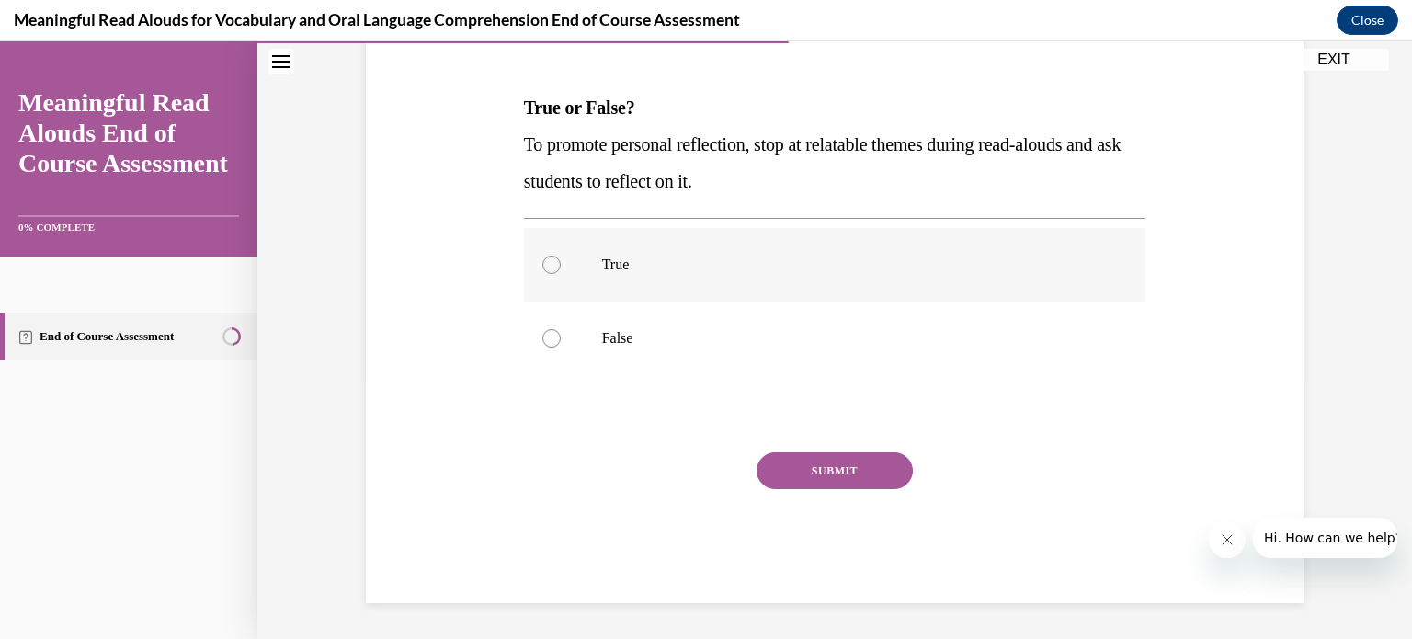
click at [553, 264] on div at bounding box center [551, 265] width 18 height 18
click at [553, 264] on input "True" at bounding box center [551, 265] width 18 height 18
radio input "true"
click at [873, 475] on button "SUBMIT" at bounding box center [835, 470] width 156 height 37
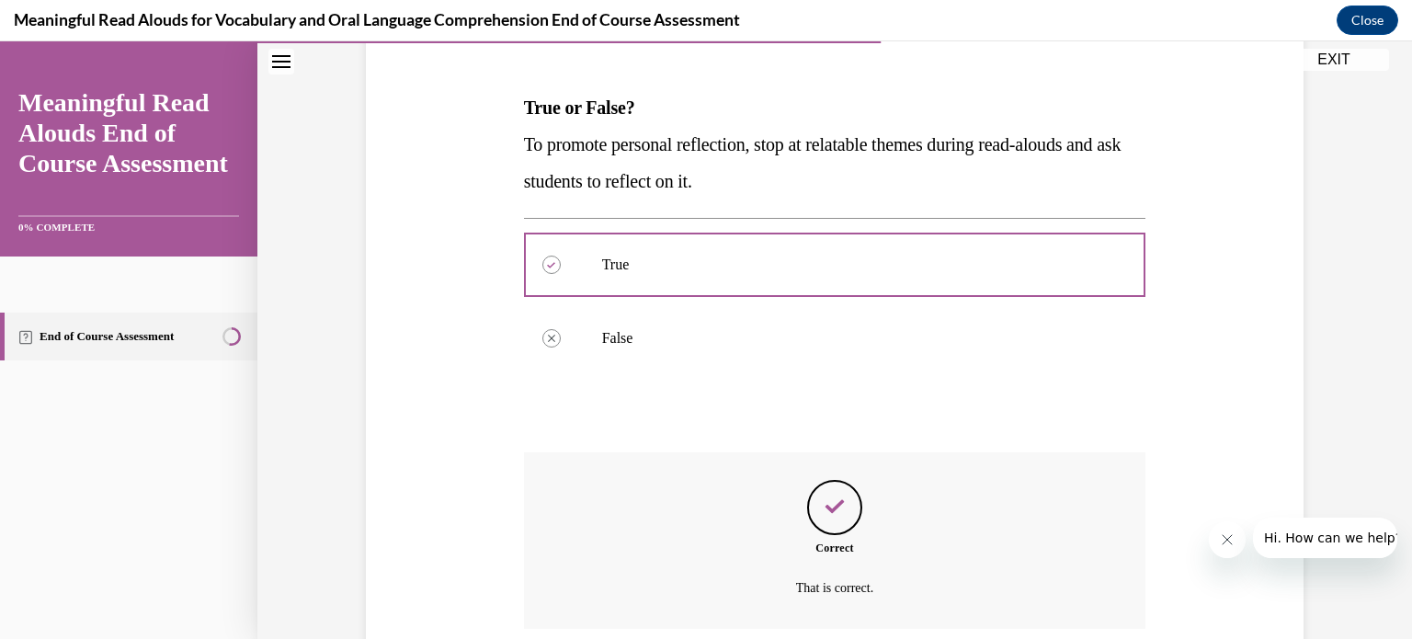
scroll to position [410, 0]
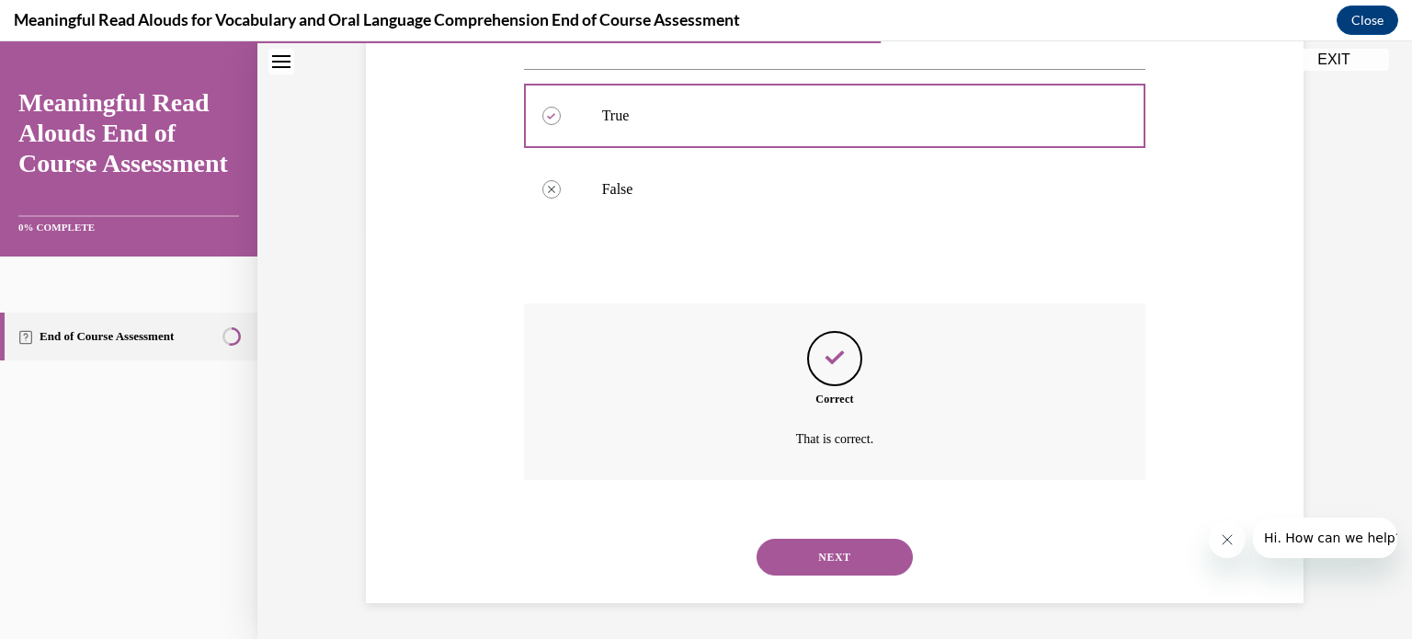
click at [825, 550] on button "NEXT" at bounding box center [835, 557] width 156 height 37
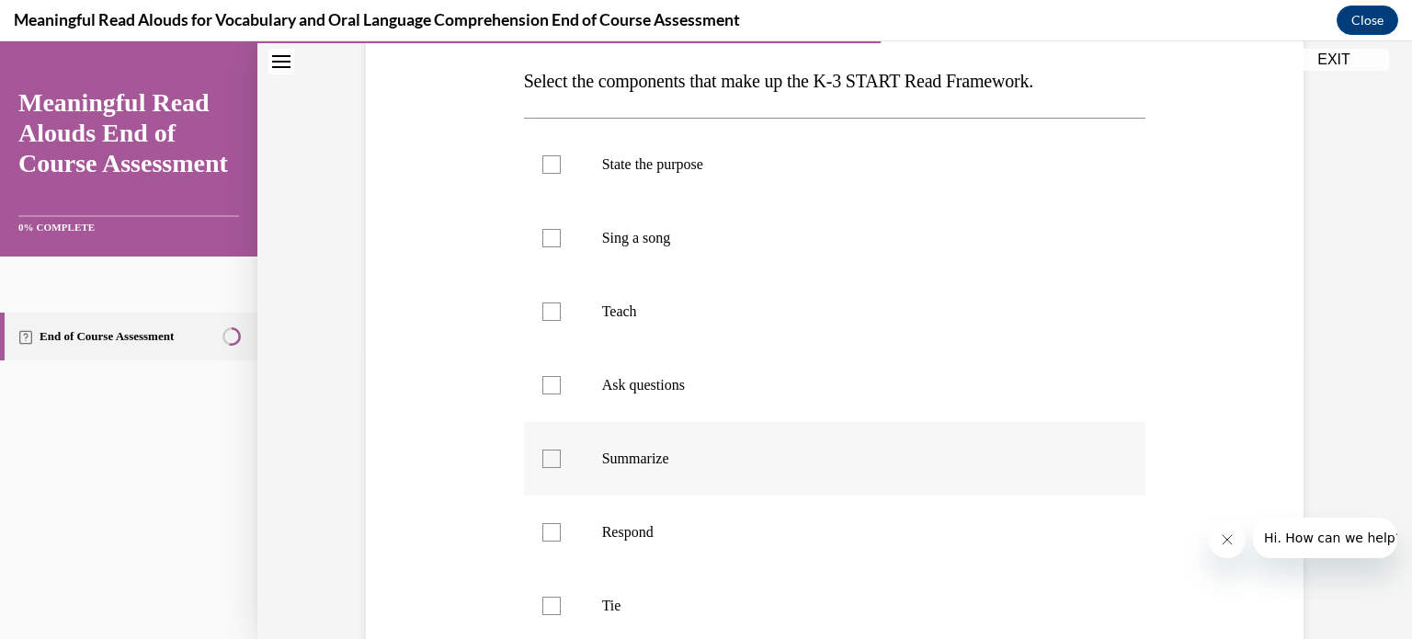
scroll to position [289, 0]
click at [553, 165] on div at bounding box center [551, 163] width 18 height 18
click at [553, 165] on input "State the purpose" at bounding box center [551, 163] width 18 height 18
checkbox input "true"
click at [553, 313] on div at bounding box center [551, 311] width 18 height 18
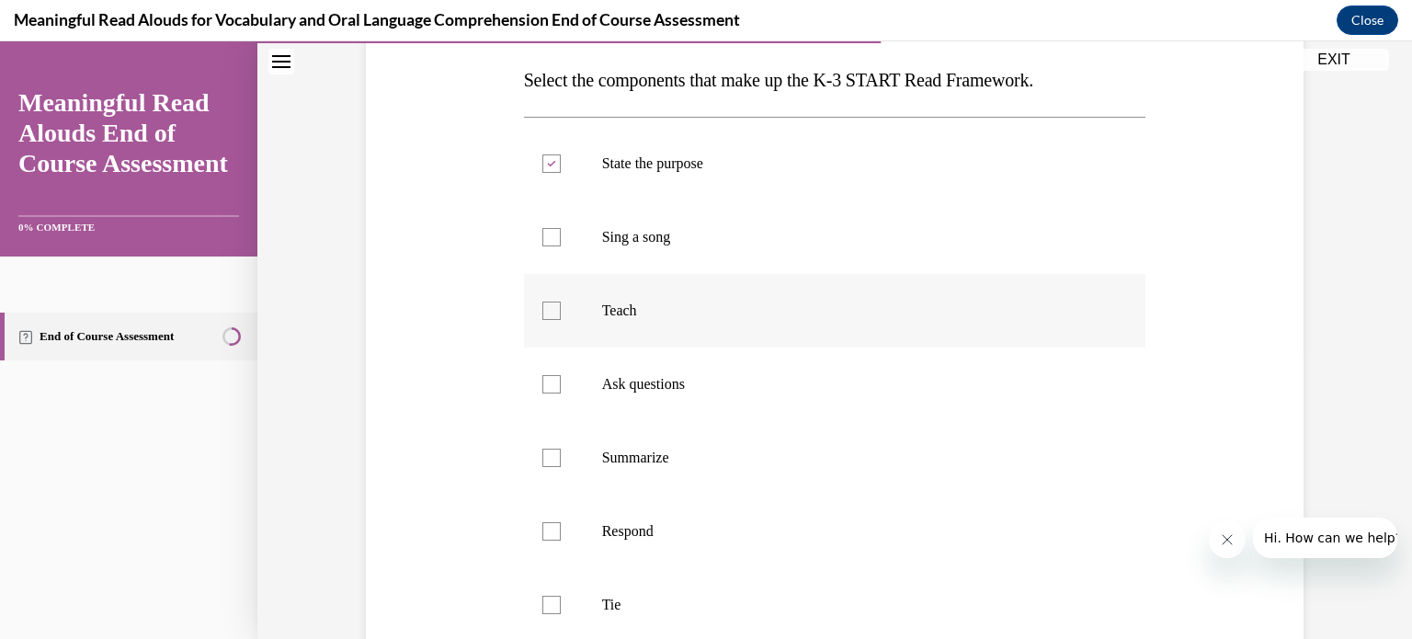
click at [553, 313] on input "Teach" at bounding box center [551, 311] width 18 height 18
checkbox input "true"
click at [560, 386] on div at bounding box center [551, 384] width 18 height 18
click at [560, 386] on input "Ask questions" at bounding box center [551, 384] width 18 height 18
checkbox input "true"
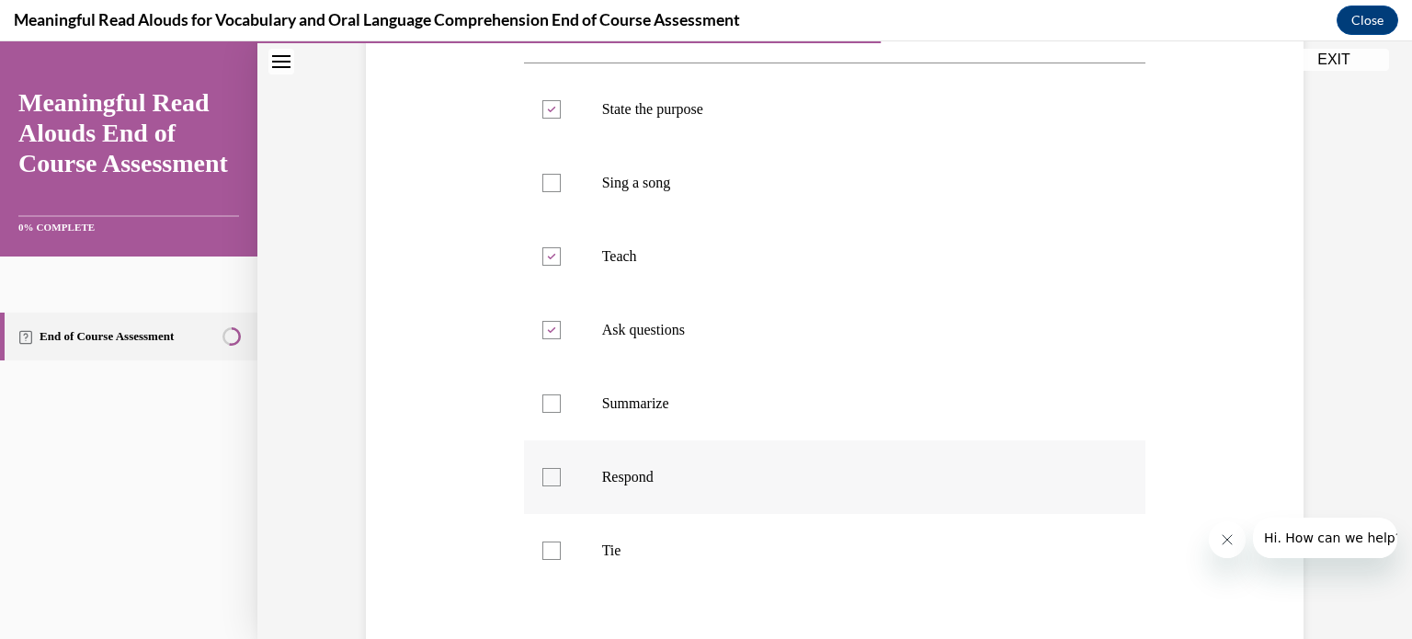
scroll to position [344, 0]
click at [557, 473] on div at bounding box center [551, 476] width 18 height 18
click at [557, 473] on input "Respond" at bounding box center [551, 476] width 18 height 18
checkbox input "true"
click at [551, 557] on label "Tie" at bounding box center [835, 550] width 622 height 74
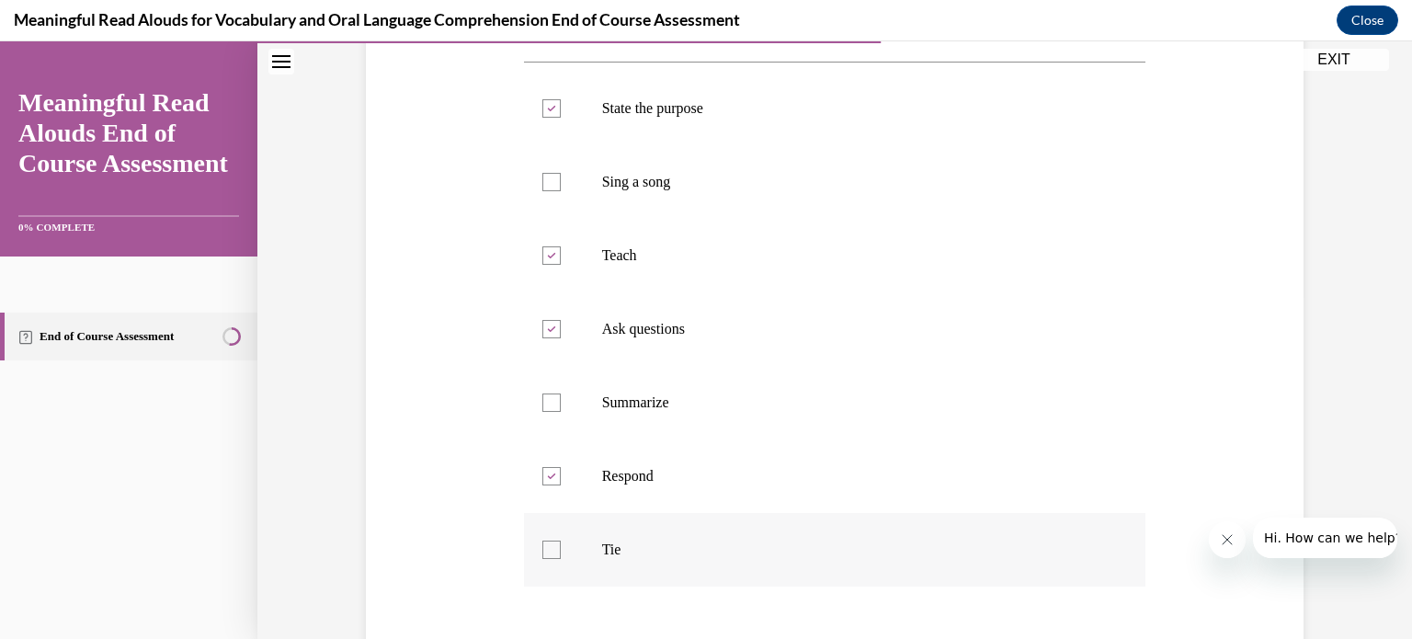
click at [551, 557] on input "Tie" at bounding box center [551, 550] width 18 height 18
checkbox input "true"
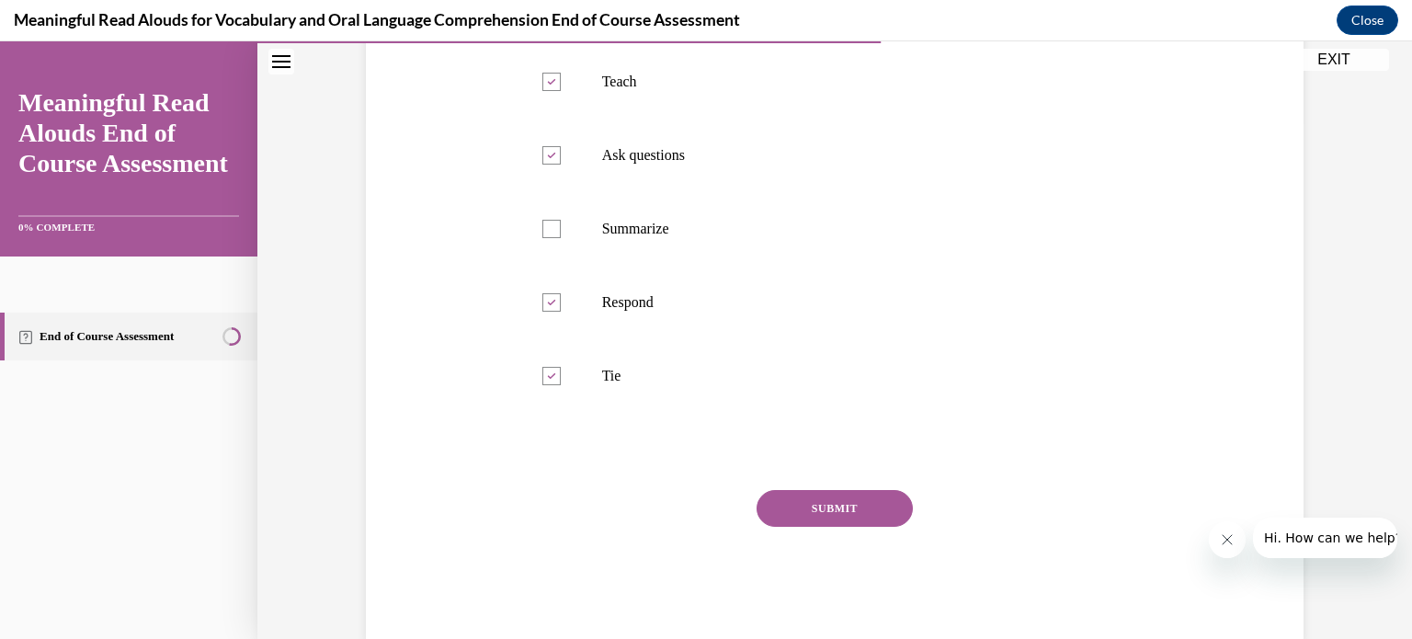
click at [846, 507] on button "SUBMIT" at bounding box center [835, 508] width 156 height 37
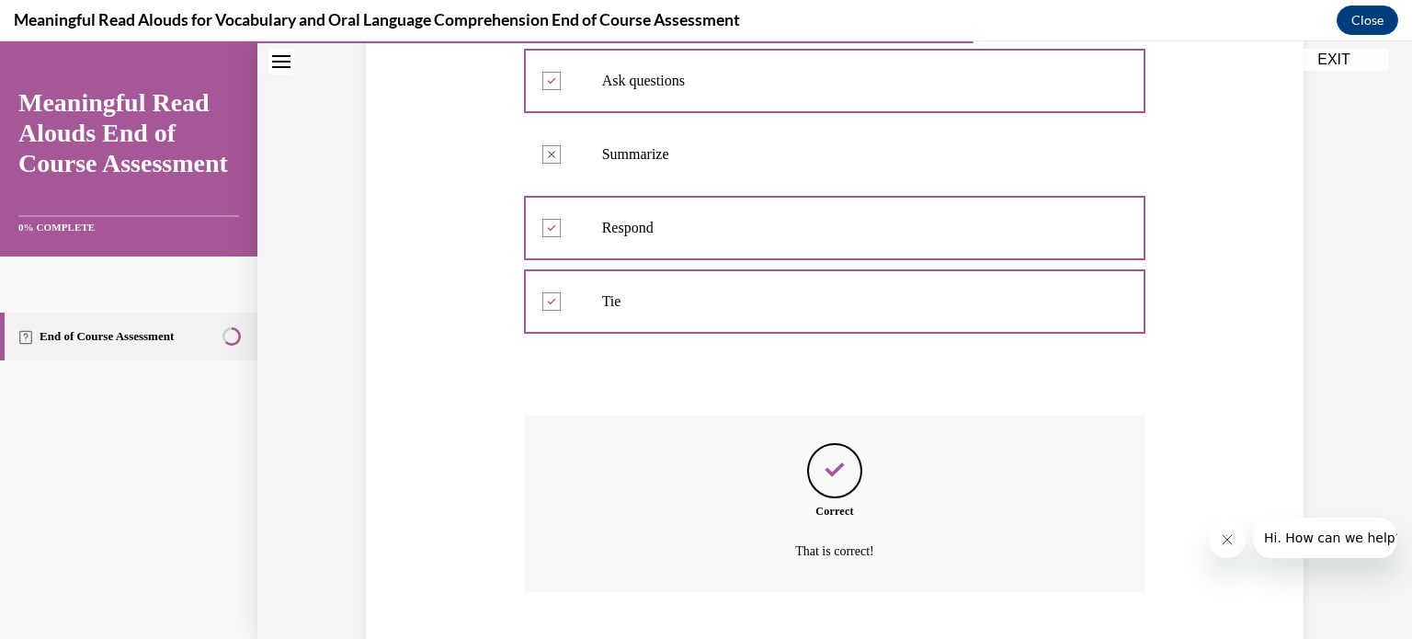
scroll to position [704, 0]
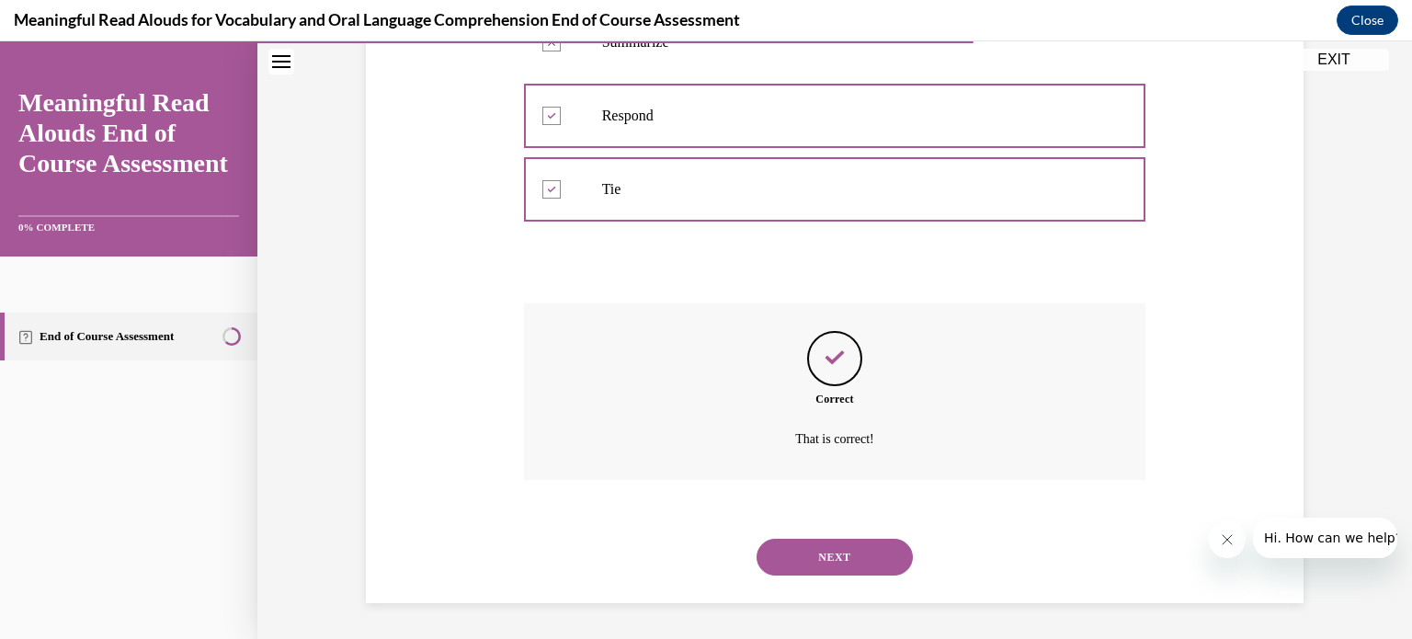
click at [832, 559] on button "NEXT" at bounding box center [835, 557] width 156 height 37
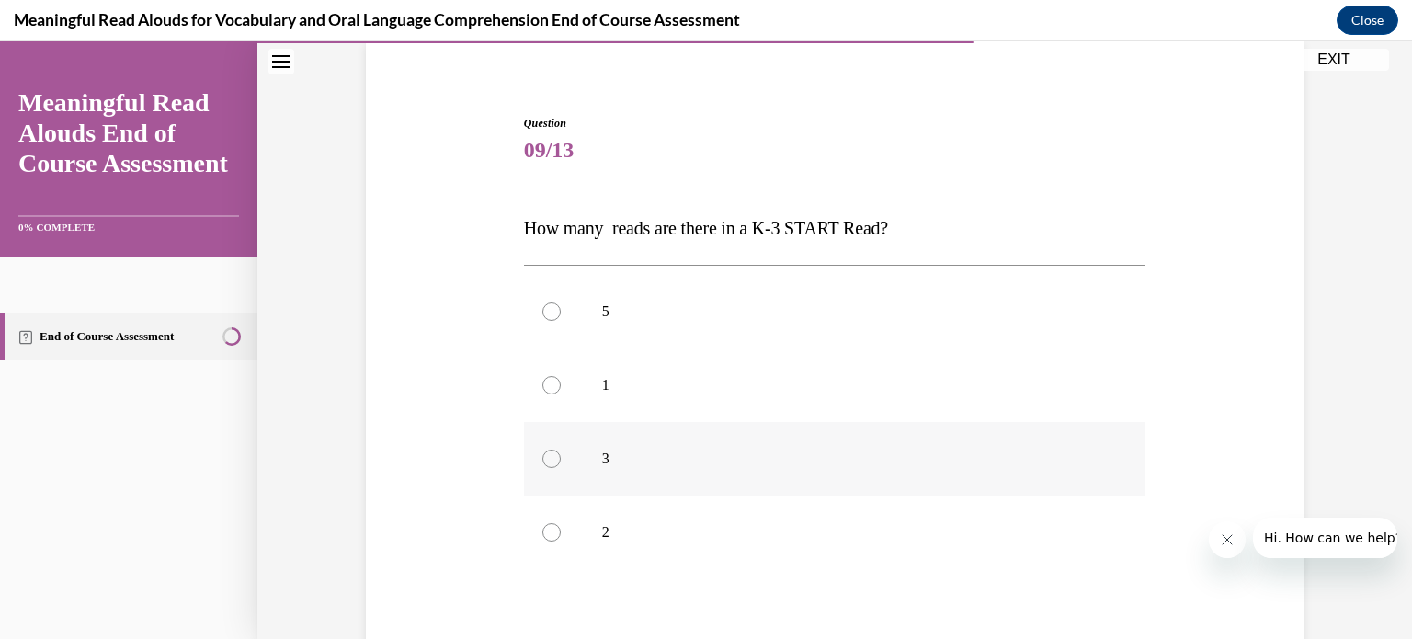
scroll to position [165, 0]
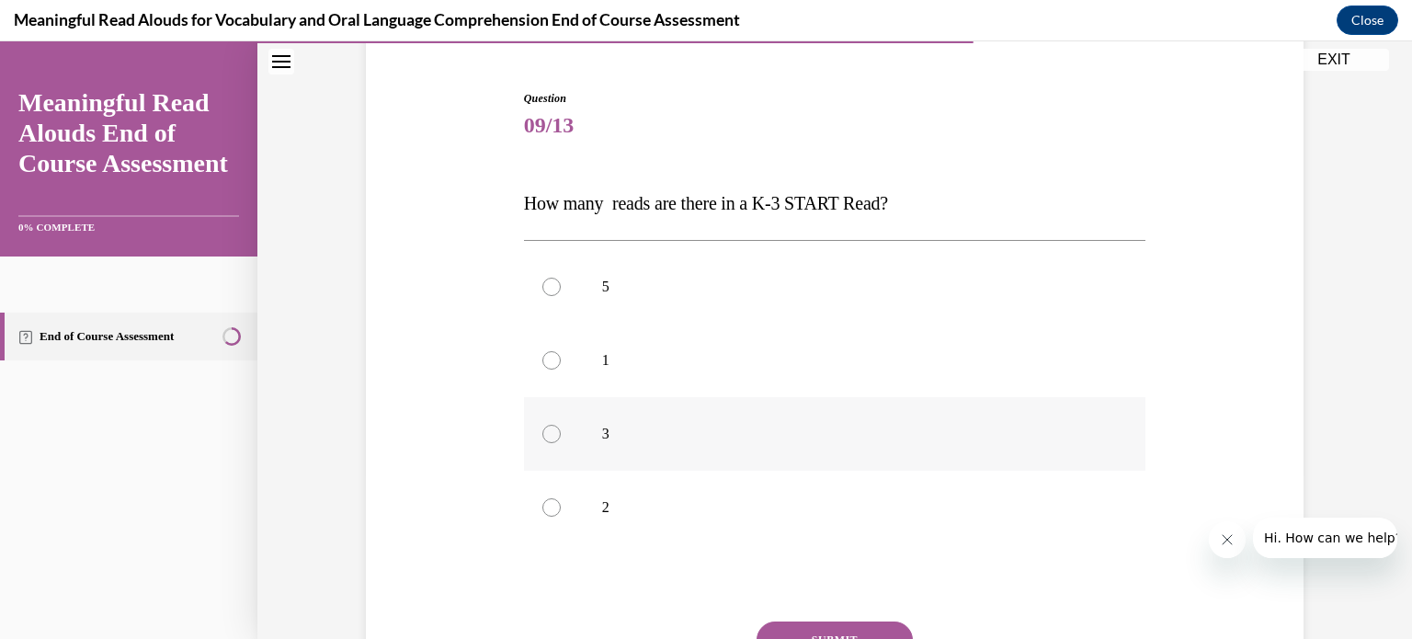
click at [553, 412] on label "3" at bounding box center [835, 434] width 622 height 74
click at [553, 425] on input "3" at bounding box center [551, 434] width 18 height 18
radio input "true"
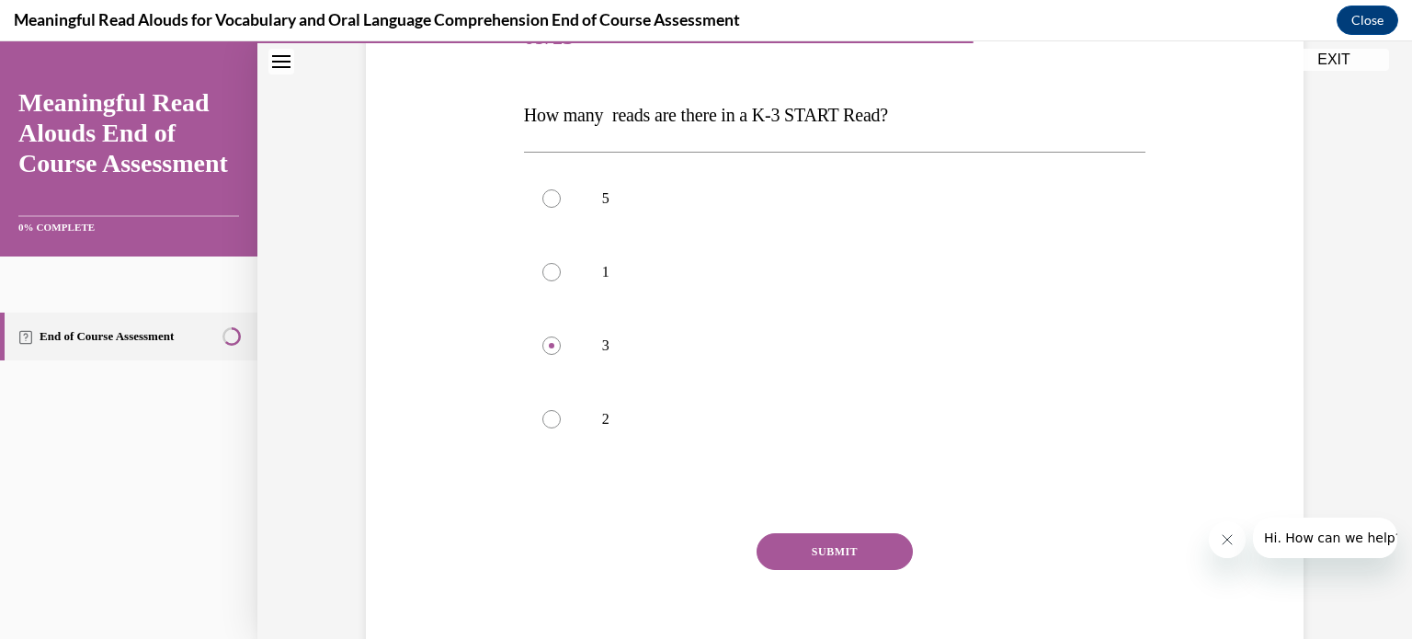
click at [847, 559] on button "SUBMIT" at bounding box center [835, 551] width 156 height 37
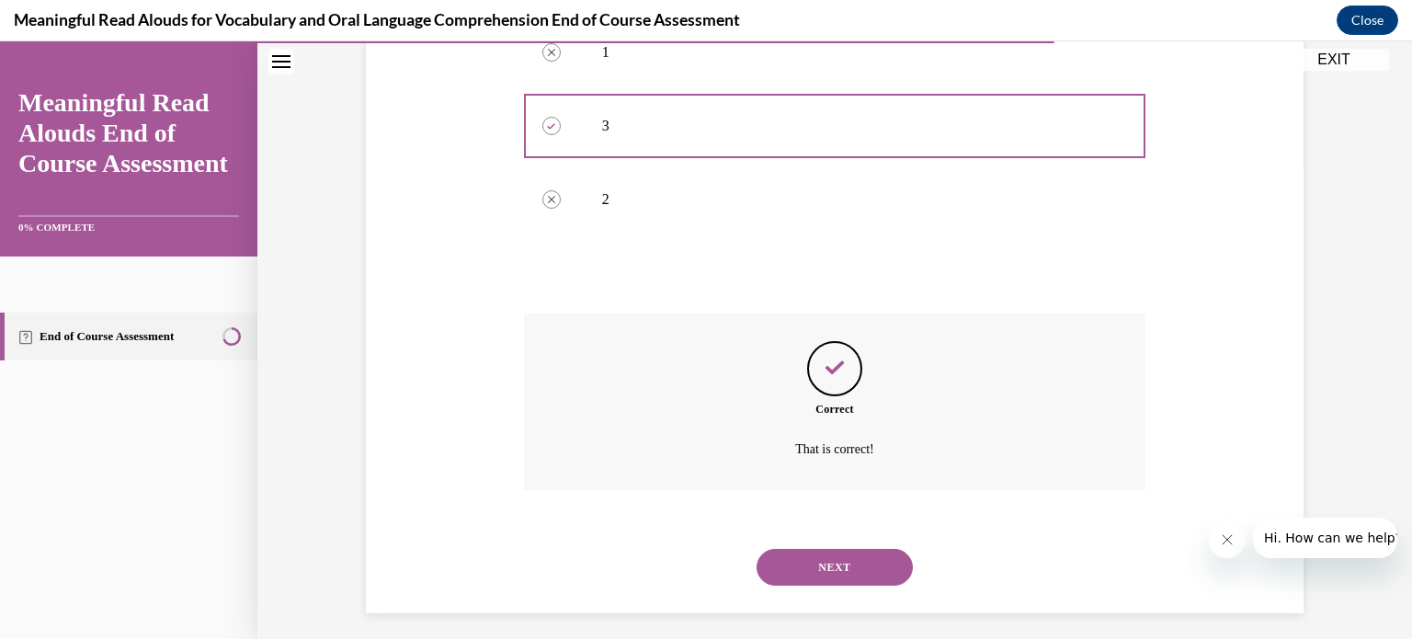
scroll to position [484, 0]
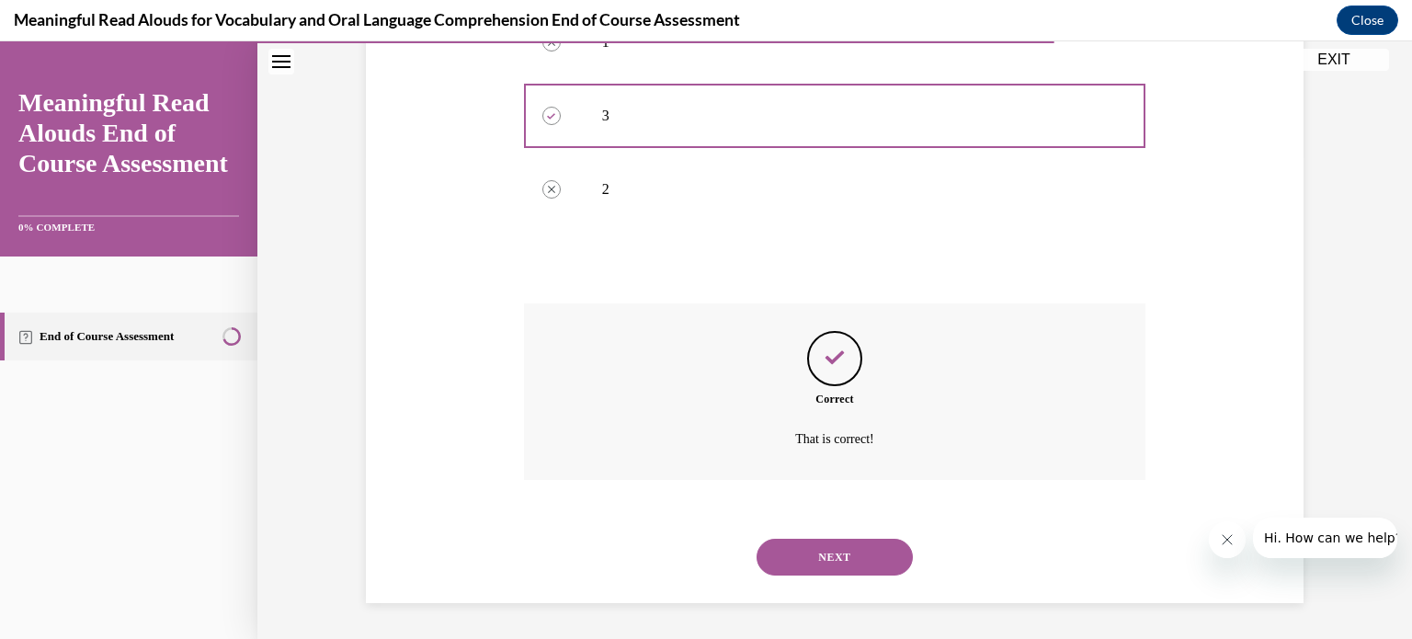
click at [834, 560] on button "NEXT" at bounding box center [835, 557] width 156 height 37
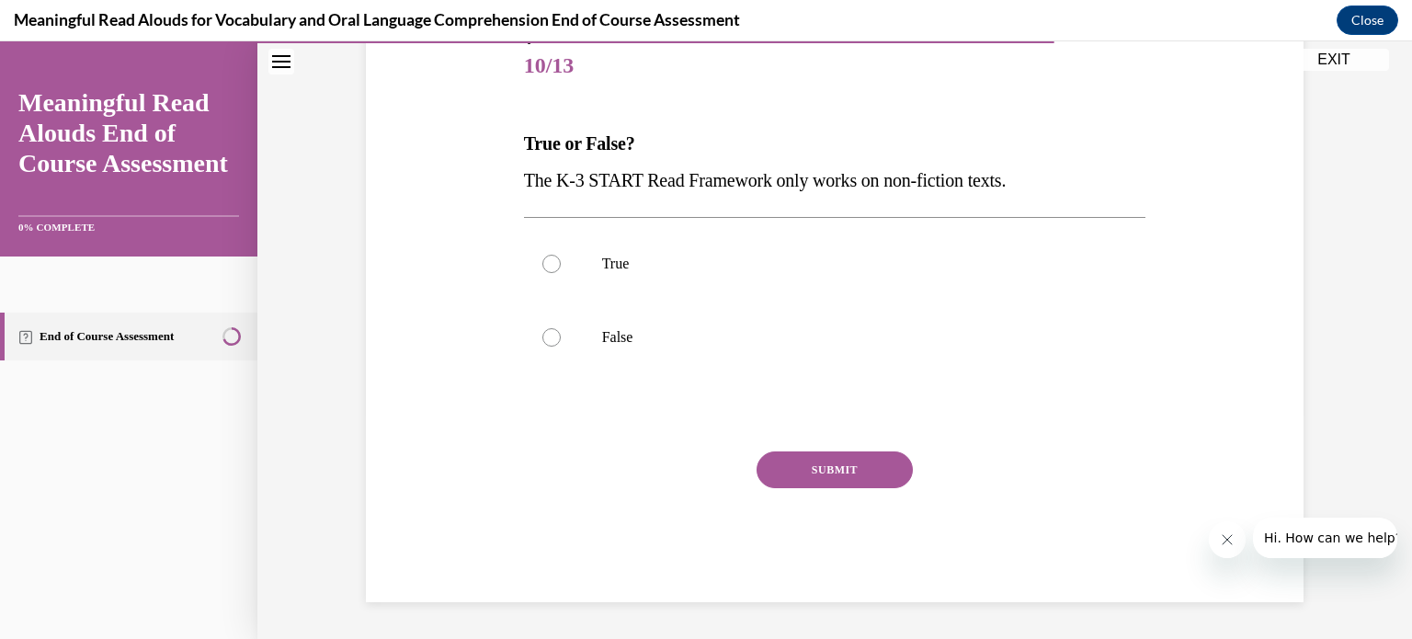
scroll to position [203, 0]
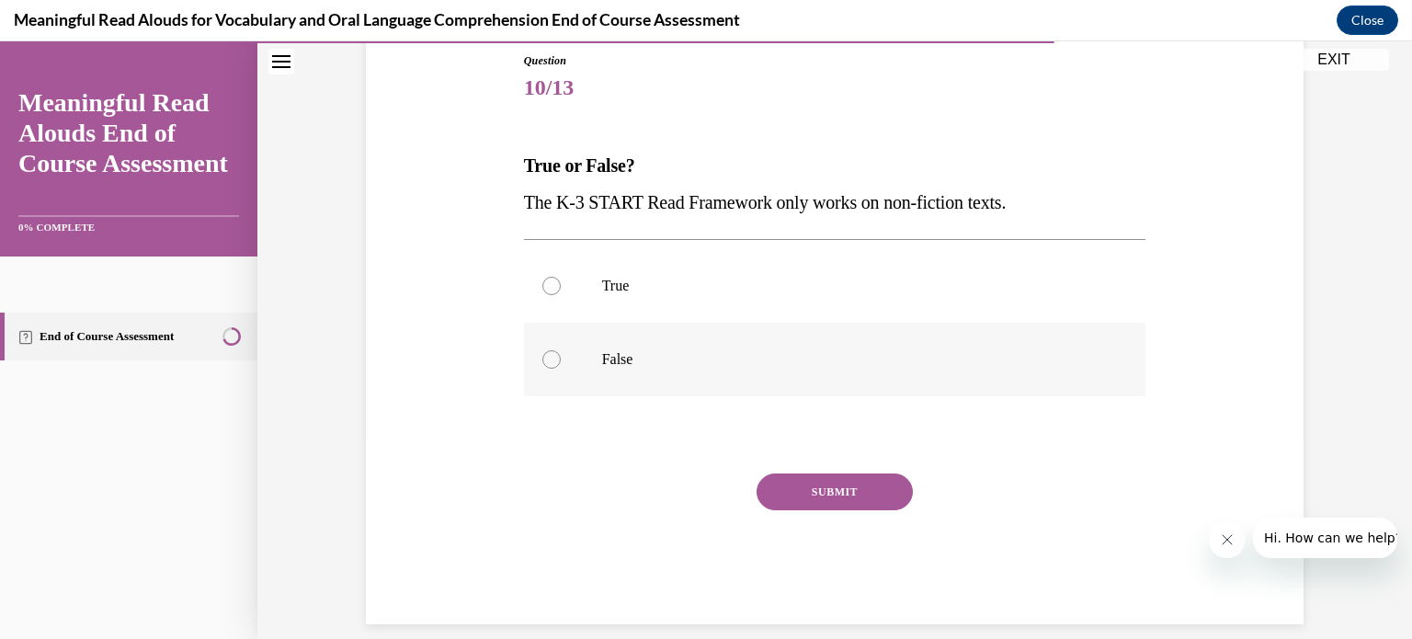
drag, startPoint x: 546, startPoint y: 359, endPoint x: 563, endPoint y: 362, distance: 16.8
click at [553, 354] on div at bounding box center [551, 359] width 18 height 18
click at [553, 354] on input "False" at bounding box center [551, 359] width 18 height 18
radio input "true"
click at [838, 494] on button "SUBMIT" at bounding box center [835, 491] width 156 height 37
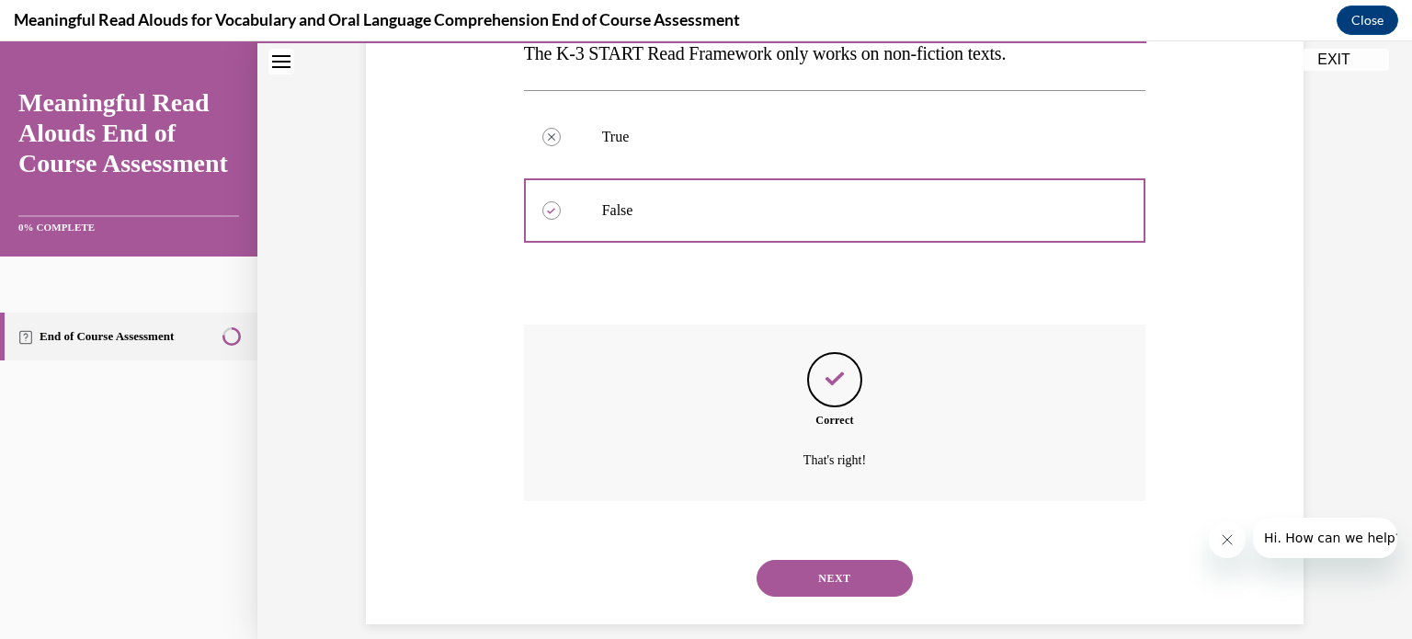
scroll to position [373, 0]
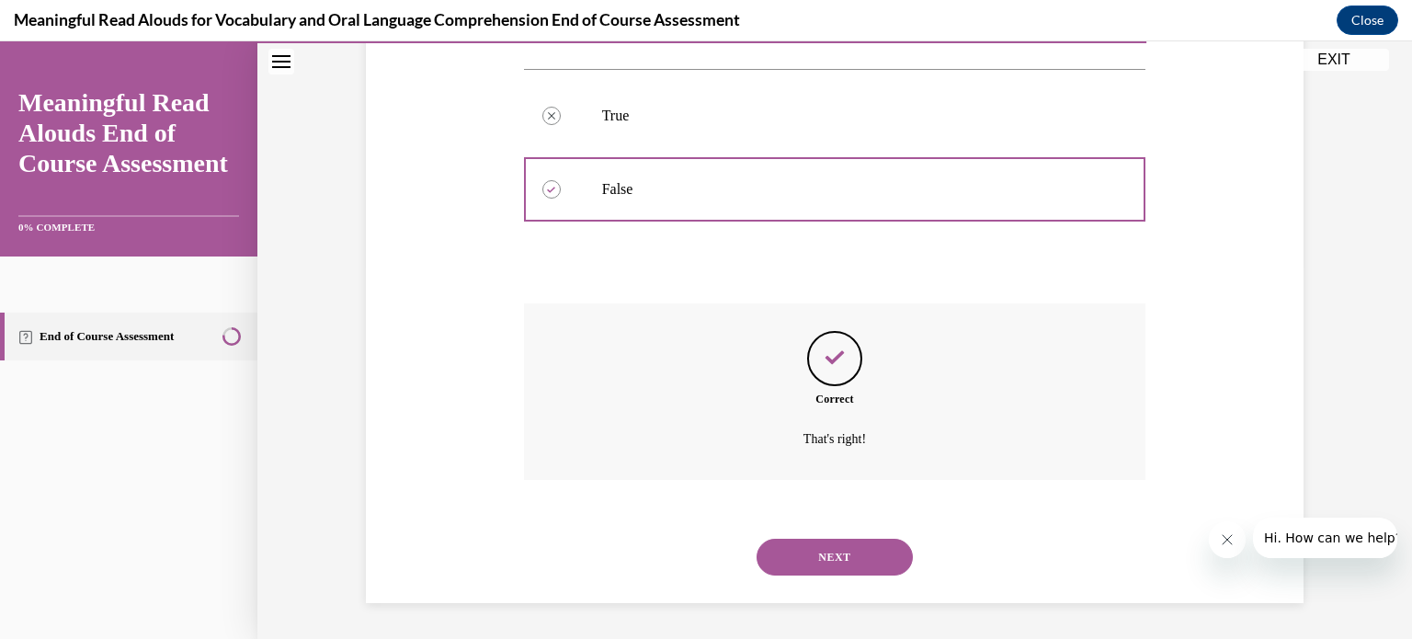
click at [806, 549] on button "NEXT" at bounding box center [835, 557] width 156 height 37
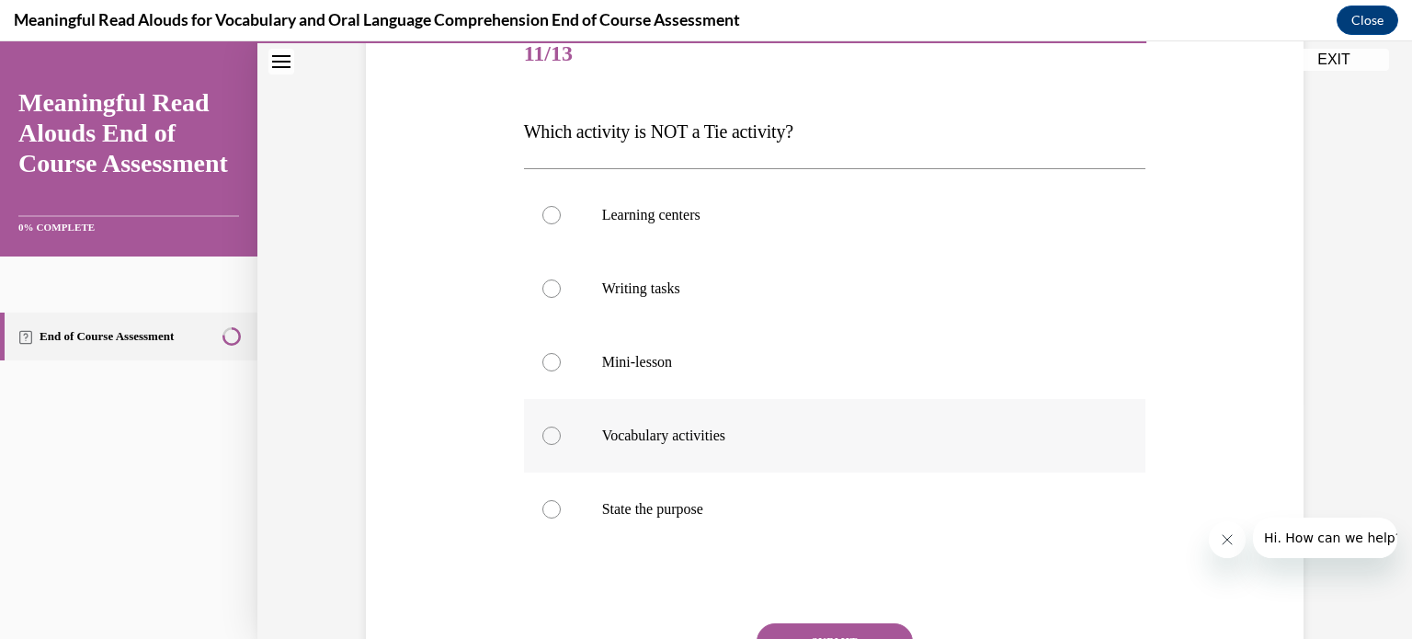
scroll to position [242, 0]
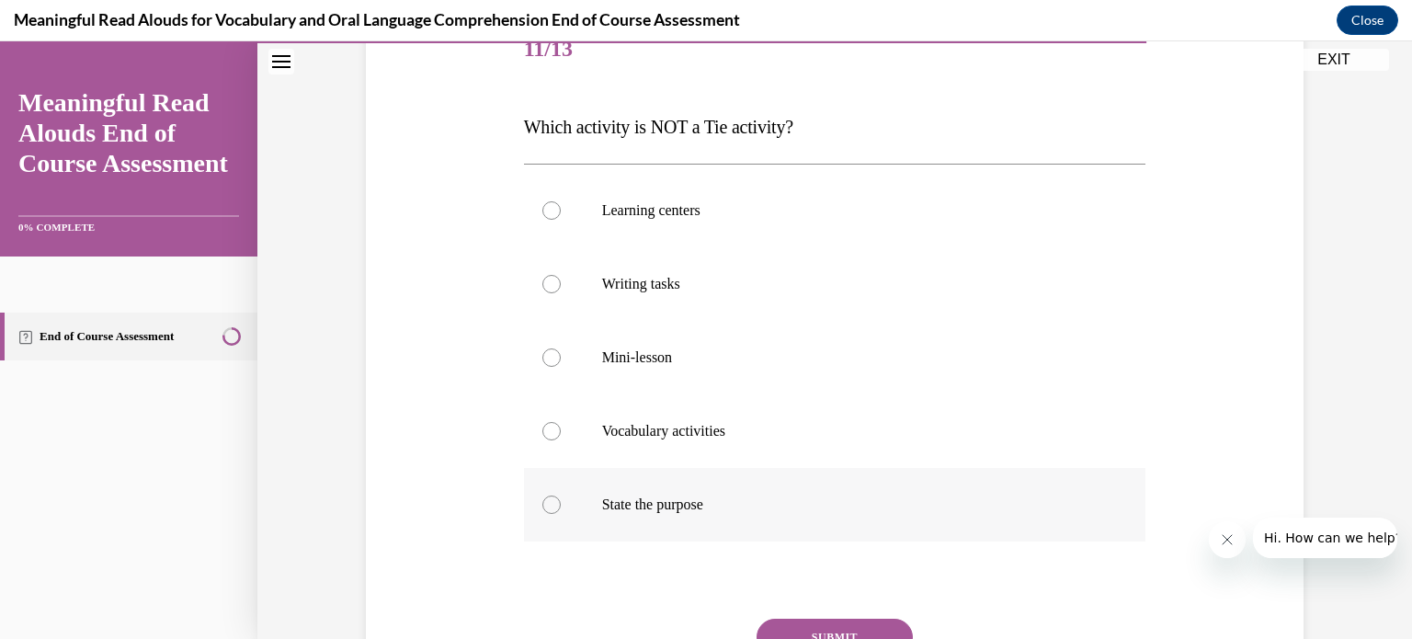
click at [556, 497] on div at bounding box center [551, 505] width 18 height 18
click at [556, 497] on input "State the purpose" at bounding box center [551, 505] width 18 height 18
radio input "true"
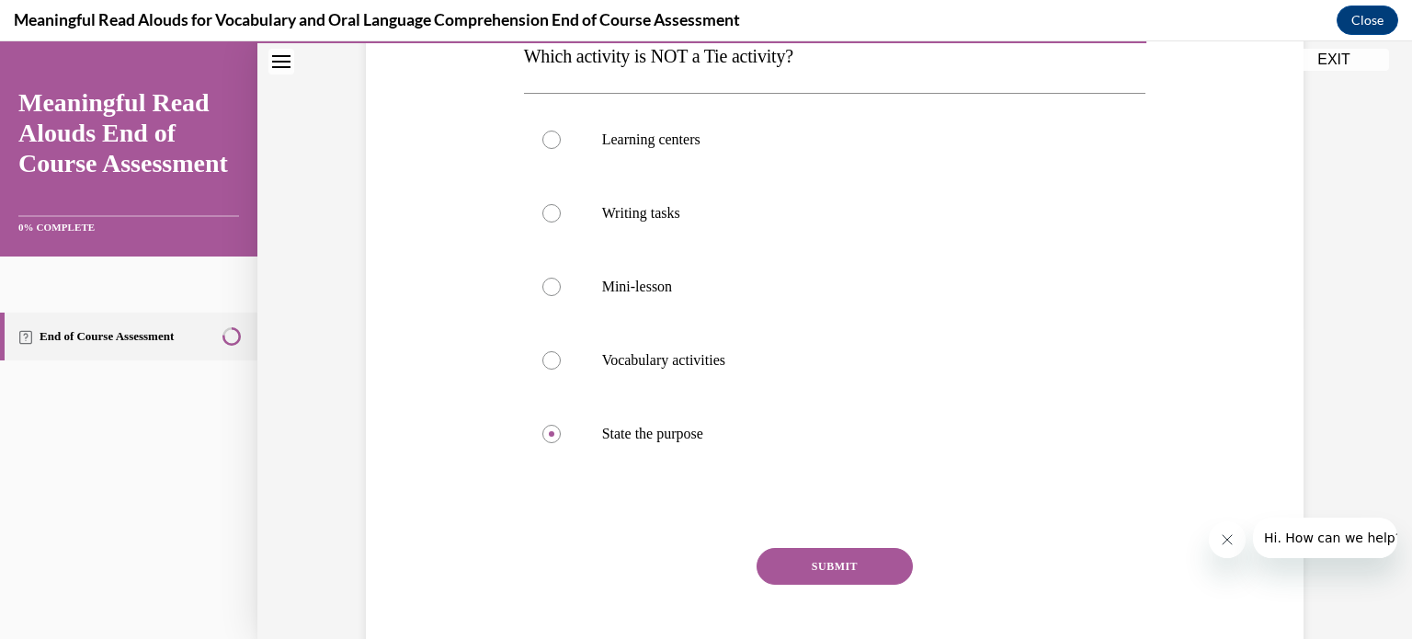
click at [839, 566] on button "SUBMIT" at bounding box center [835, 566] width 156 height 37
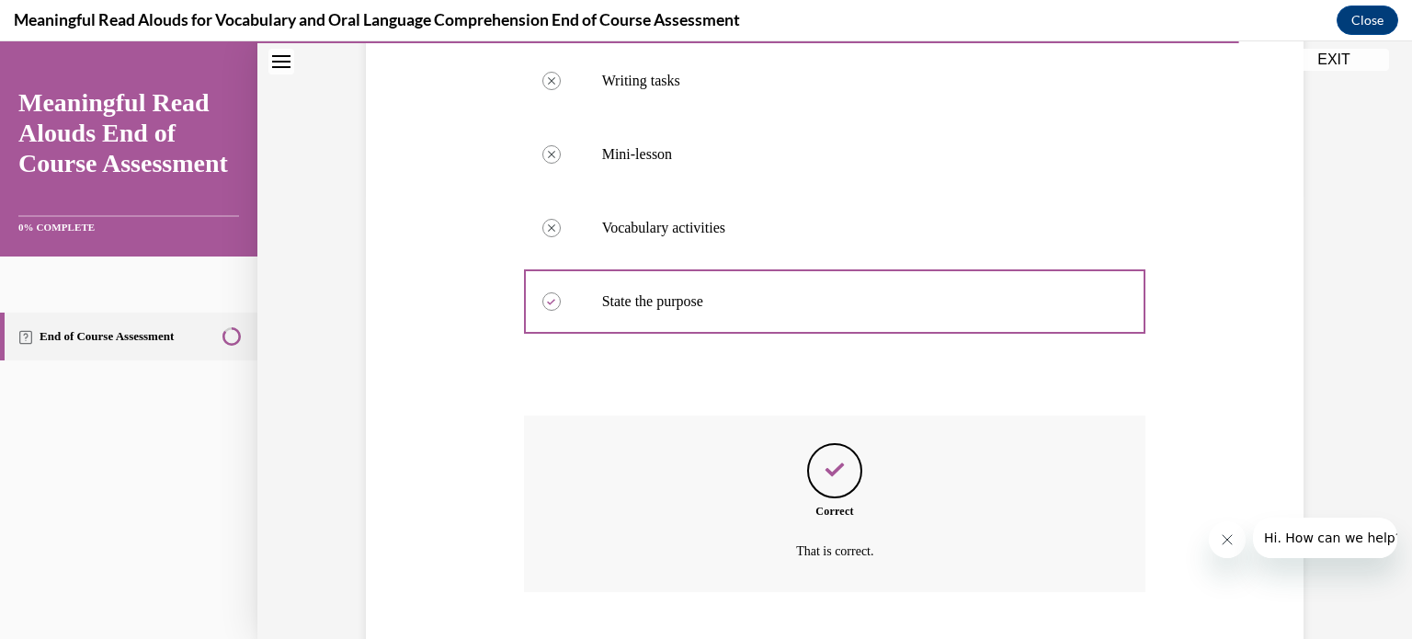
scroll to position [557, 0]
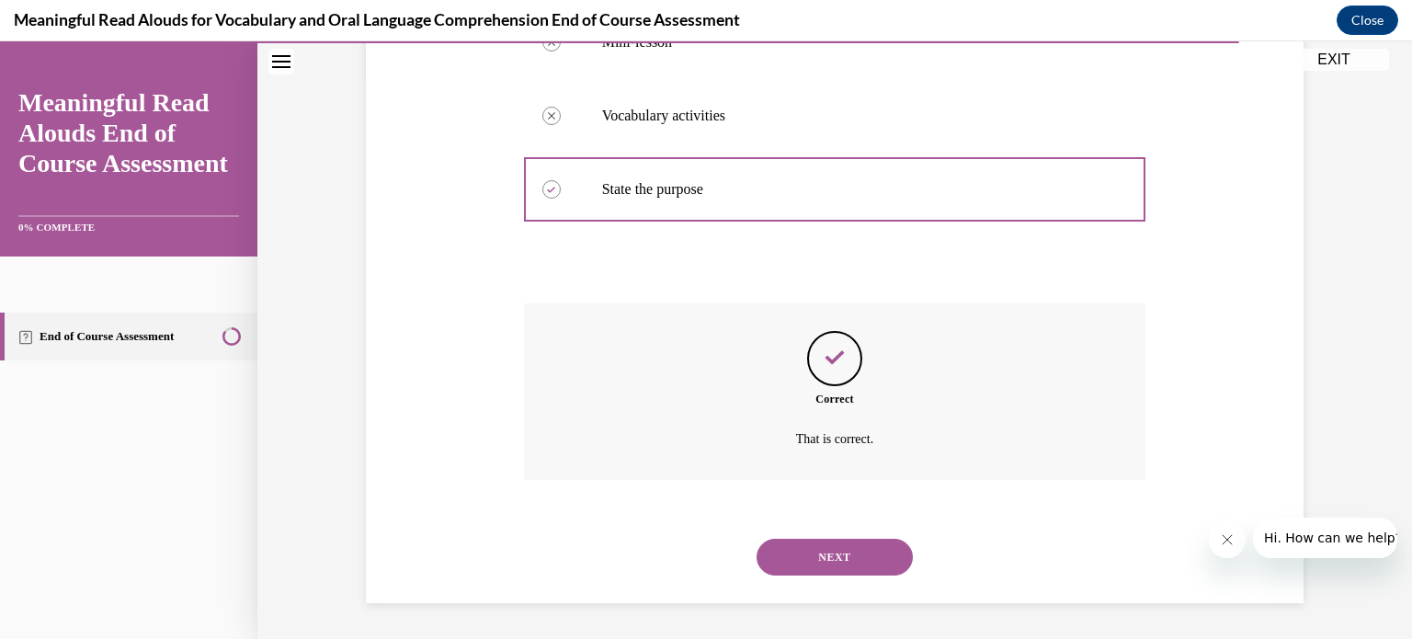
click at [826, 562] on button "NEXT" at bounding box center [835, 557] width 156 height 37
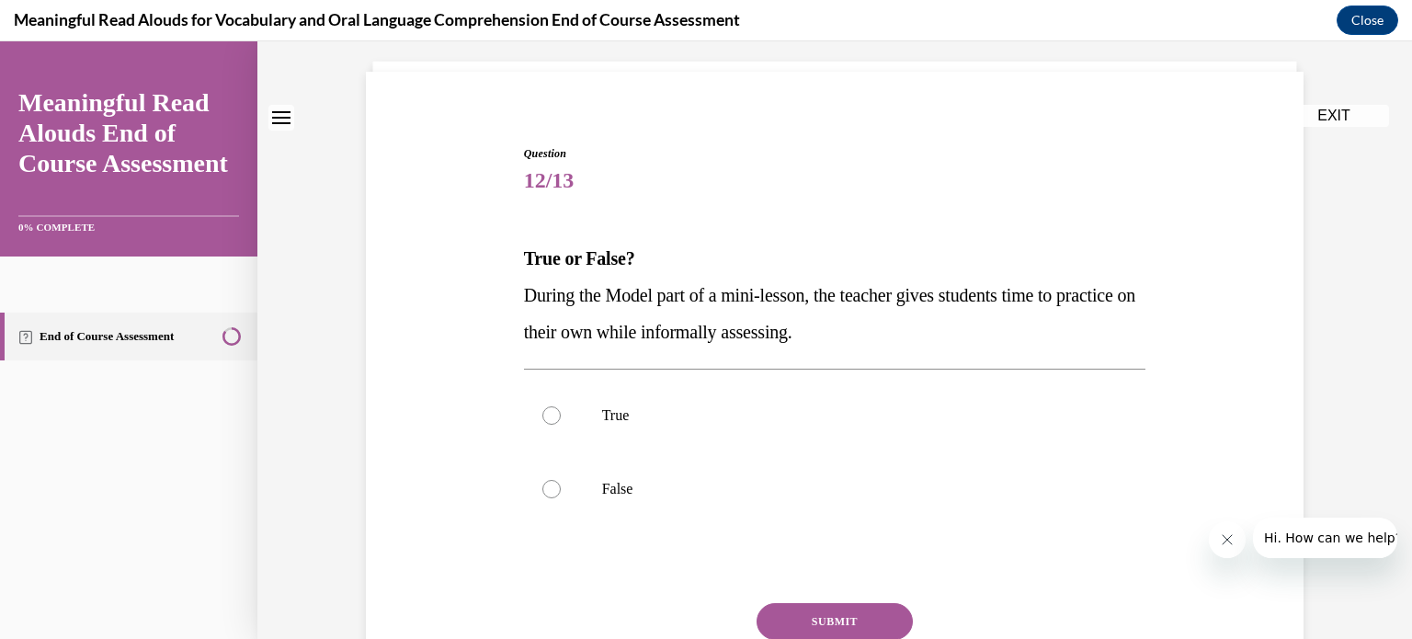
scroll to position [112, 0]
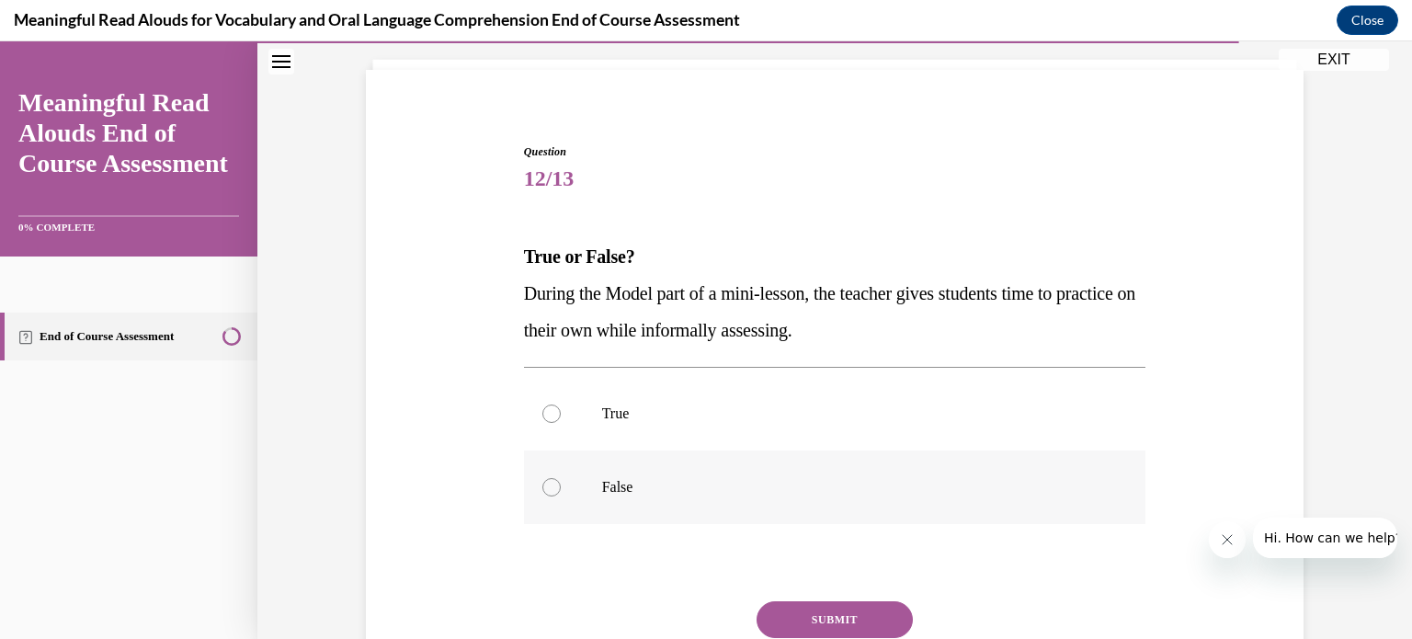
click at [548, 485] on div at bounding box center [551, 487] width 18 height 18
click at [548, 485] on input "False" at bounding box center [551, 487] width 18 height 18
radio input "true"
click at [863, 627] on button "SUBMIT" at bounding box center [835, 619] width 156 height 37
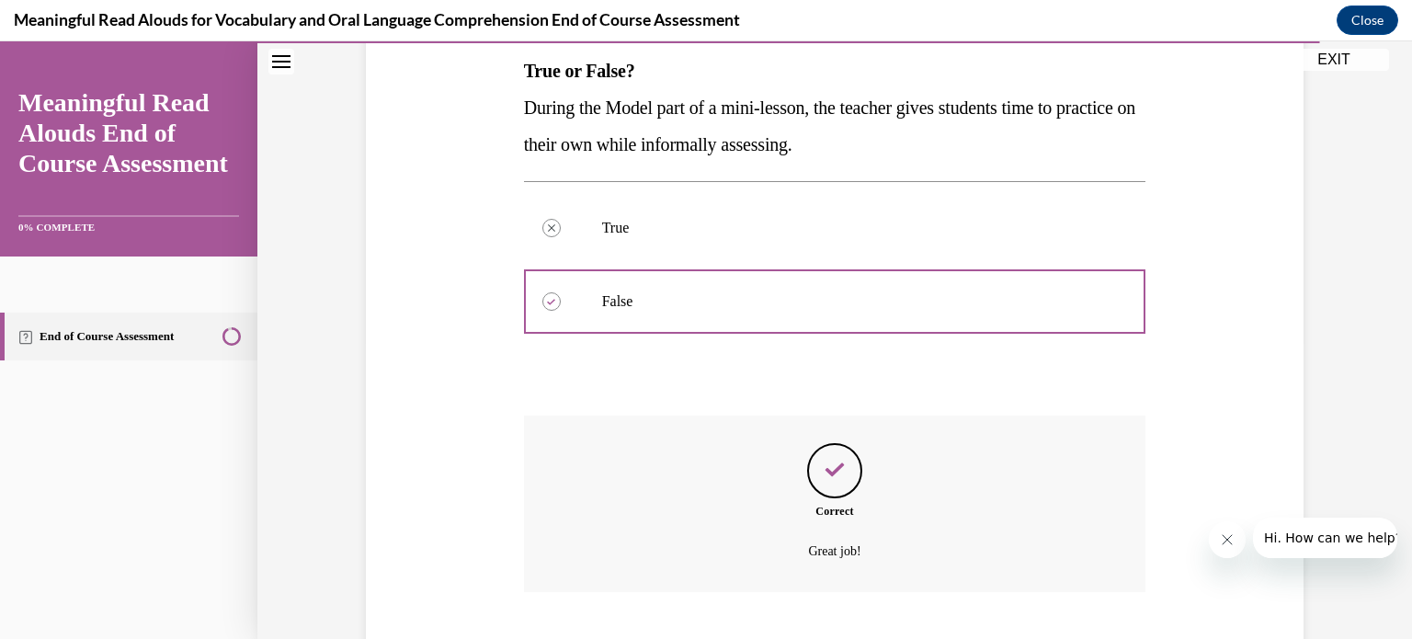
scroll to position [410, 0]
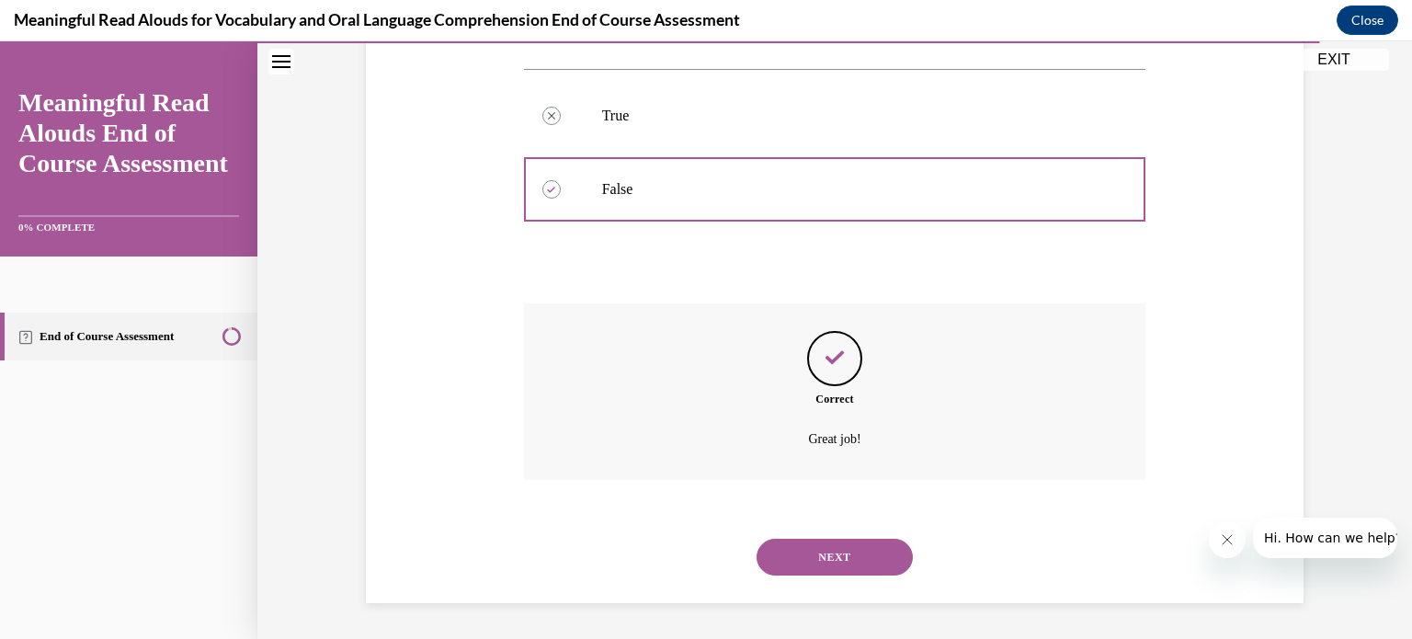
click at [837, 559] on button "NEXT" at bounding box center [835, 557] width 156 height 37
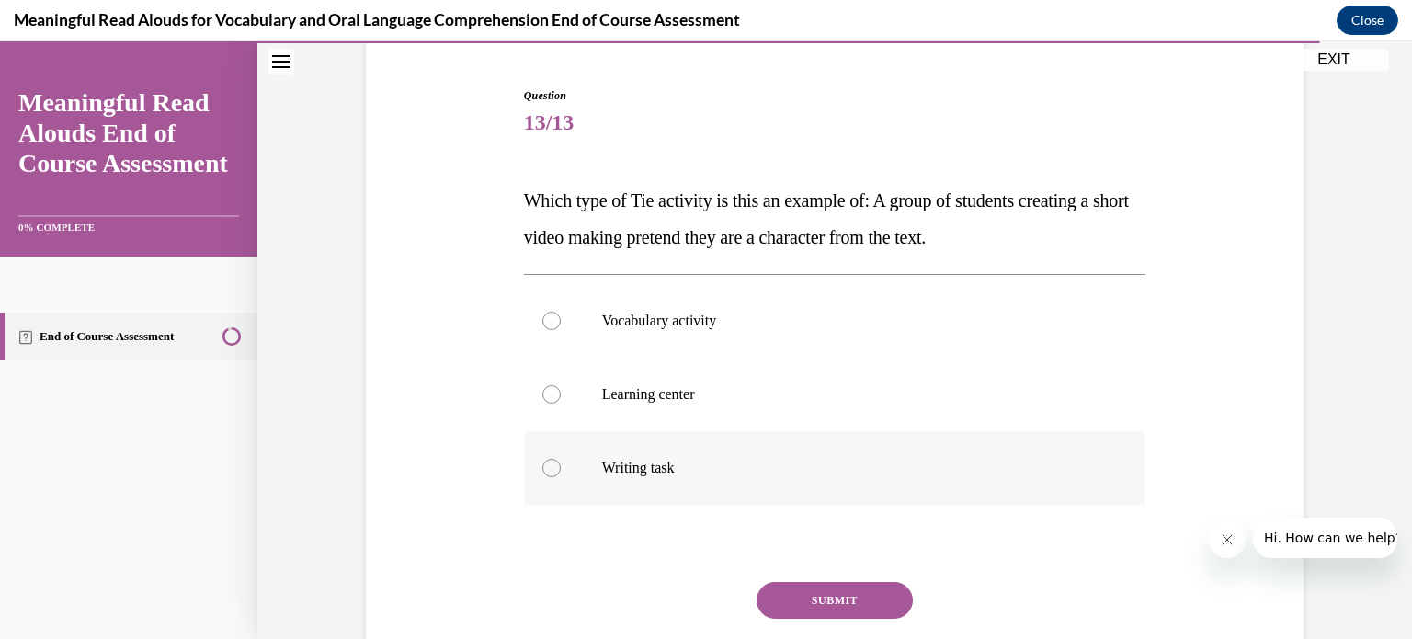
scroll to position [210, 0]
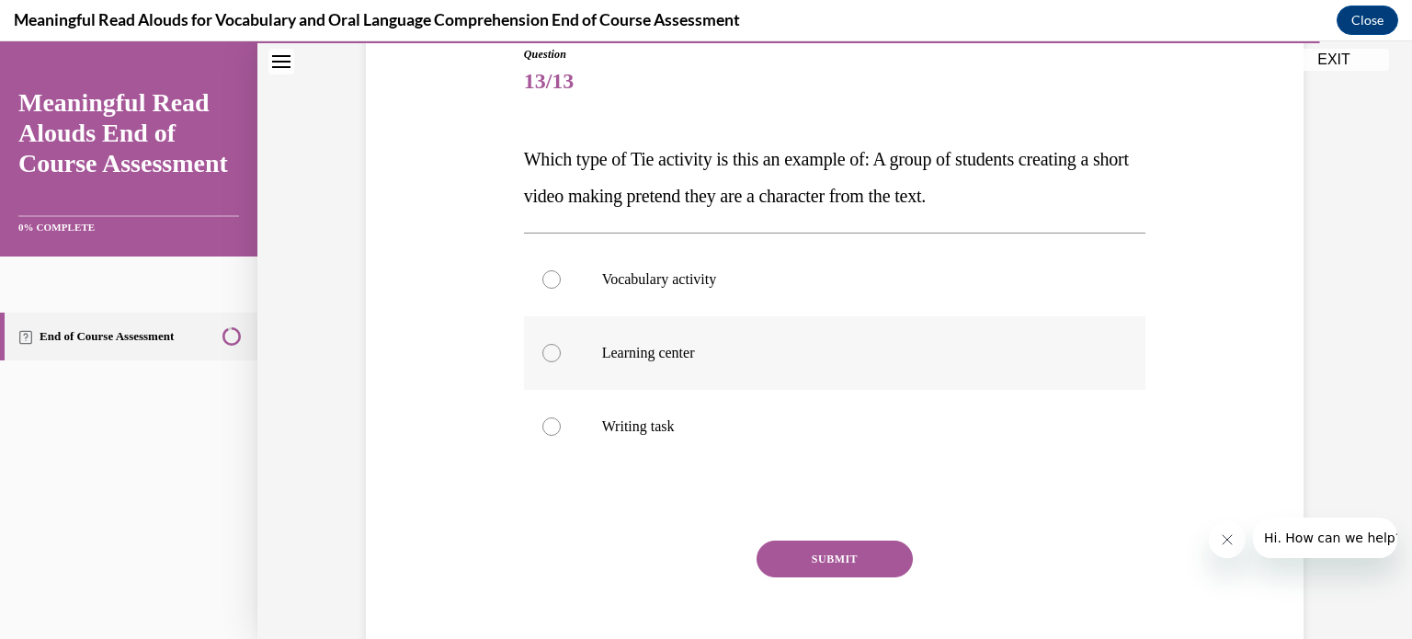
click at [560, 358] on label "Learning center" at bounding box center [835, 353] width 622 height 74
click at [560, 358] on input "Learning center" at bounding box center [551, 353] width 18 height 18
radio input "true"
click at [833, 552] on button "SUBMIT" at bounding box center [835, 559] width 156 height 37
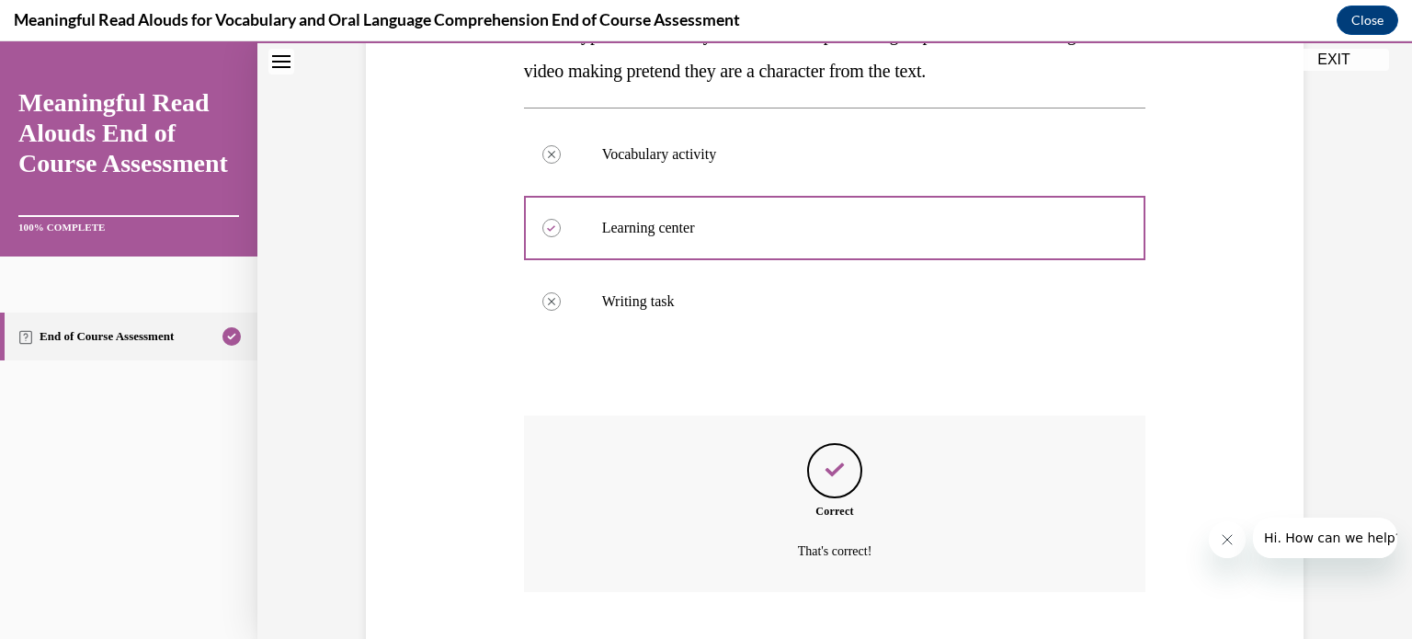
scroll to position [447, 0]
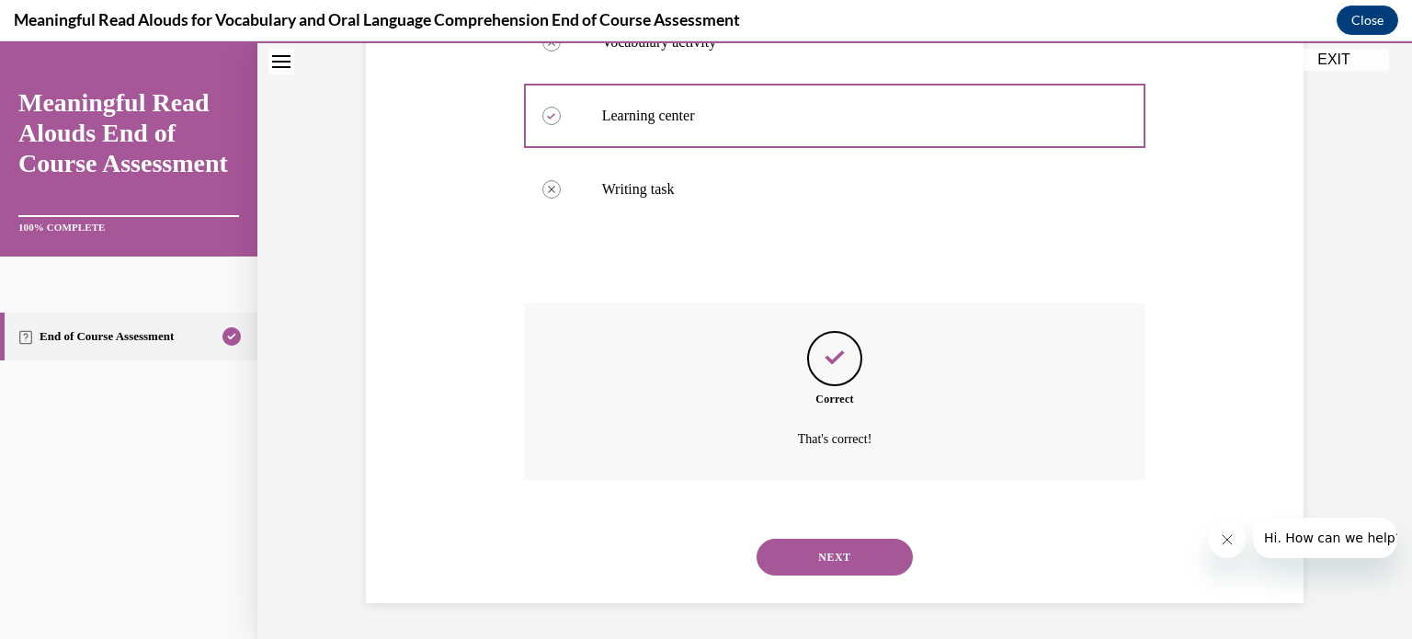
click at [817, 553] on button "NEXT" at bounding box center [835, 557] width 156 height 37
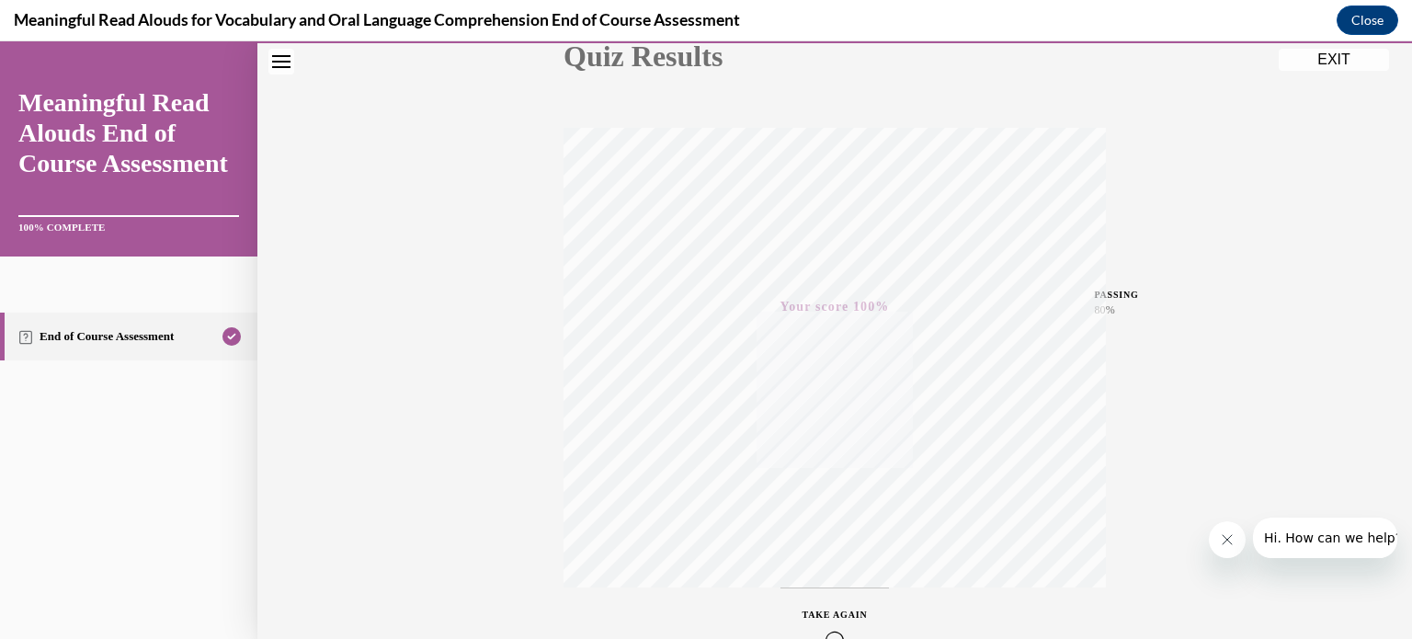
scroll to position [344, 0]
click at [1311, 62] on button "EXIT" at bounding box center [1334, 60] width 110 height 22
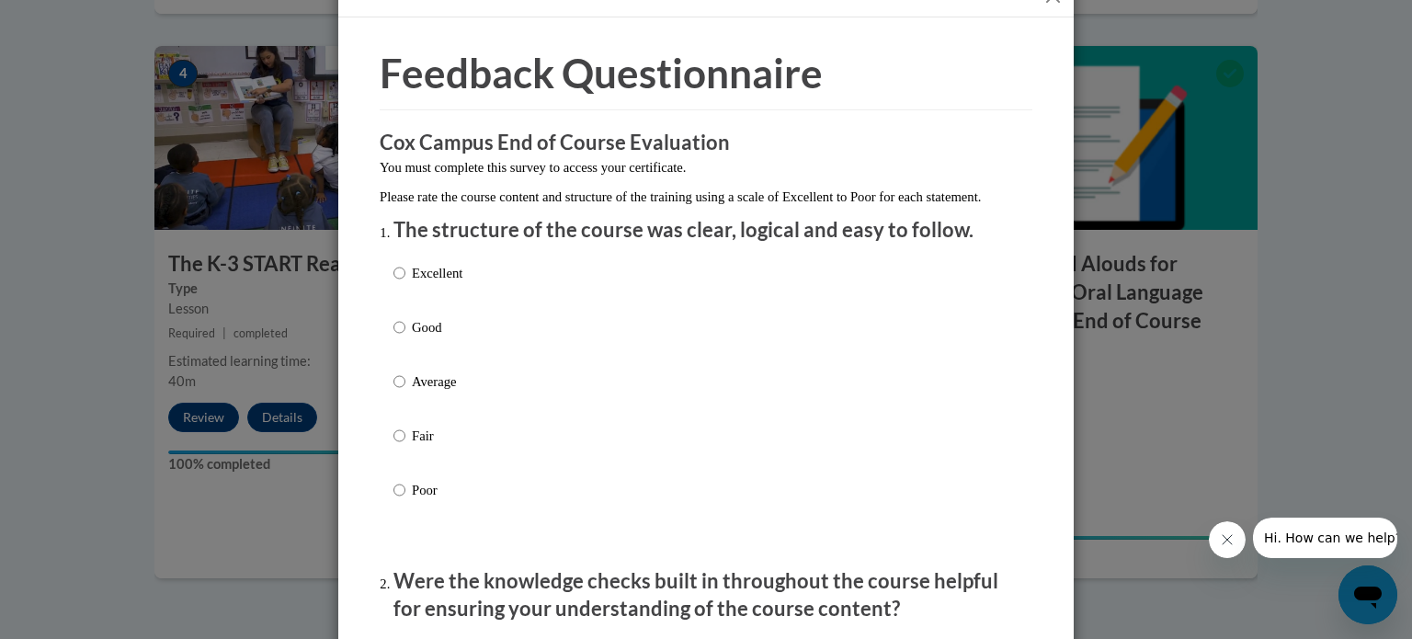
scroll to position [61, 0]
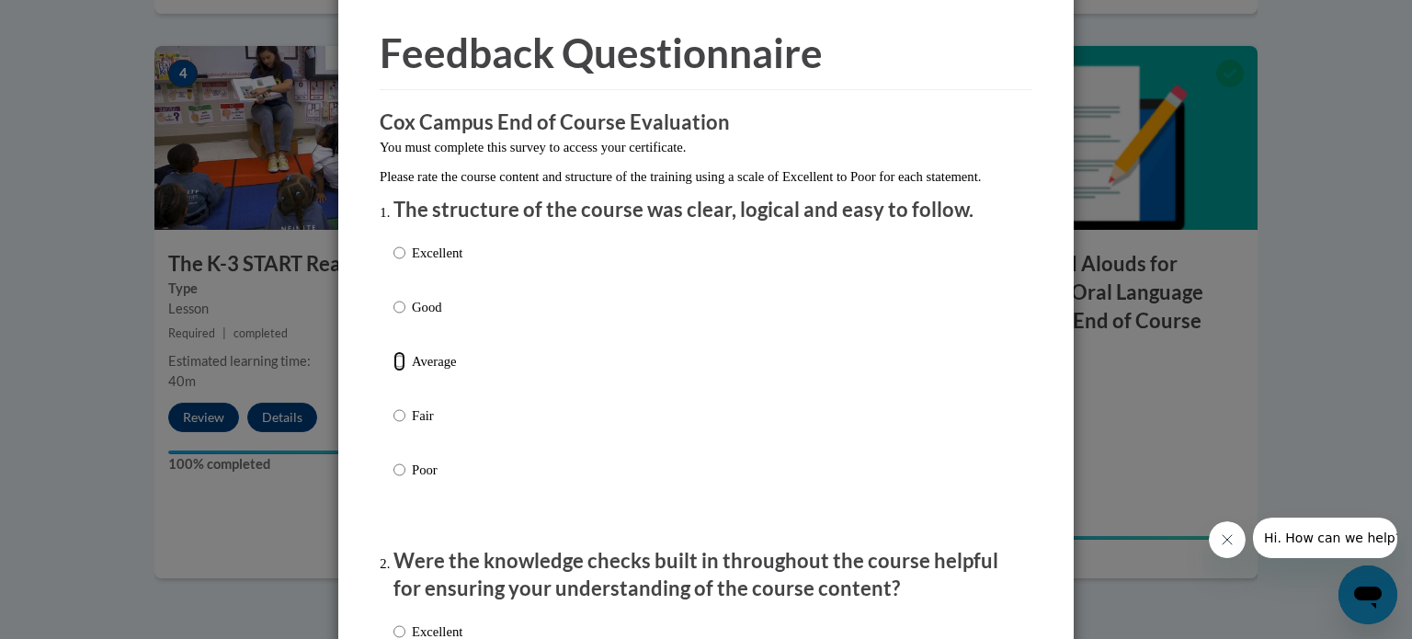
click at [403, 371] on input "Average" at bounding box center [399, 361] width 12 height 20
radio input "true"
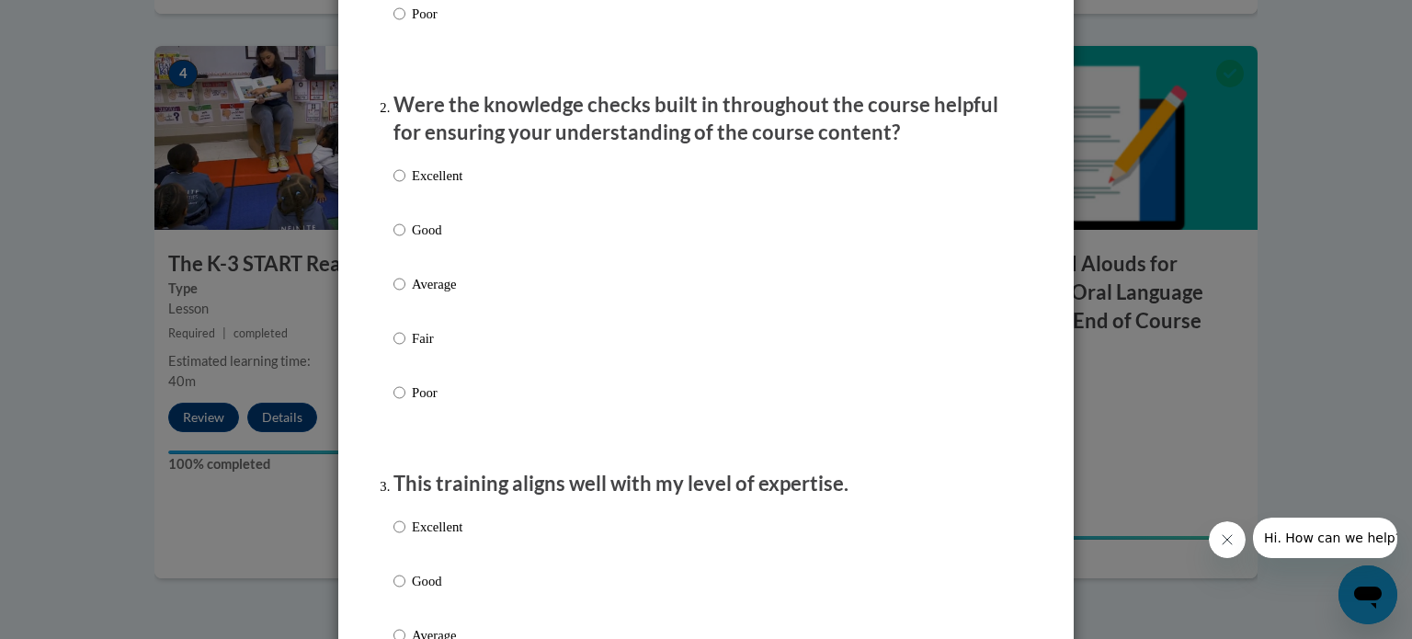
scroll to position [522, 0]
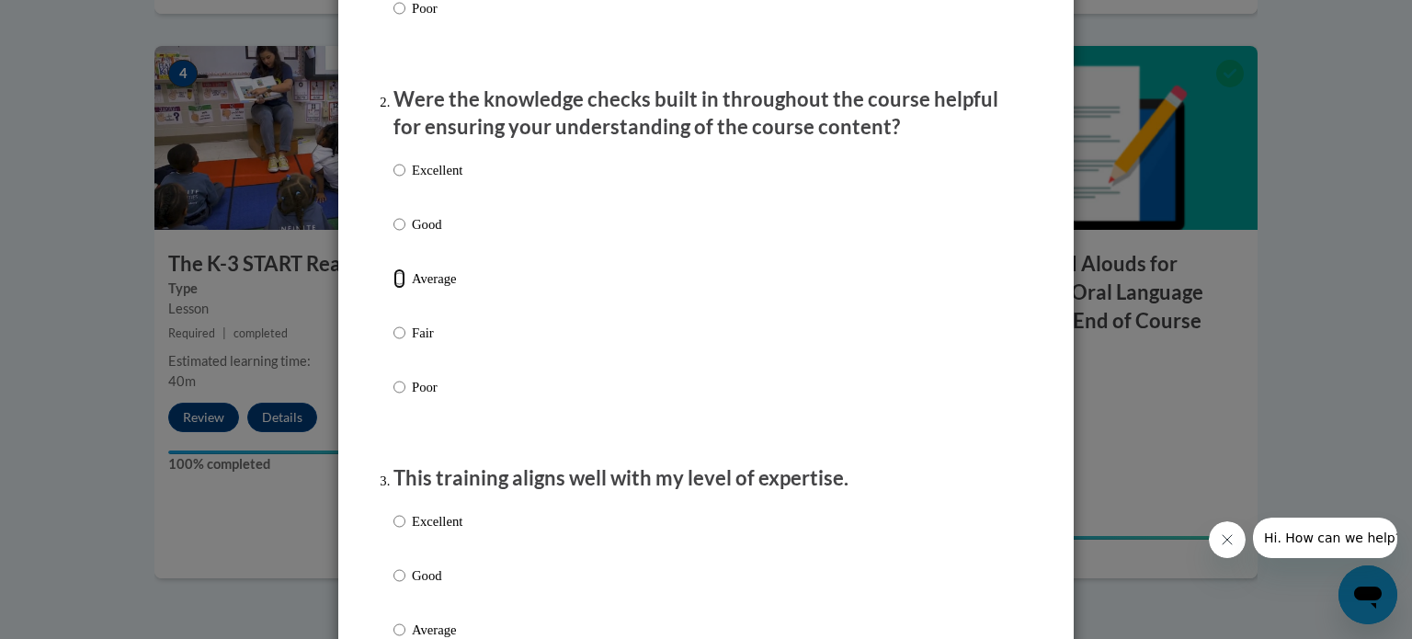
click at [402, 289] on input "Average" at bounding box center [399, 278] width 12 height 20
radio input "true"
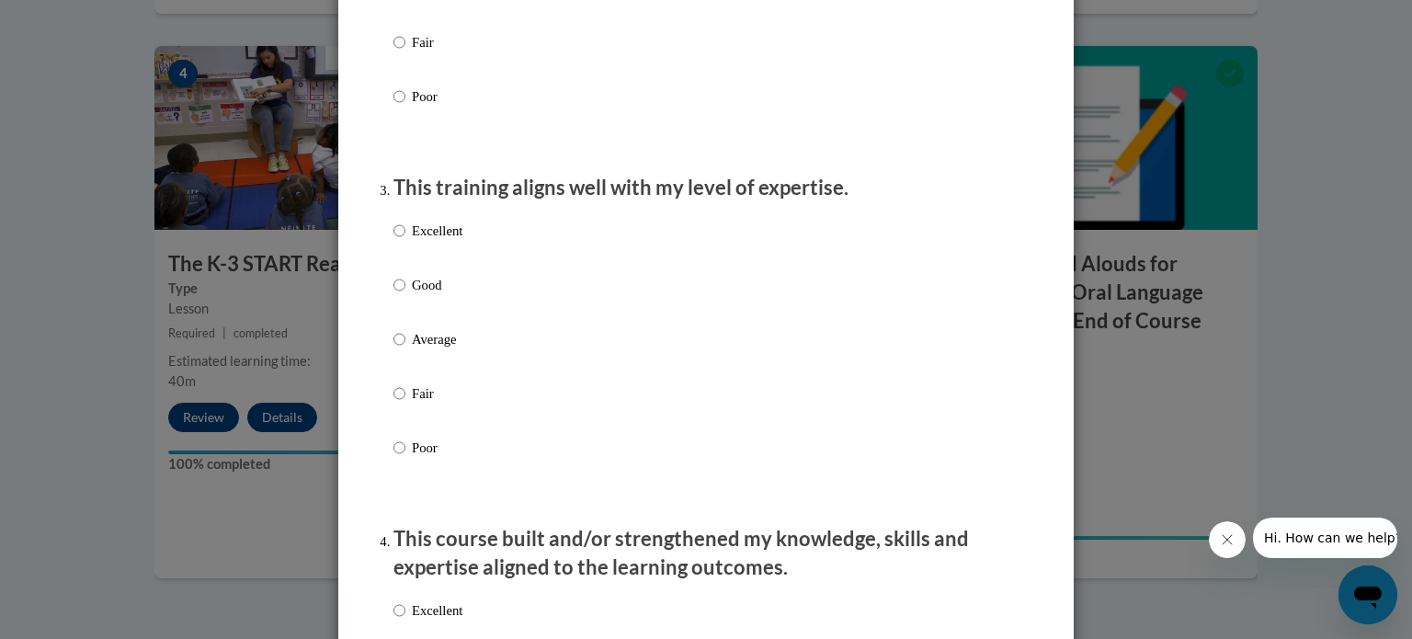
scroll to position [835, 0]
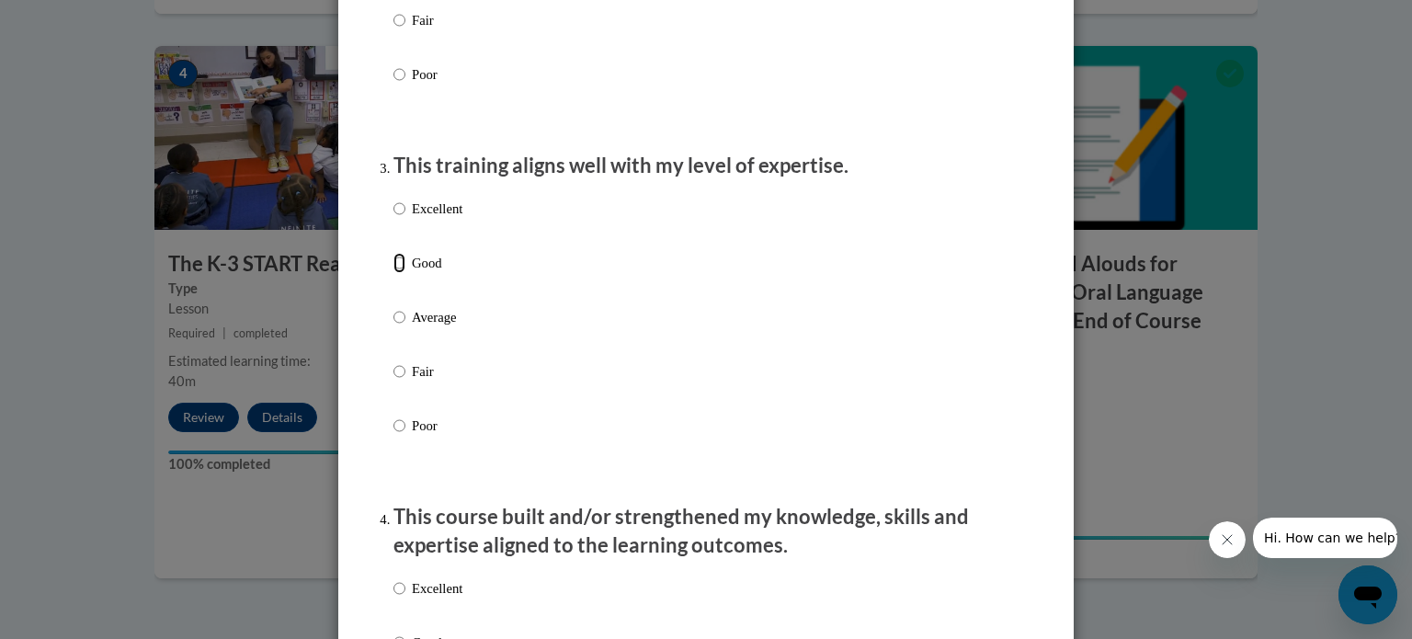
click at [403, 273] on input "Good" at bounding box center [399, 263] width 12 height 20
radio input "true"
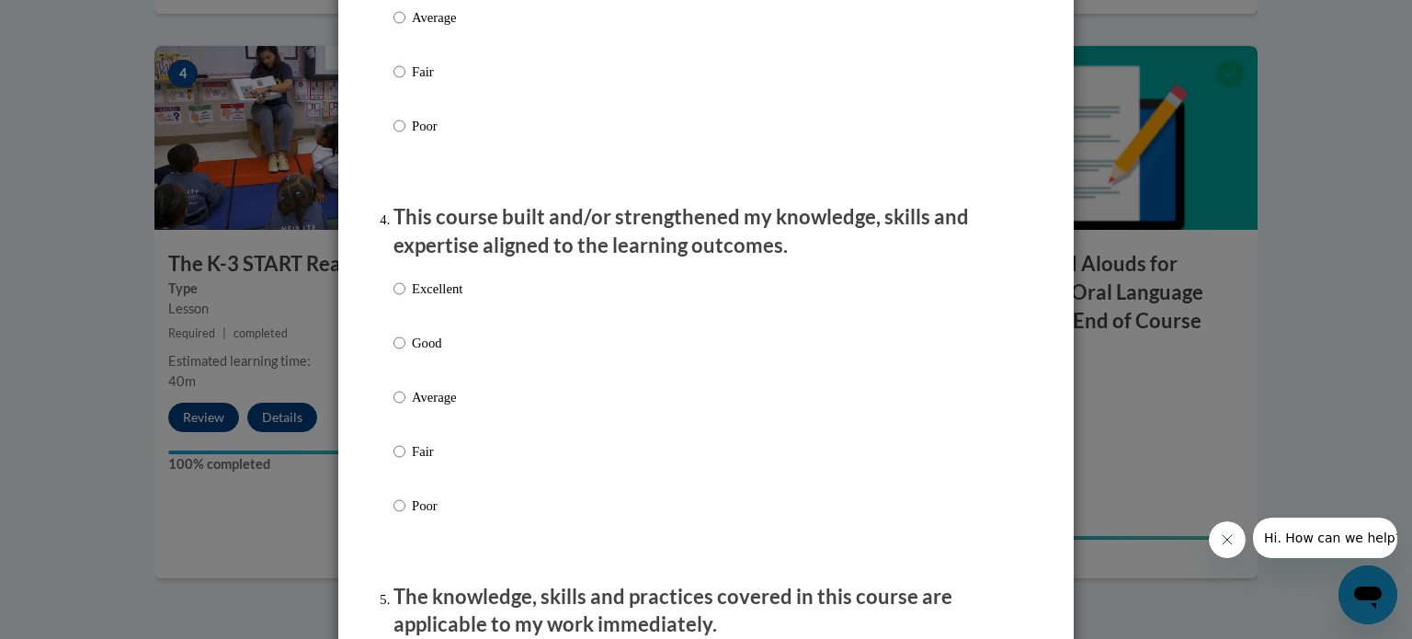
scroll to position [1305, 0]
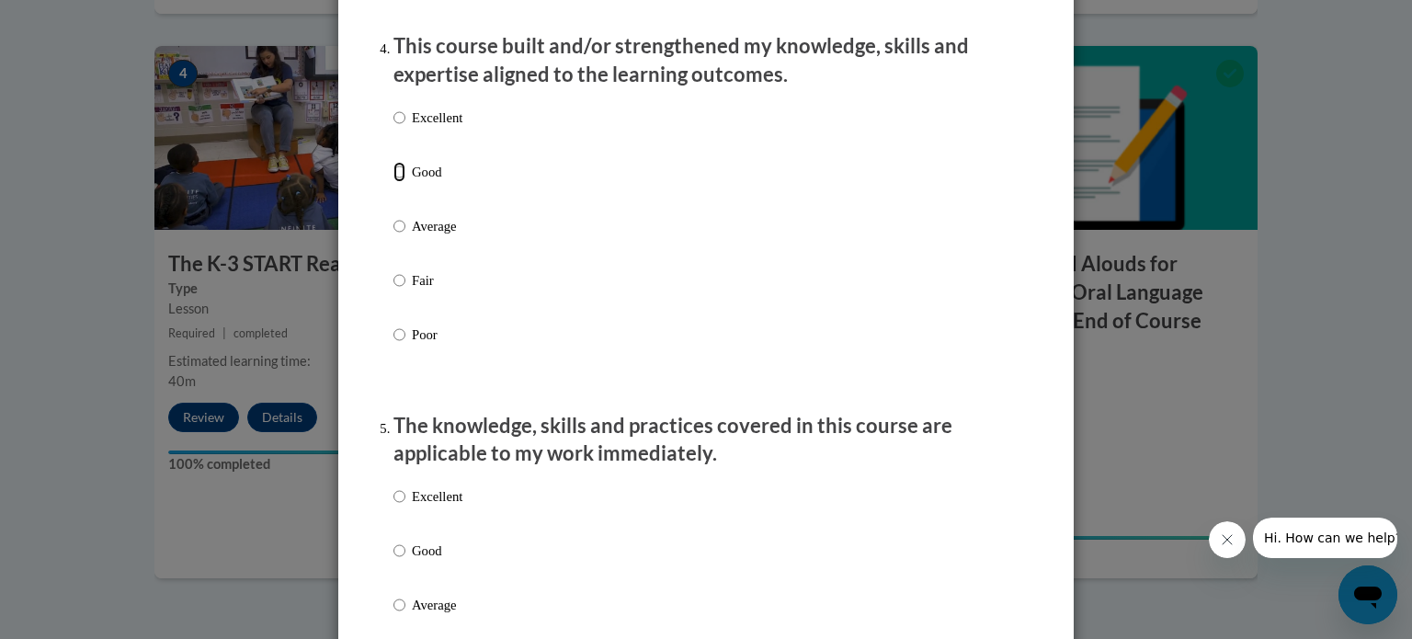
click at [398, 182] on input "Good" at bounding box center [399, 172] width 12 height 20
radio input "true"
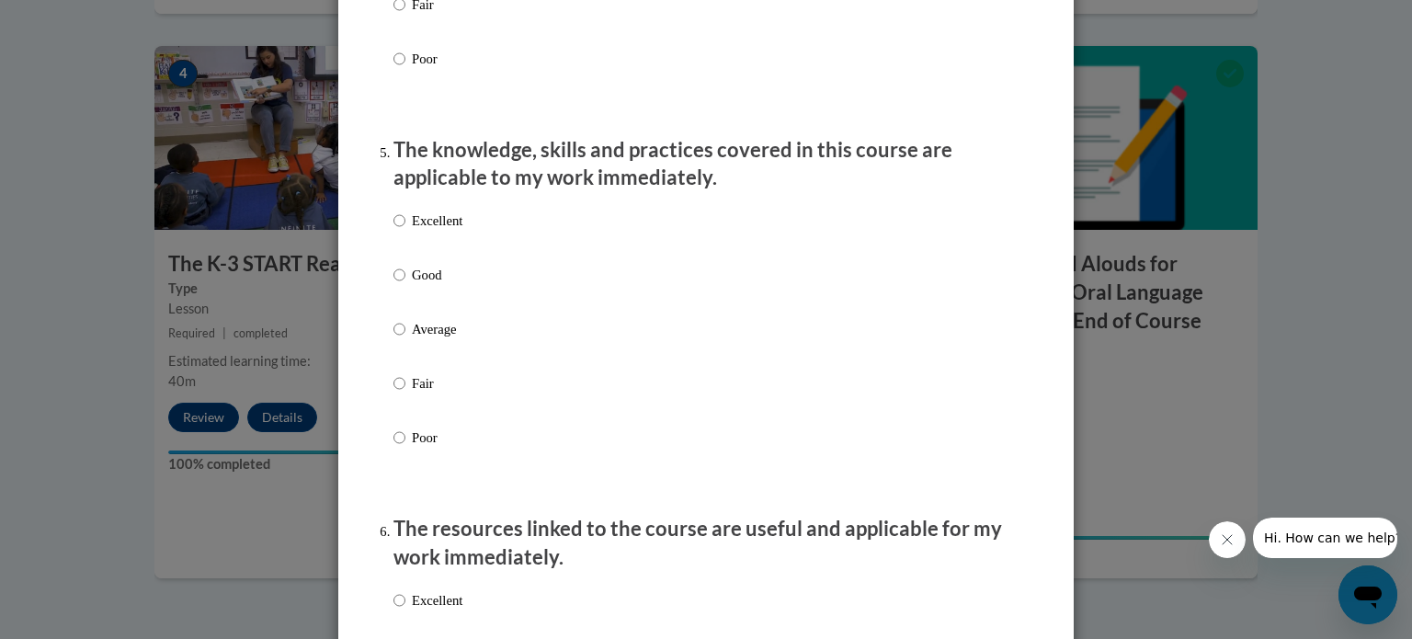
scroll to position [1594, 0]
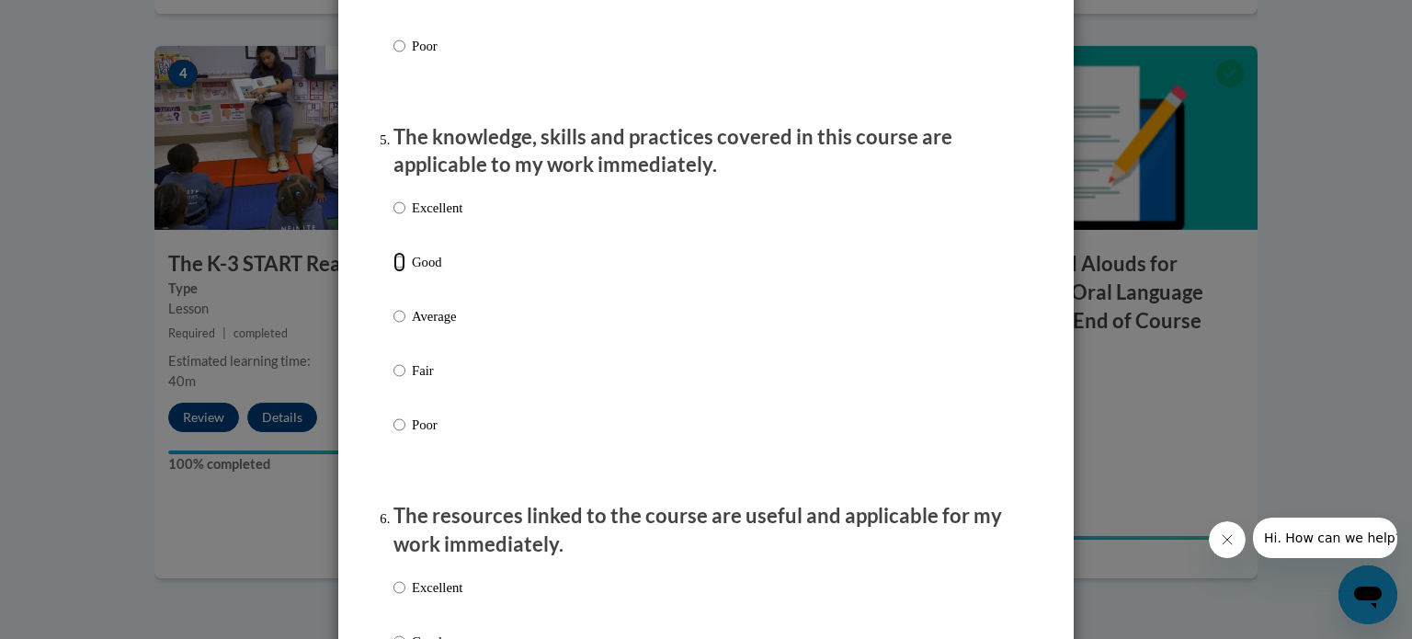
click at [401, 272] on input "Good" at bounding box center [399, 262] width 12 height 20
radio input "true"
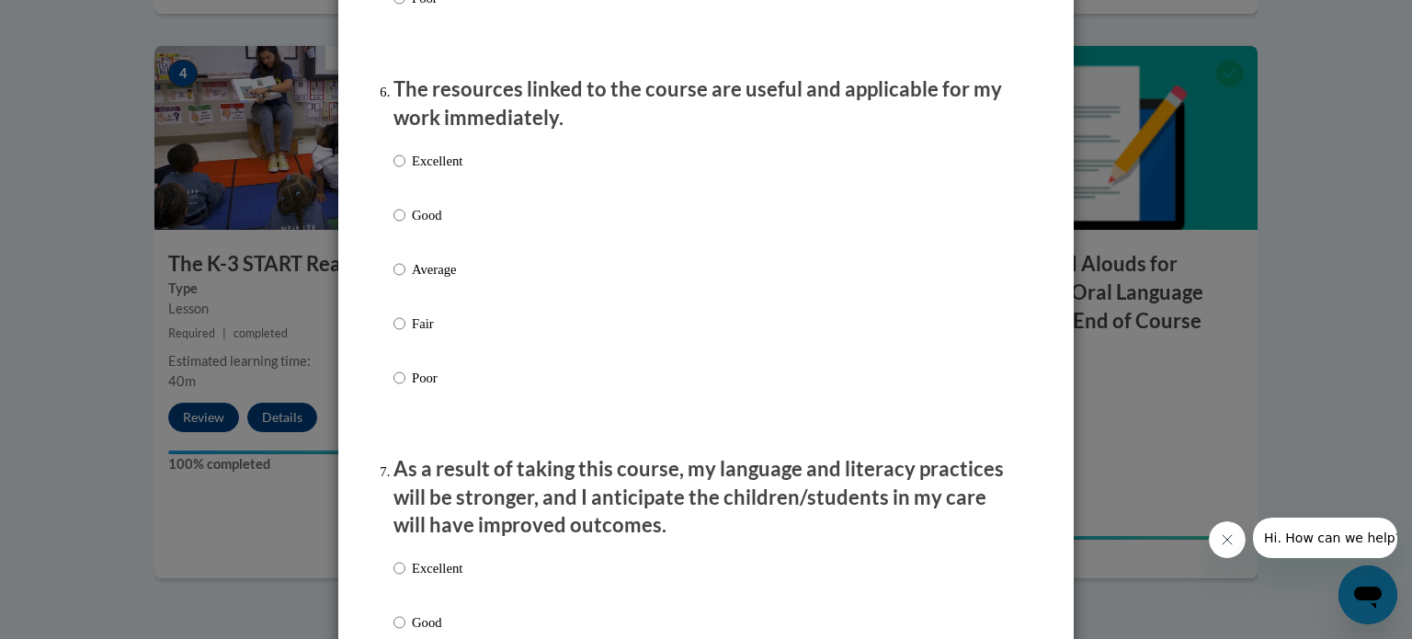
scroll to position [2022, 0]
click at [404, 224] on input "Good" at bounding box center [399, 214] width 12 height 20
radio input "true"
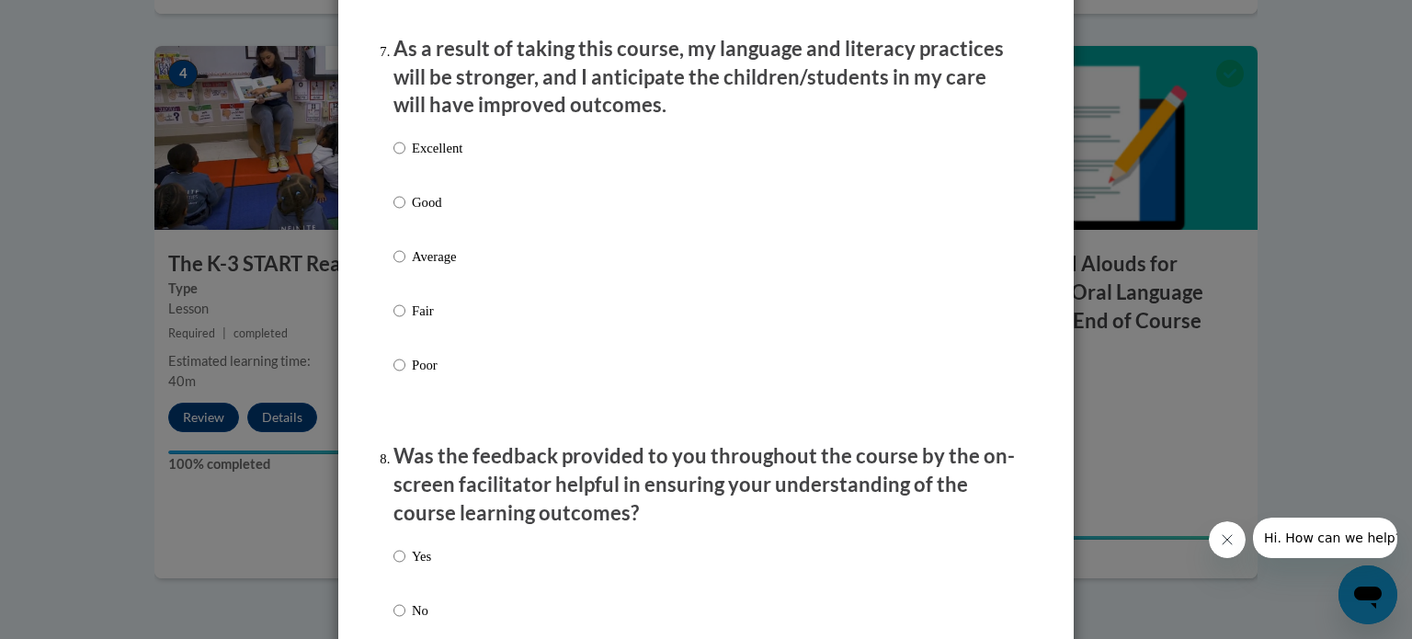
scroll to position [2444, 0]
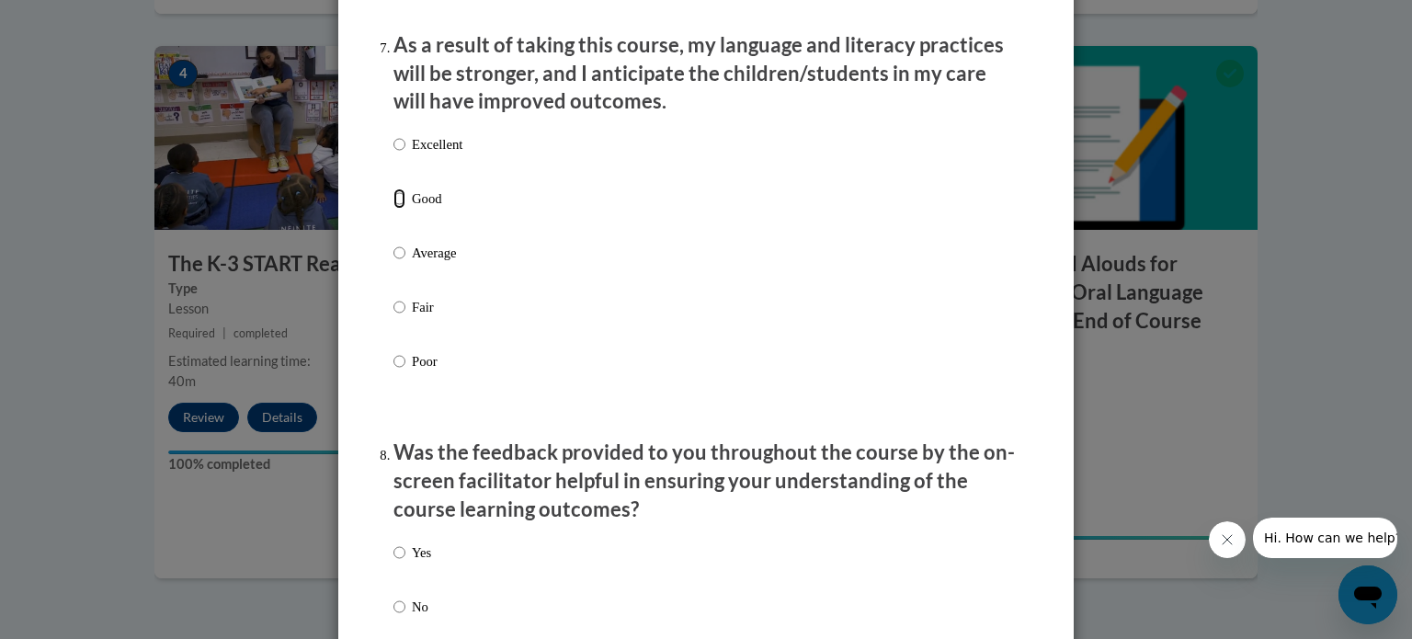
click at [401, 209] on input "Good" at bounding box center [399, 198] width 12 height 20
radio input "true"
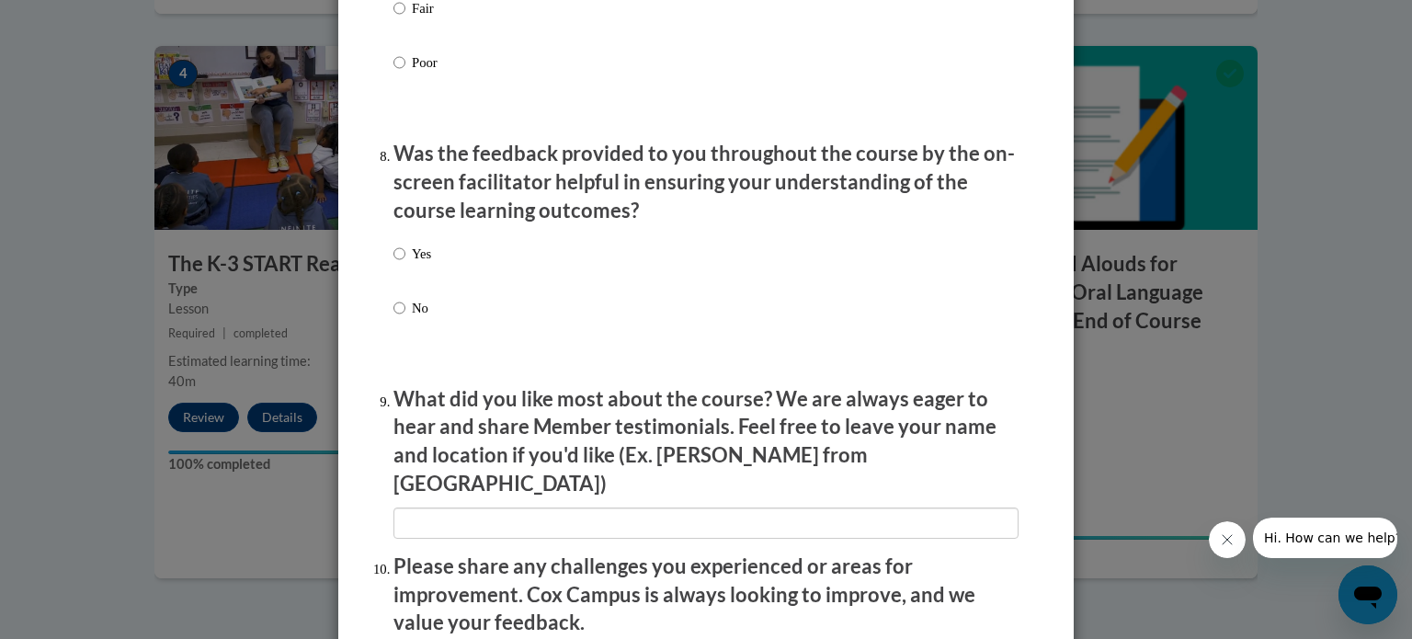
scroll to position [2809, 0]
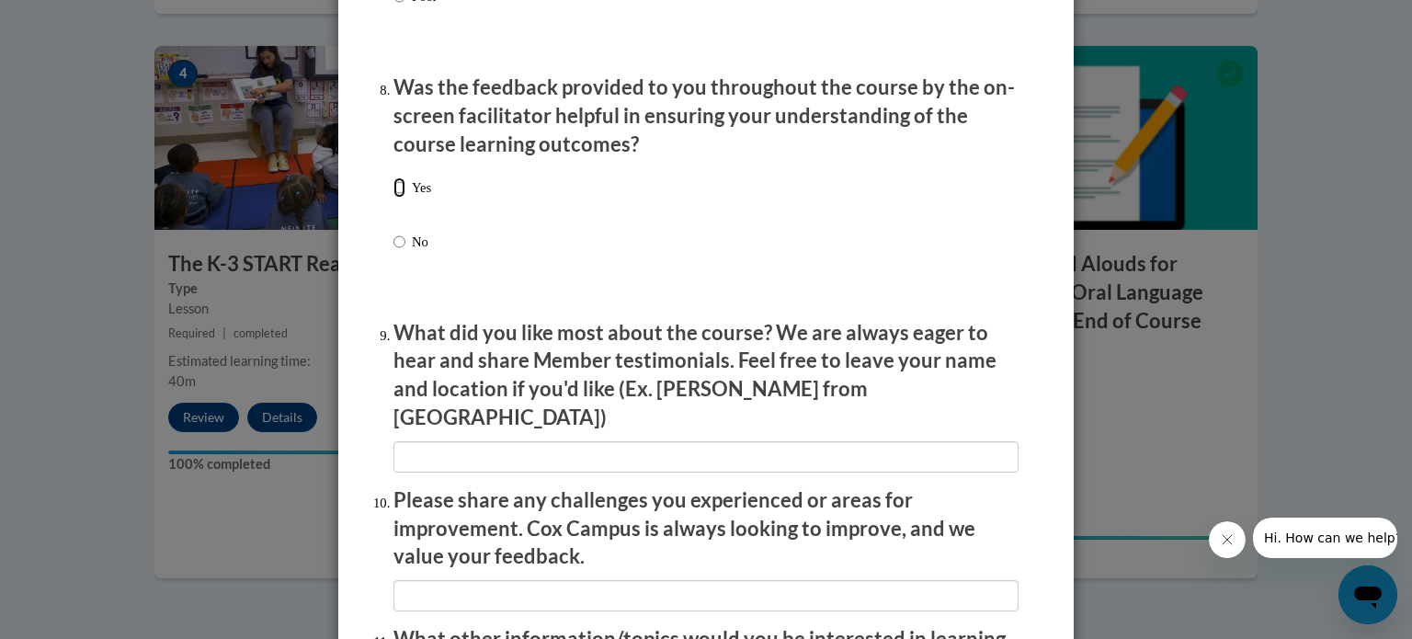
click at [402, 198] on input "Yes" at bounding box center [399, 187] width 12 height 20
radio input "true"
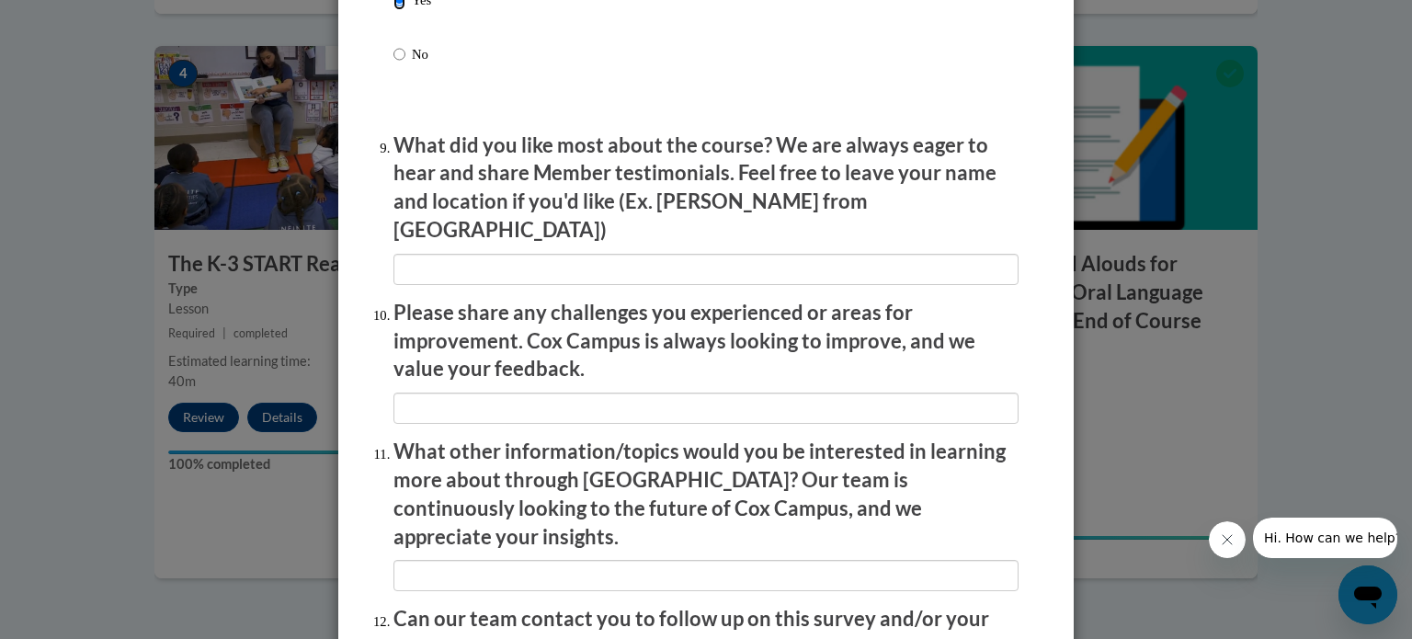
scroll to position [3011, 0]
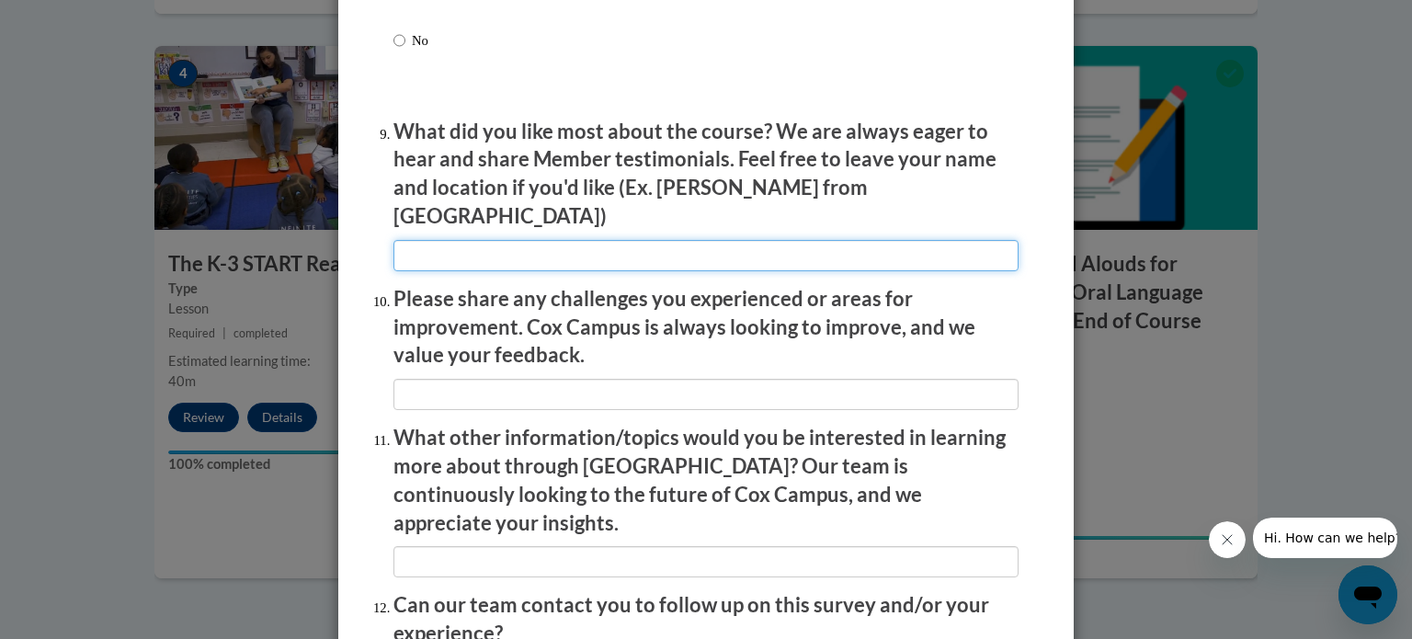
click at [507, 240] on input "textbox" at bounding box center [705, 255] width 625 height 31
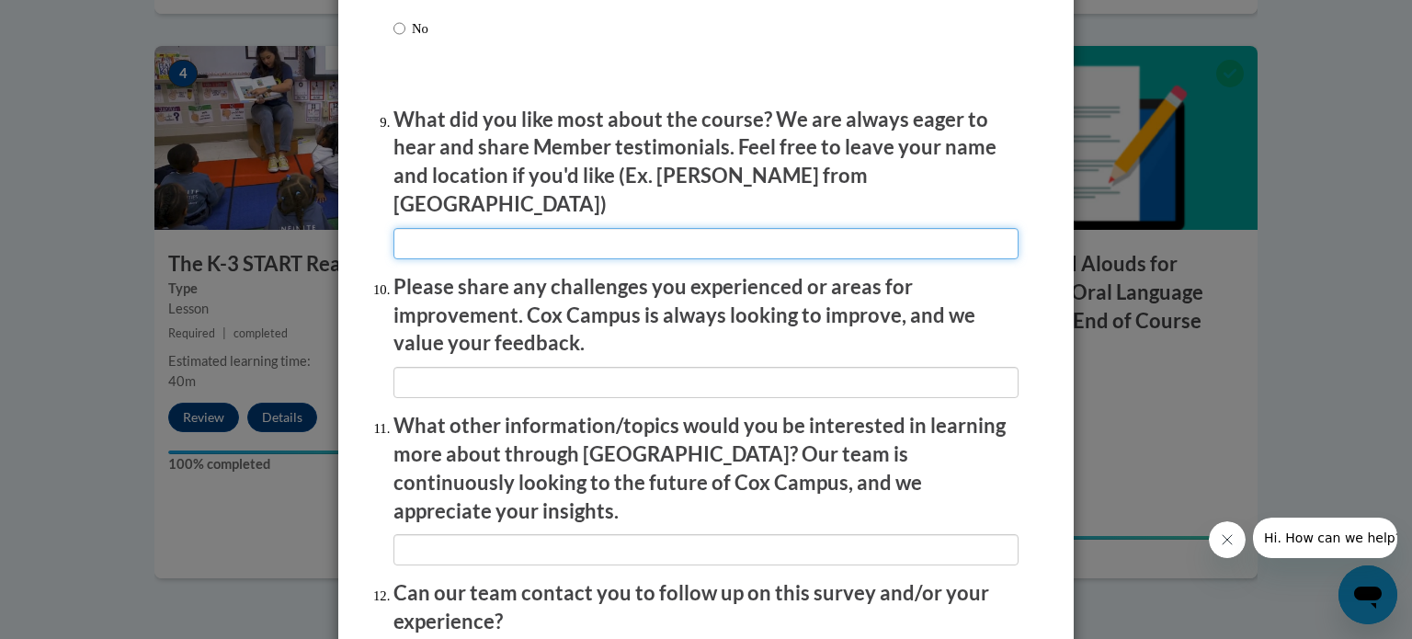
scroll to position [3047, 0]
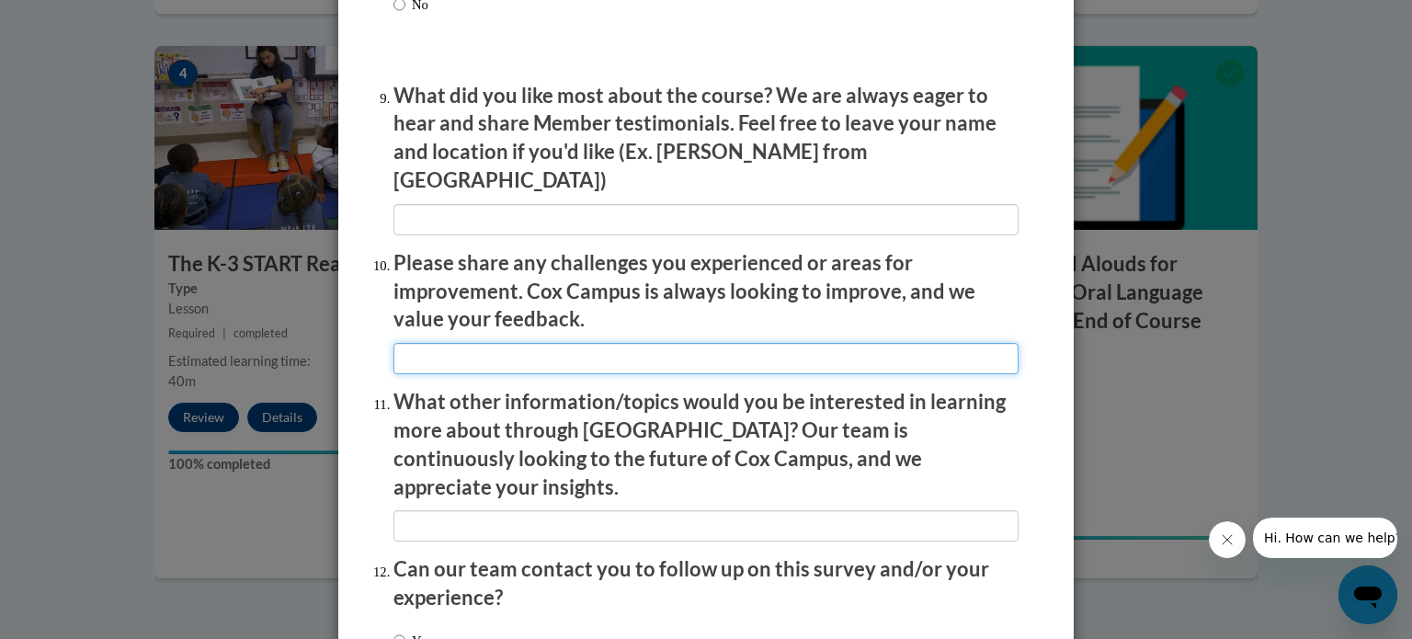
click at [450, 343] on input "textbox" at bounding box center [705, 358] width 625 height 31
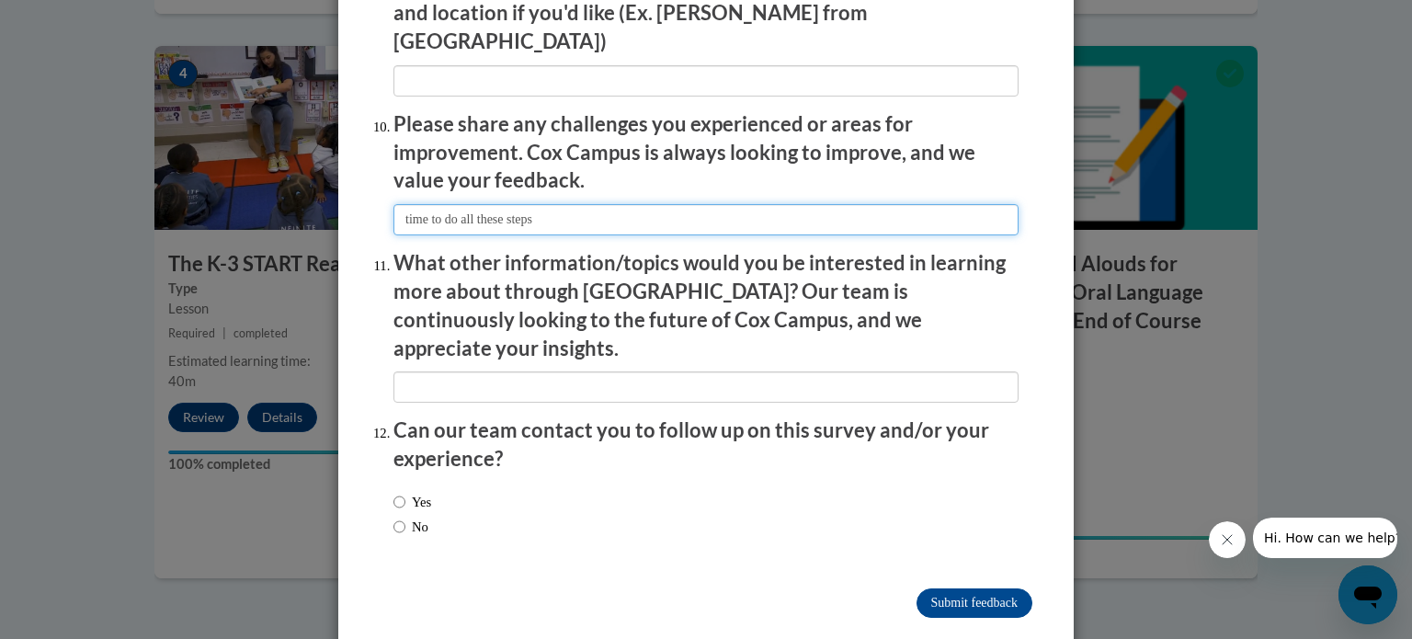
scroll to position [3189, 0]
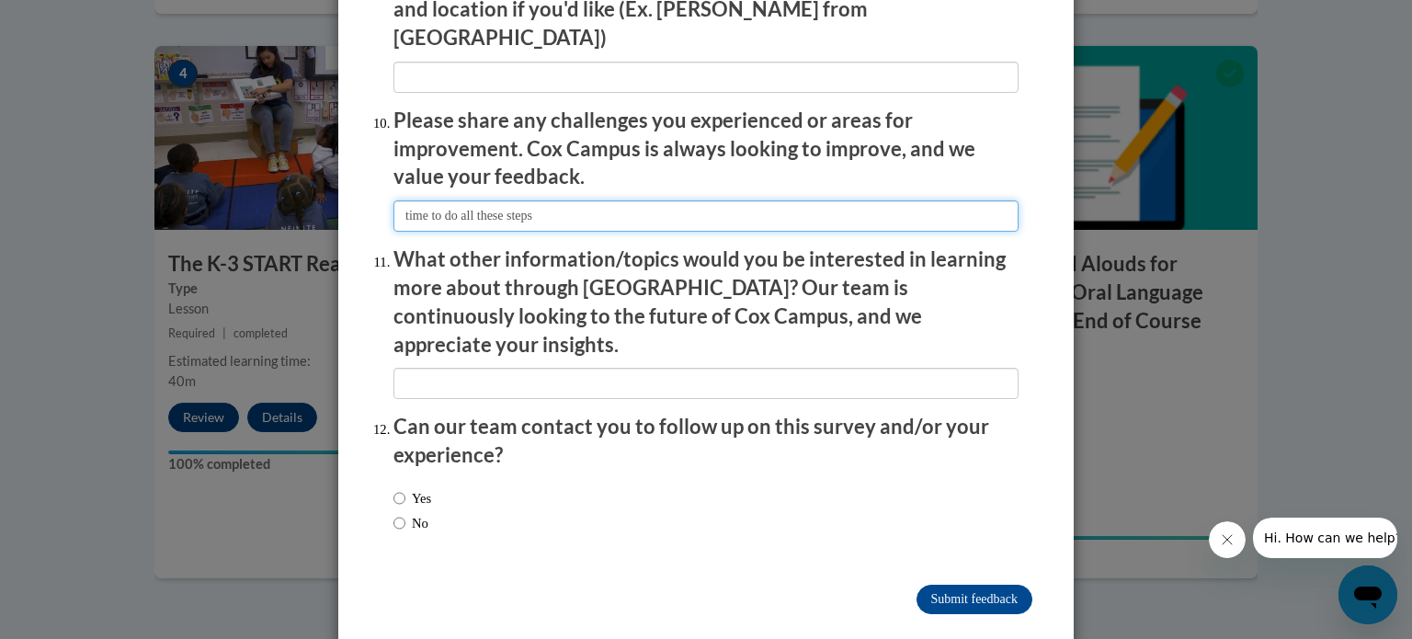
type input "time to do all these steps"
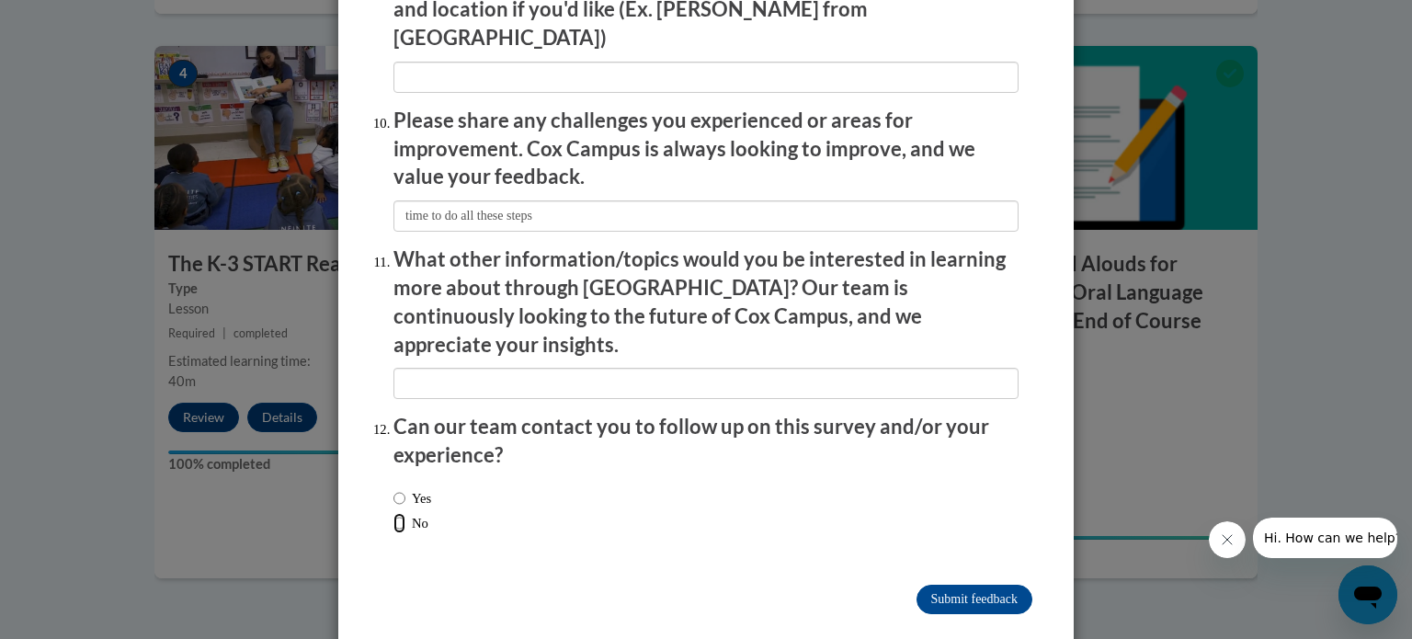
click at [395, 513] on input "No" at bounding box center [399, 523] width 12 height 20
radio input "true"
click at [983, 585] on input "Submit feedback" at bounding box center [975, 599] width 116 height 29
